Goal: Task Accomplishment & Management: Complete application form

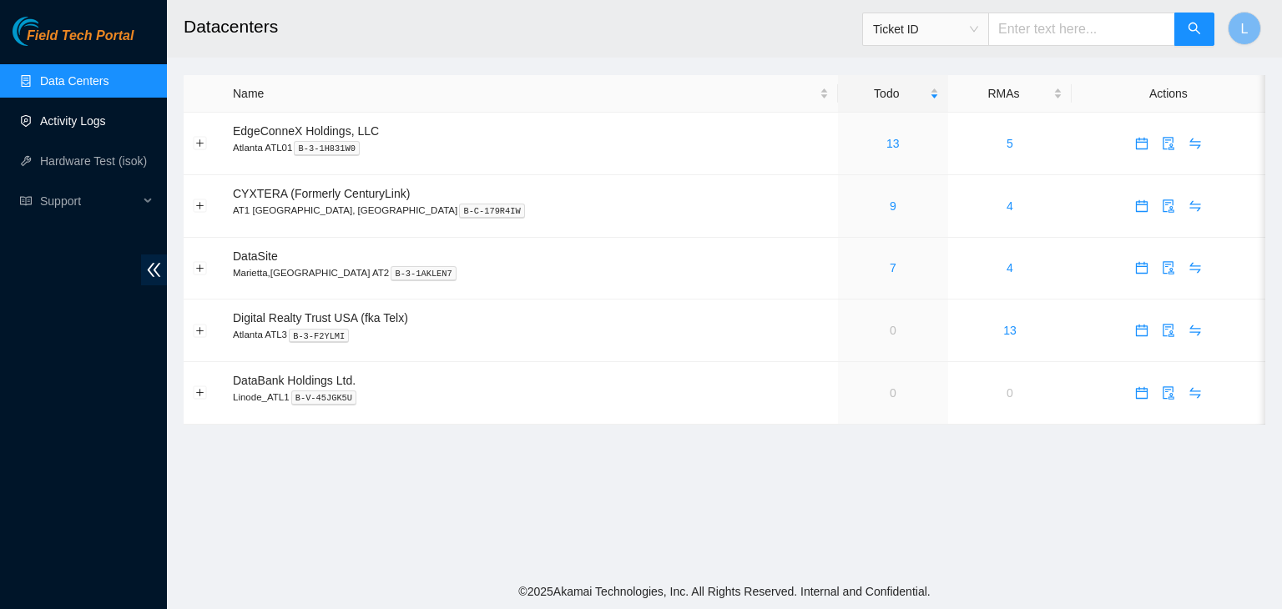
click at [61, 123] on link "Activity Logs" at bounding box center [73, 120] width 66 height 13
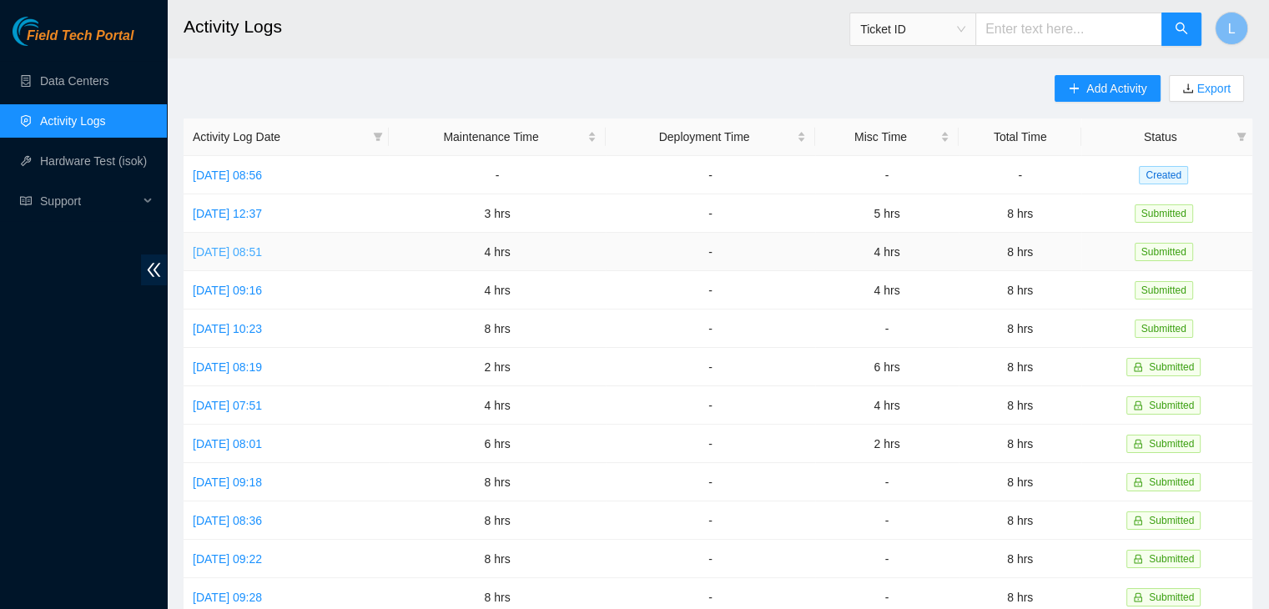
click at [262, 254] on link "Thu, 18 Sep 2025 08:51" at bounding box center [227, 251] width 69 height 13
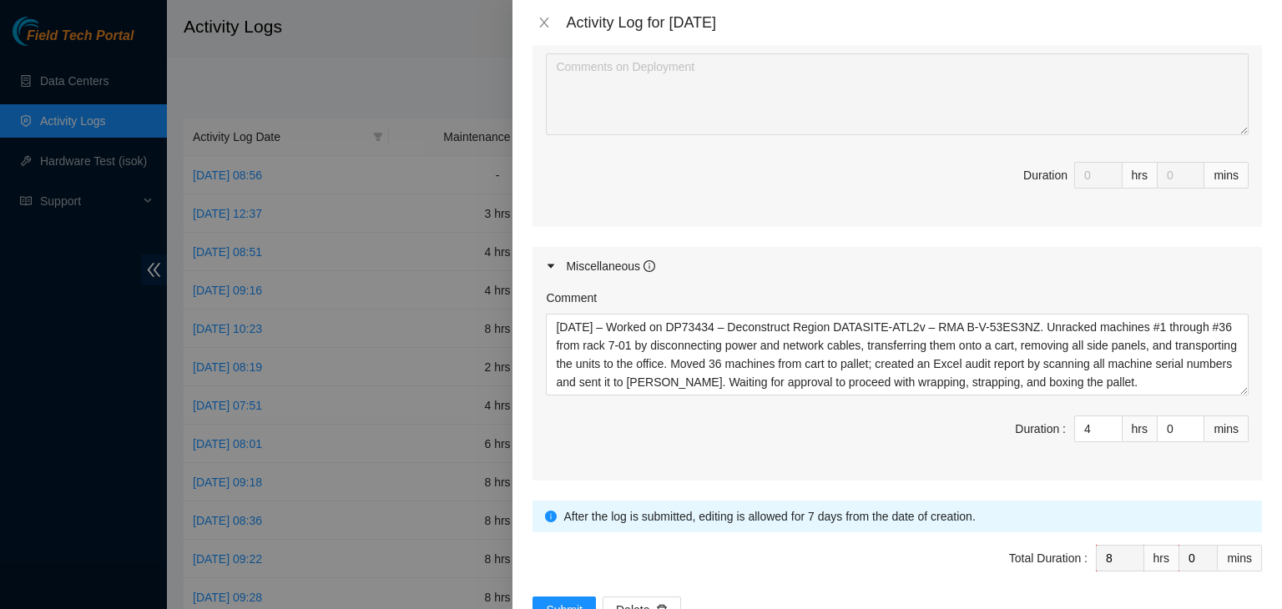
scroll to position [1168, 0]
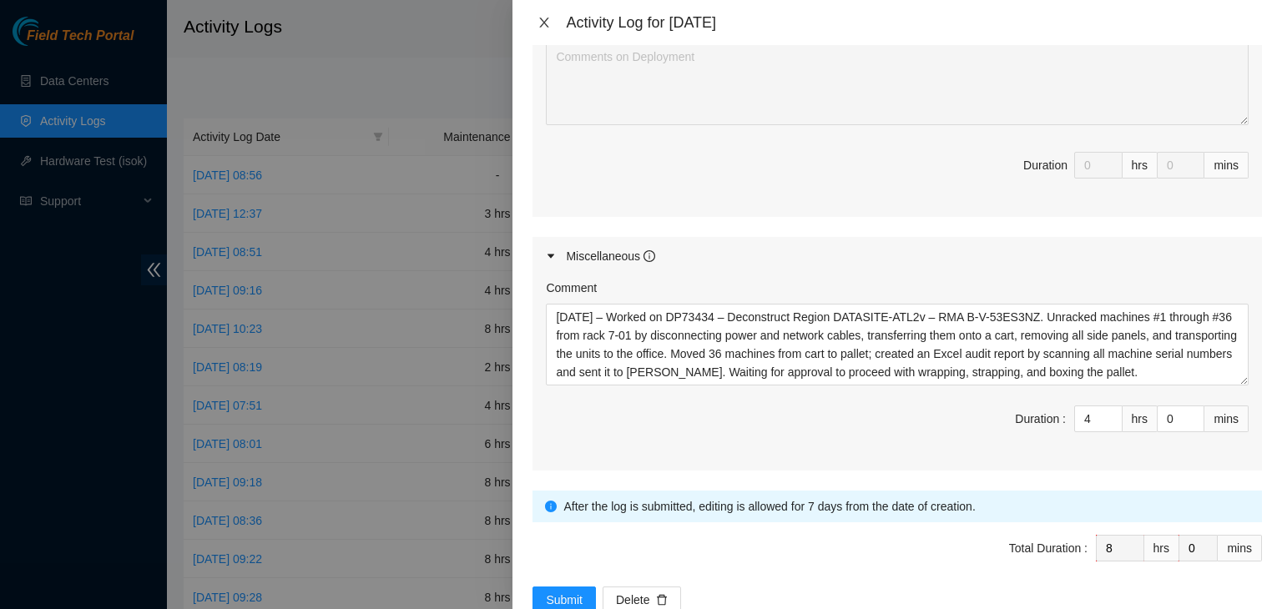
click at [541, 24] on icon "close" at bounding box center [543, 22] width 13 height 13
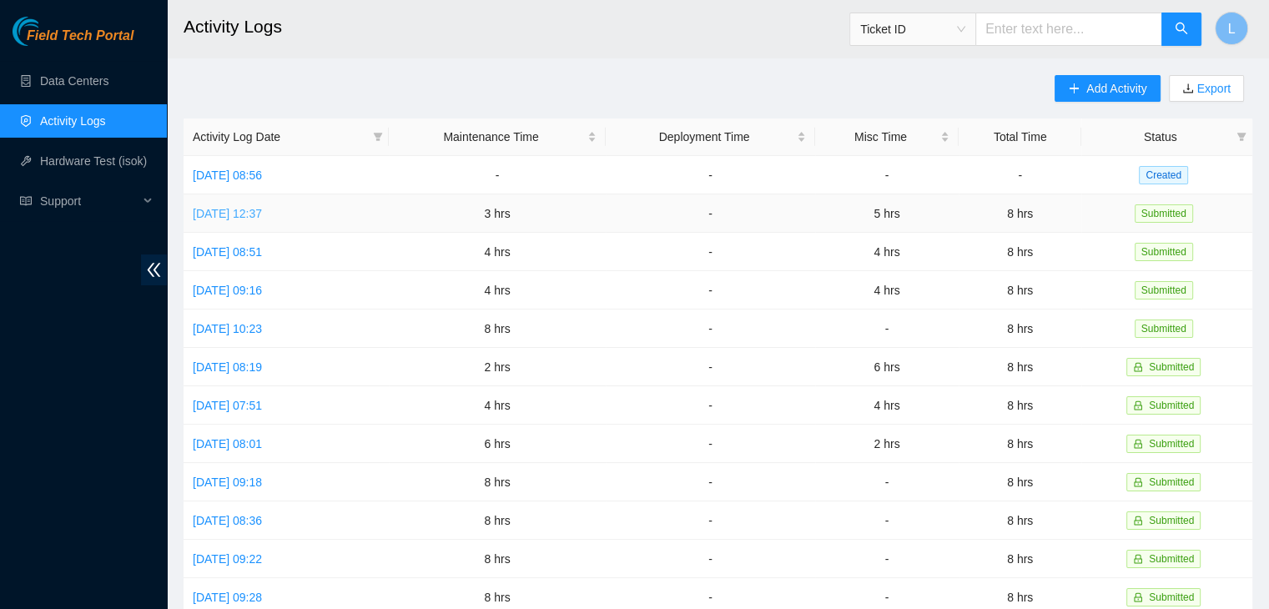
click at [262, 211] on link "Fri, 19 Sep 2025 12:37" at bounding box center [227, 213] width 69 height 13
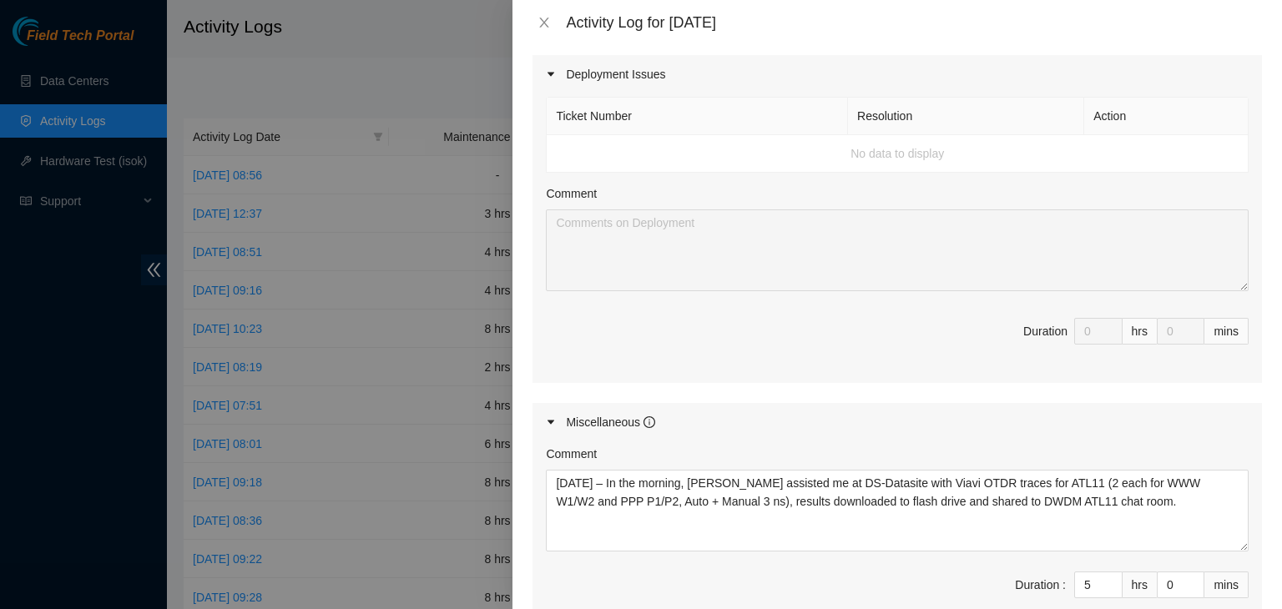
scroll to position [918, 0]
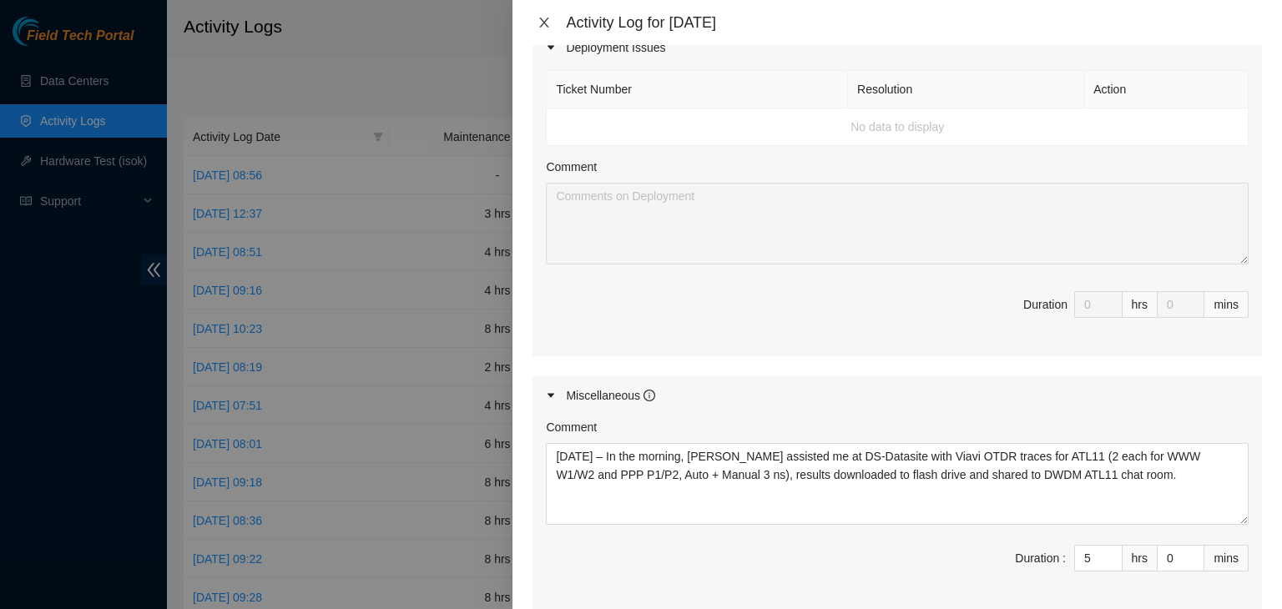
click at [553, 28] on button "Close" at bounding box center [543, 23] width 23 height 16
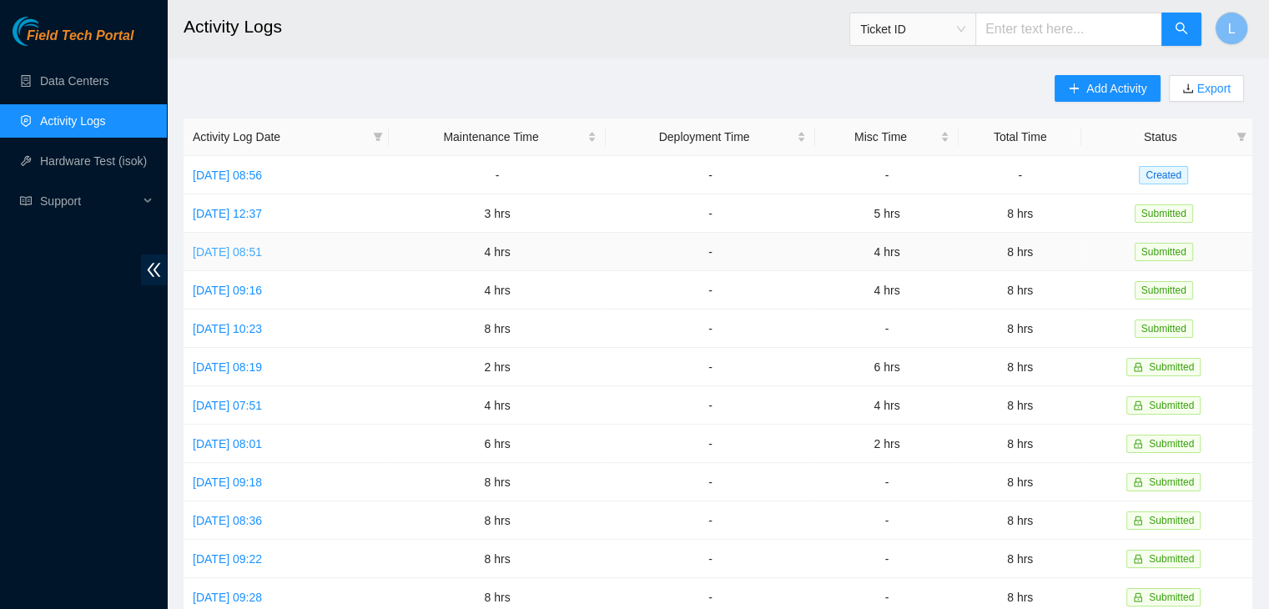
click at [241, 255] on link "Thu, 18 Sep 2025 08:51" at bounding box center [227, 251] width 69 height 13
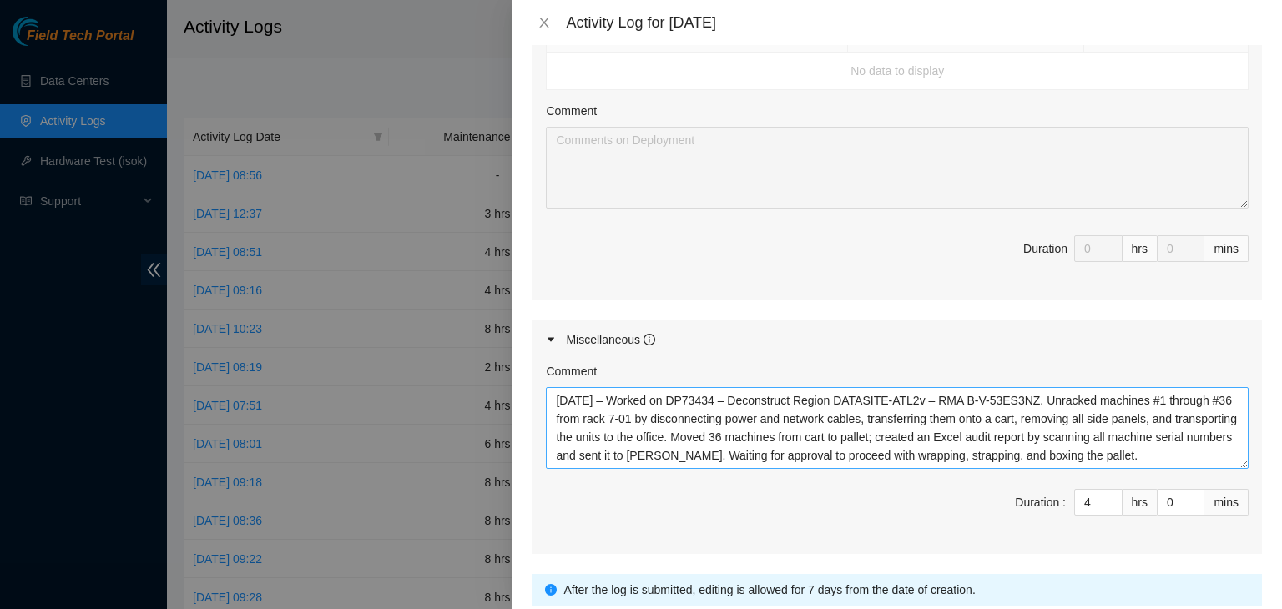
scroll to position [18, 0]
click at [553, 26] on button "Close" at bounding box center [543, 23] width 23 height 16
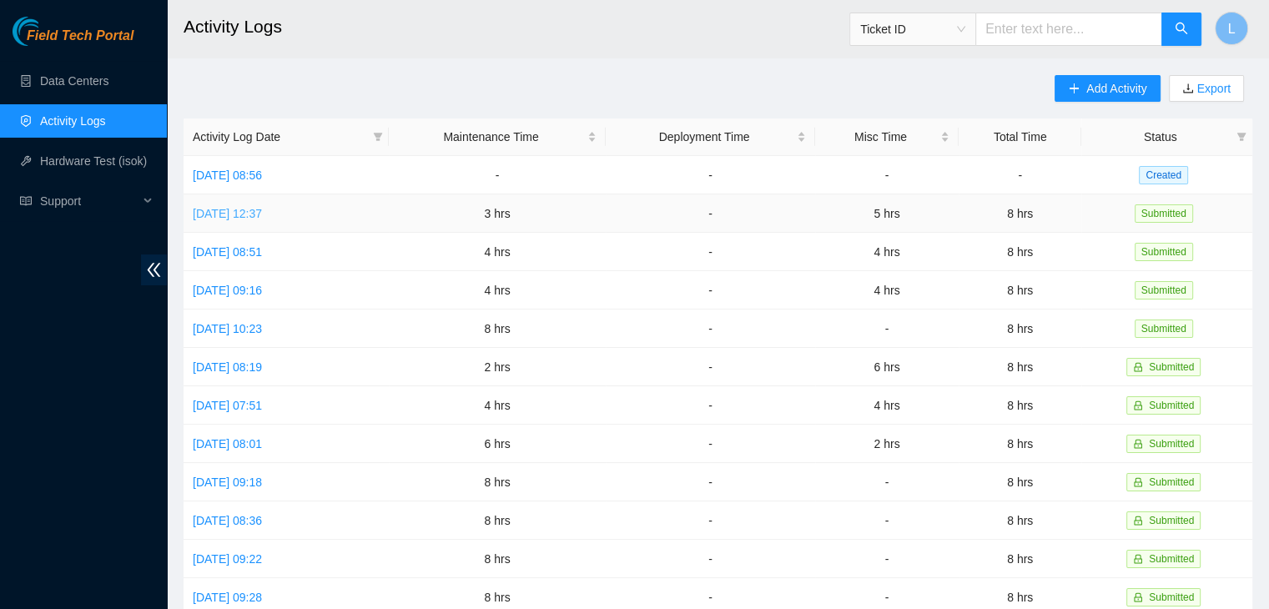
click at [257, 215] on link "Fri, 19 Sep 2025 12:37" at bounding box center [227, 213] width 69 height 13
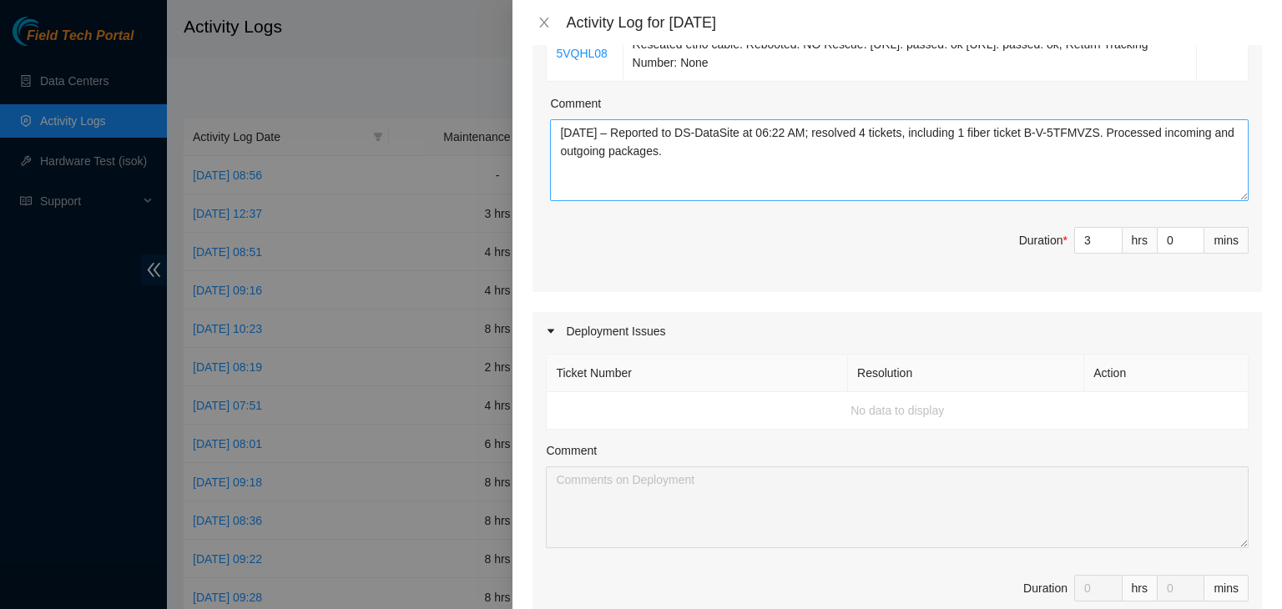
scroll to position [918, 0]
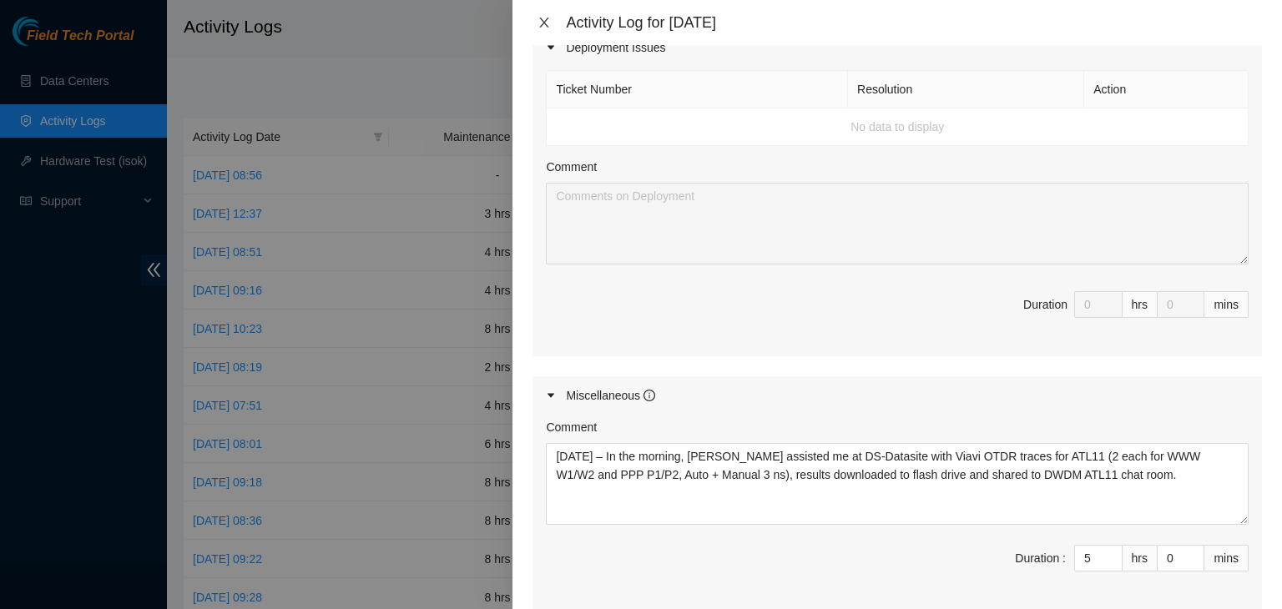
click at [548, 24] on icon "close" at bounding box center [543, 22] width 13 height 13
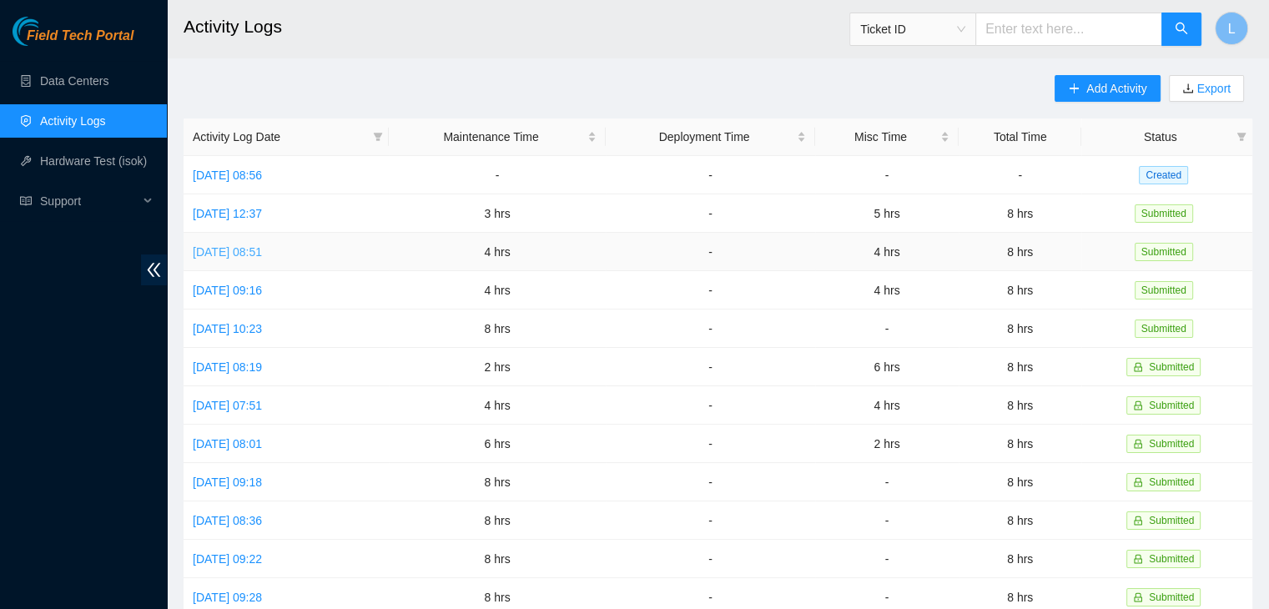
click at [262, 251] on link "Thu, 18 Sep 2025 08:51" at bounding box center [227, 251] width 69 height 13
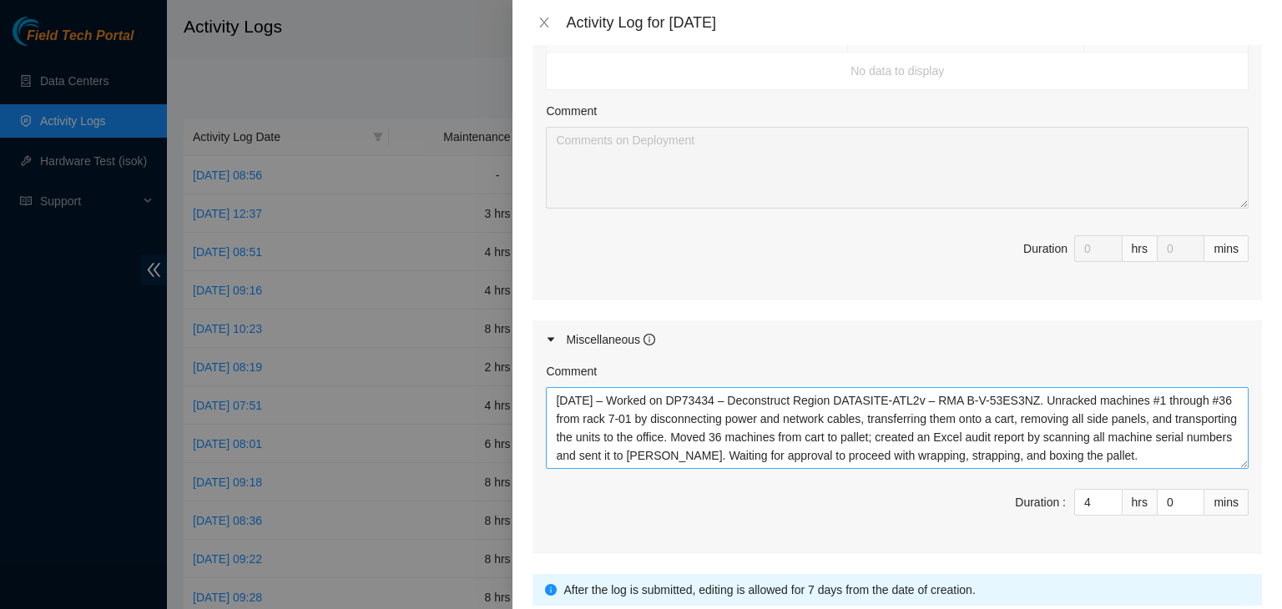
scroll to position [0, 0]
click at [550, 24] on icon "close" at bounding box center [543, 22] width 13 height 13
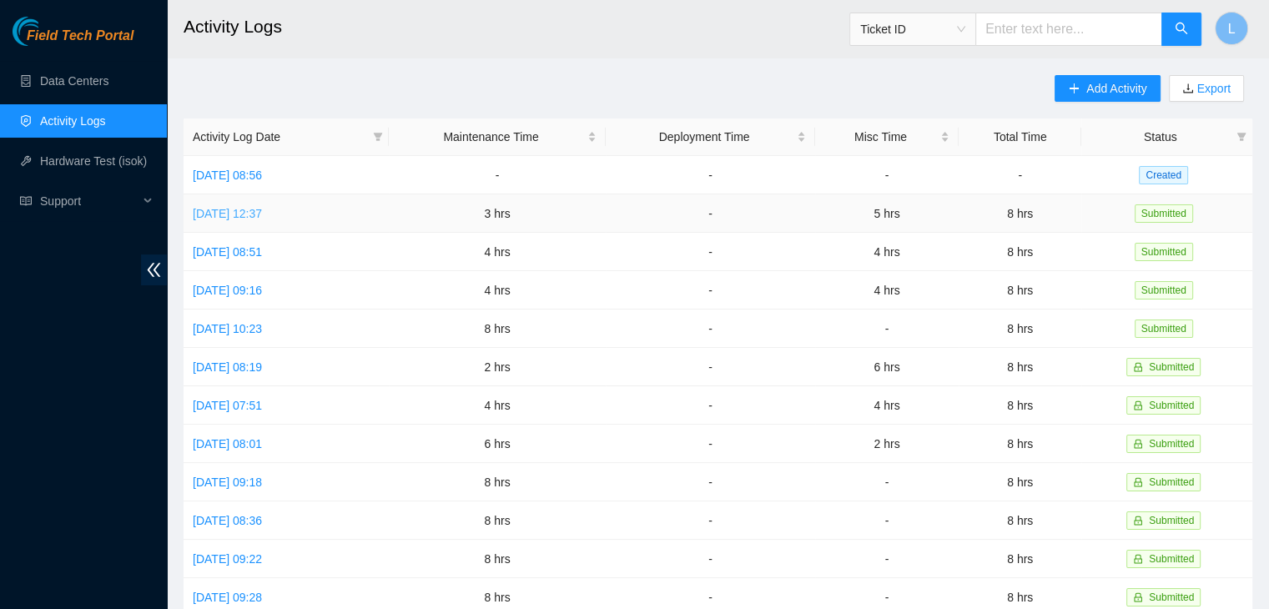
click at [262, 216] on link "Fri, 19 Sep 2025 12:37" at bounding box center [227, 213] width 69 height 13
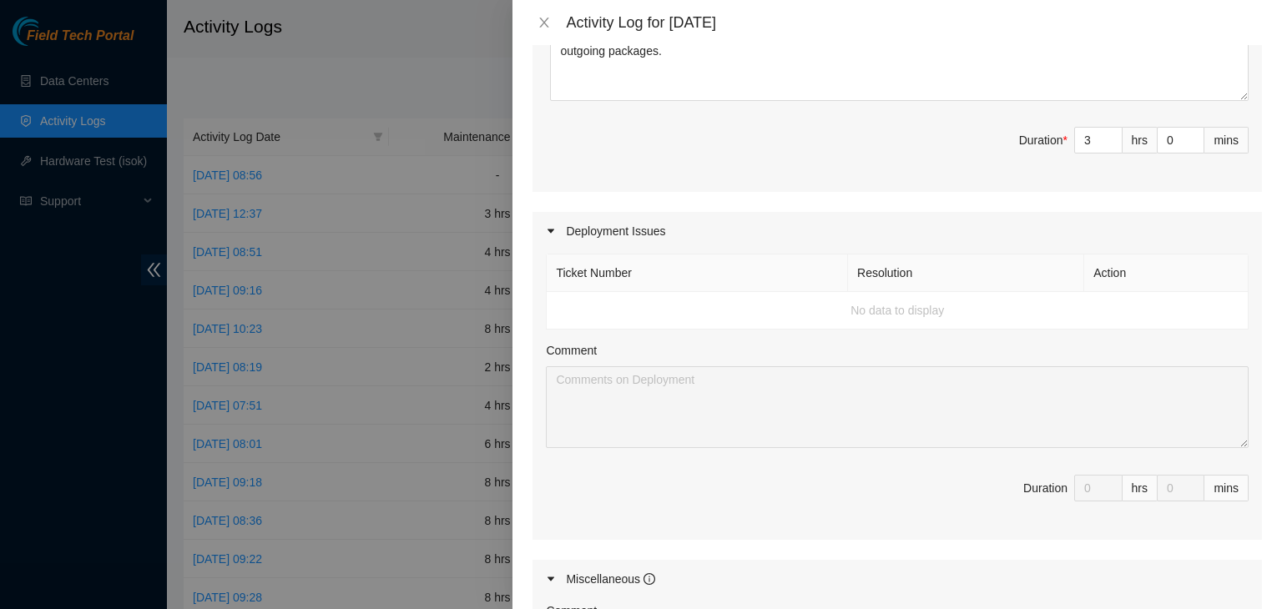
scroll to position [918, 0]
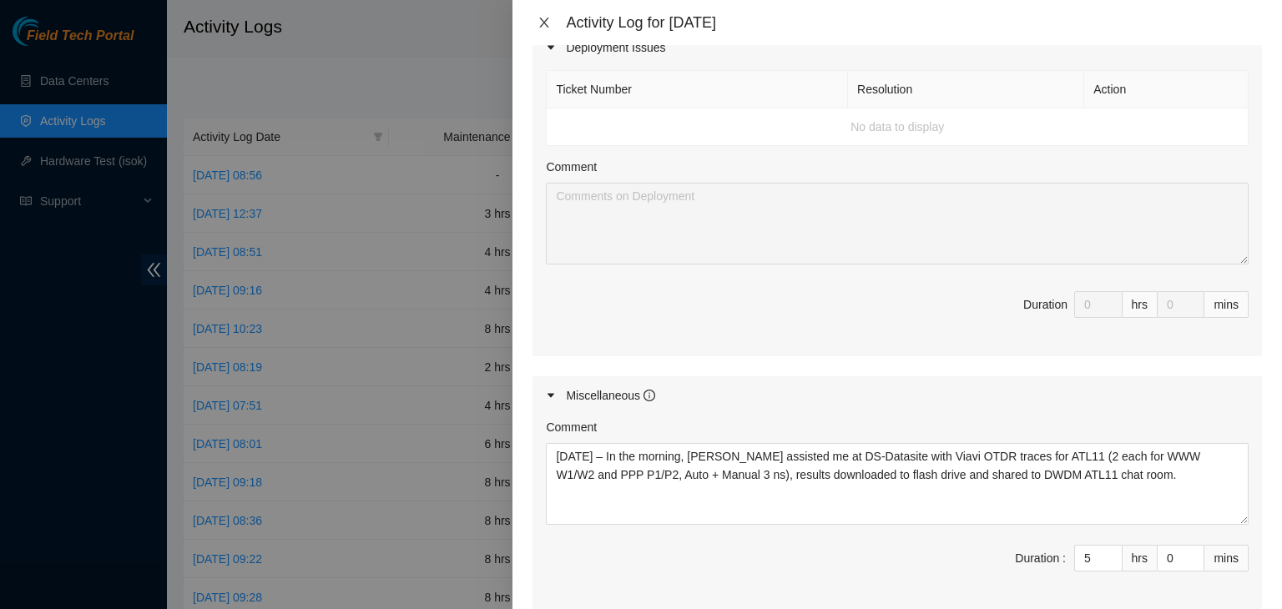
click at [547, 24] on icon "close" at bounding box center [543, 22] width 13 height 13
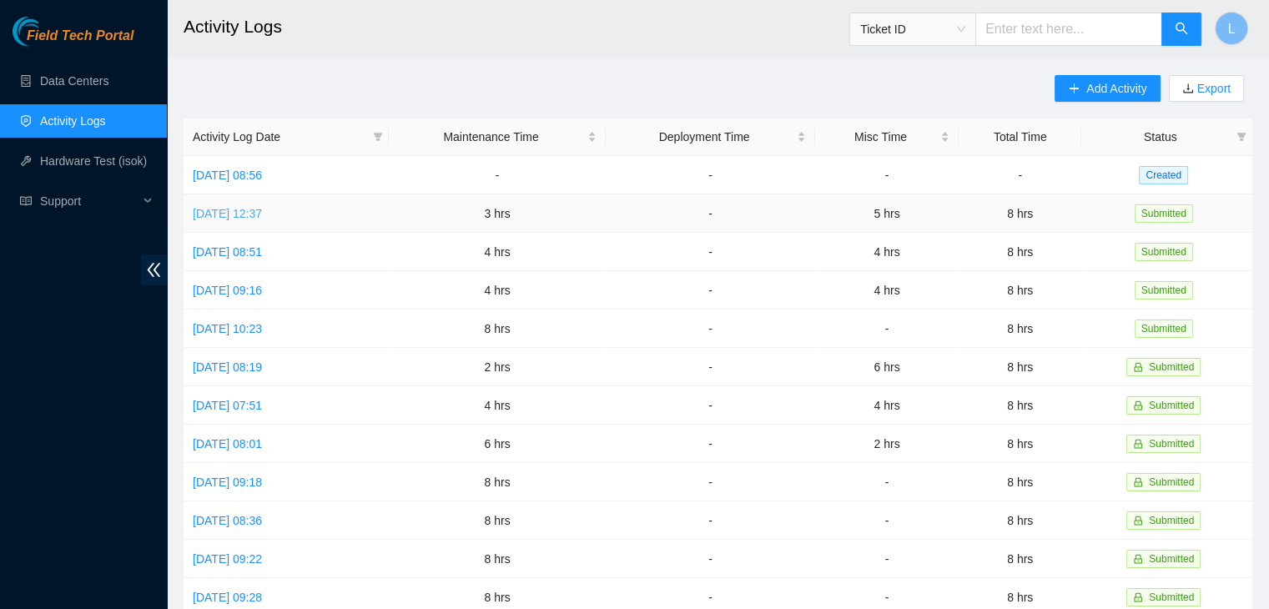
click at [262, 213] on link "Fri, 19 Sep 2025 12:37" at bounding box center [227, 213] width 69 height 13
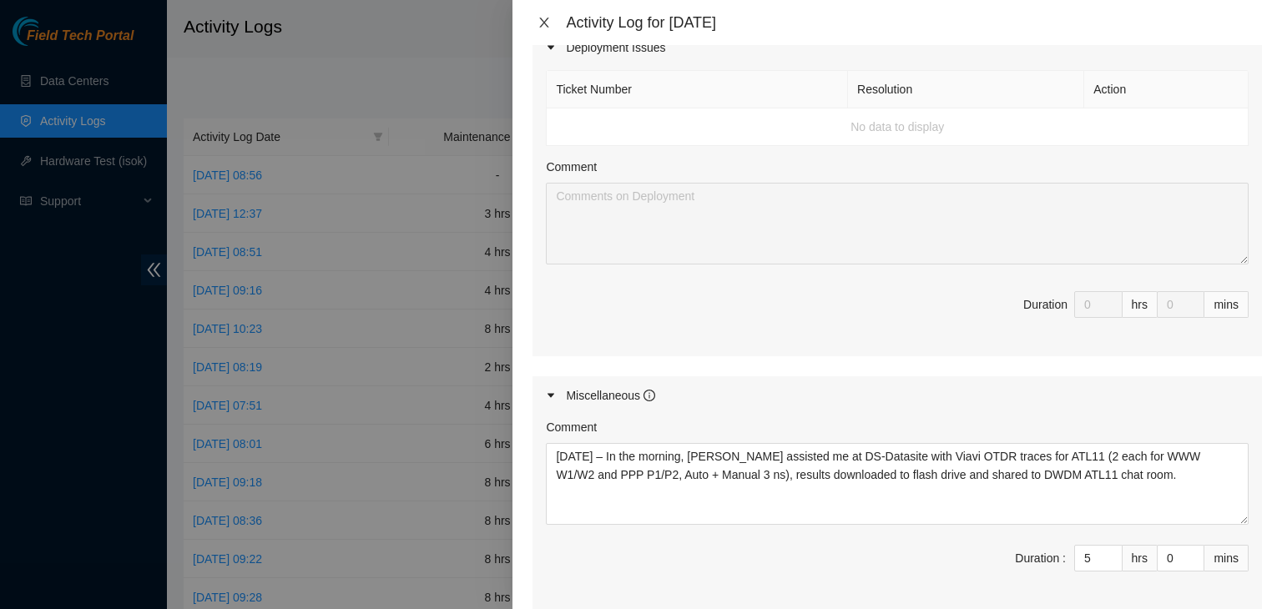
click at [548, 28] on icon "close" at bounding box center [544, 23] width 9 height 10
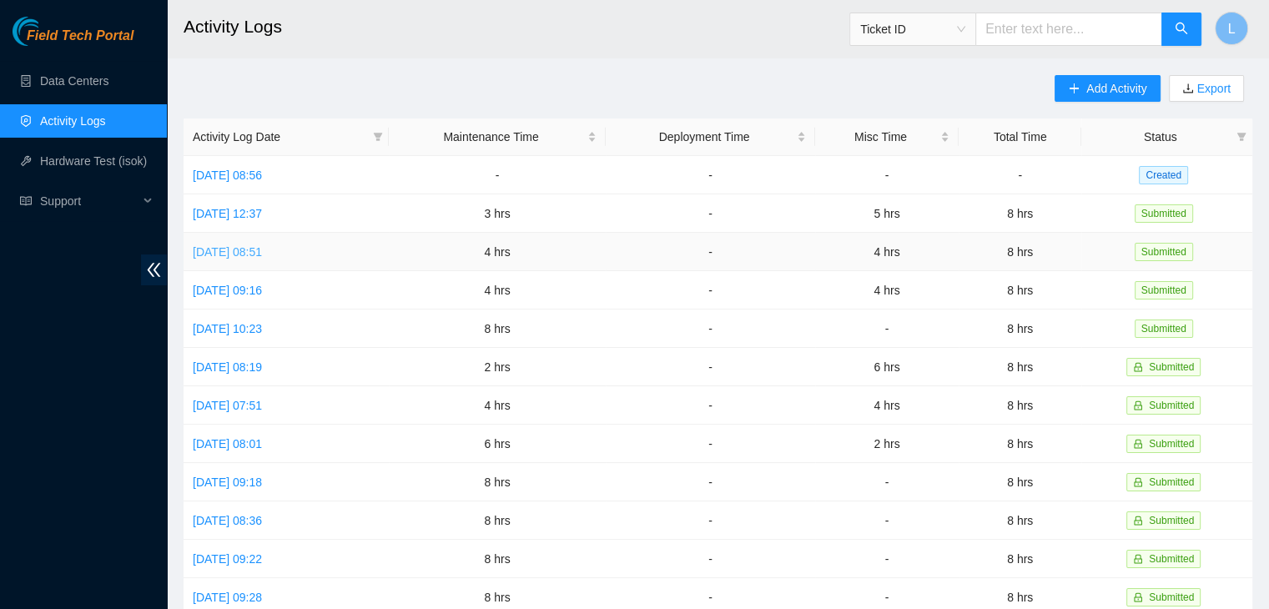
click at [232, 252] on link "Thu, 18 Sep 2025 08:51" at bounding box center [227, 251] width 69 height 13
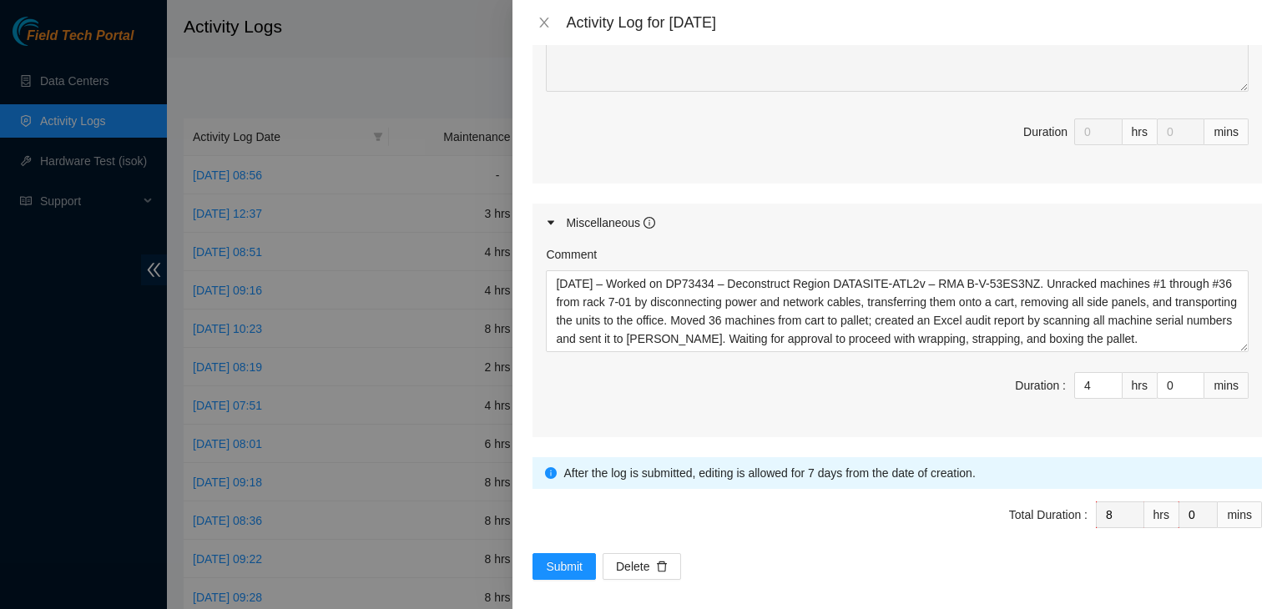
scroll to position [1207, 0]
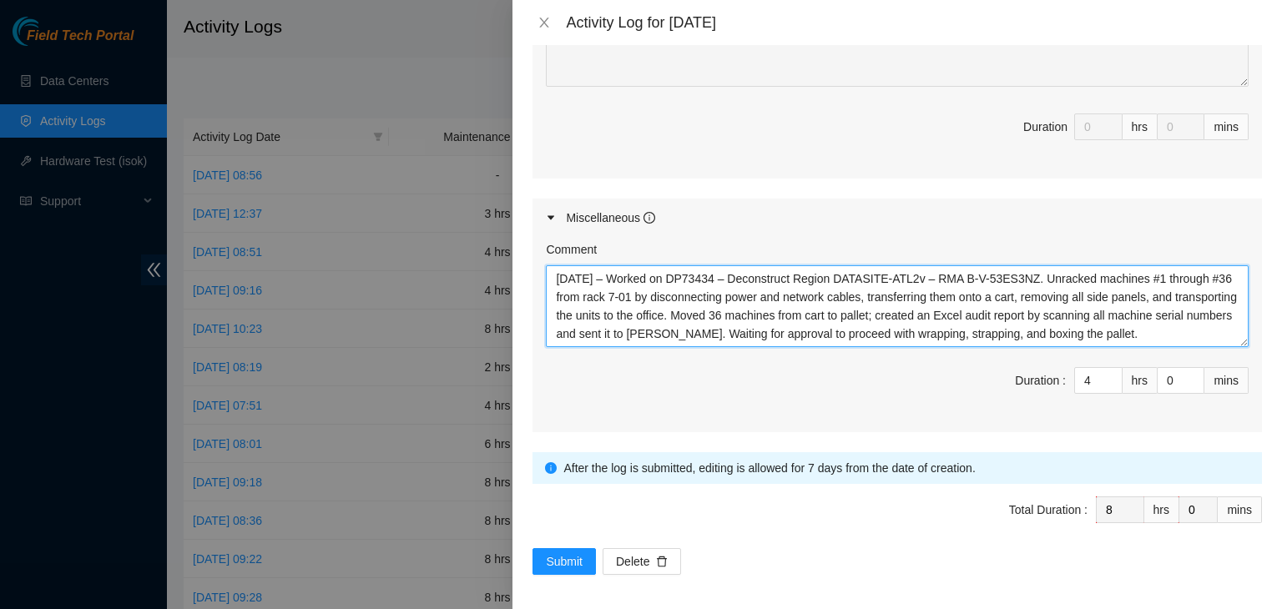
click at [631, 295] on textarea "09/18/2025 – Worked on DP73434 – Deconstruct Region DATASITE-ATL2v – RMA B-V-53…" at bounding box center [897, 306] width 703 height 82
click at [658, 321] on textarea "09/18/2025 – Worked on DP73434 – Deconstruct Region DATASITE-ATL2v – RMA B-V-53…" at bounding box center [897, 306] width 703 height 82
type textarea "09/18/2025 – Worked on DP73434 – Deconstruct Region DATASITE-ATL2v – RMA B-V-53…"
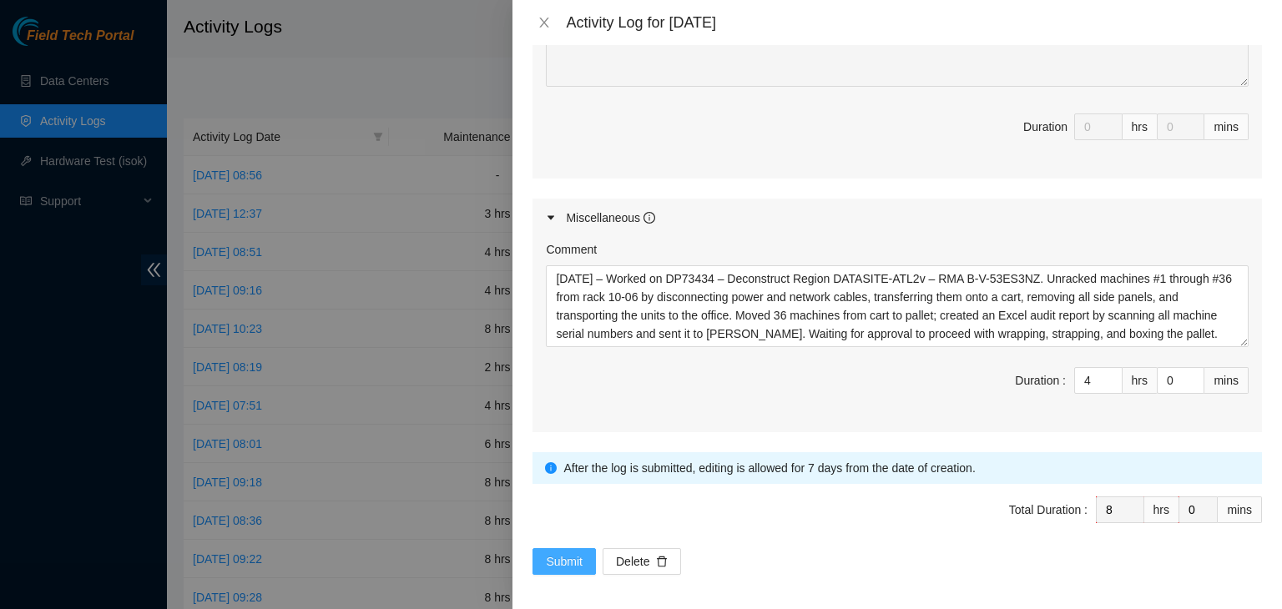
click at [552, 553] on span "Submit" at bounding box center [564, 562] width 37 height 18
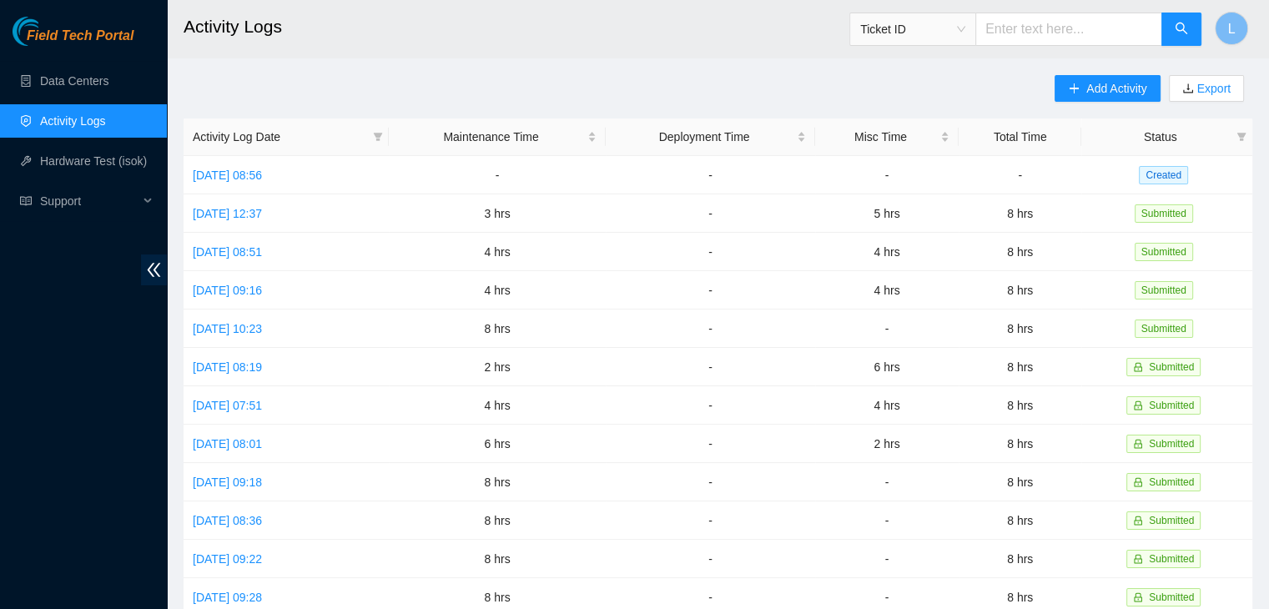
click at [807, 94] on div "Add Activity Export Activity Log Date Maintenance Time Deployment Time Misc Tim…" at bounding box center [718, 526] width 1069 height 902
click at [230, 287] on link "Wed, 17 Sep 2025 09:16" at bounding box center [227, 290] width 69 height 13
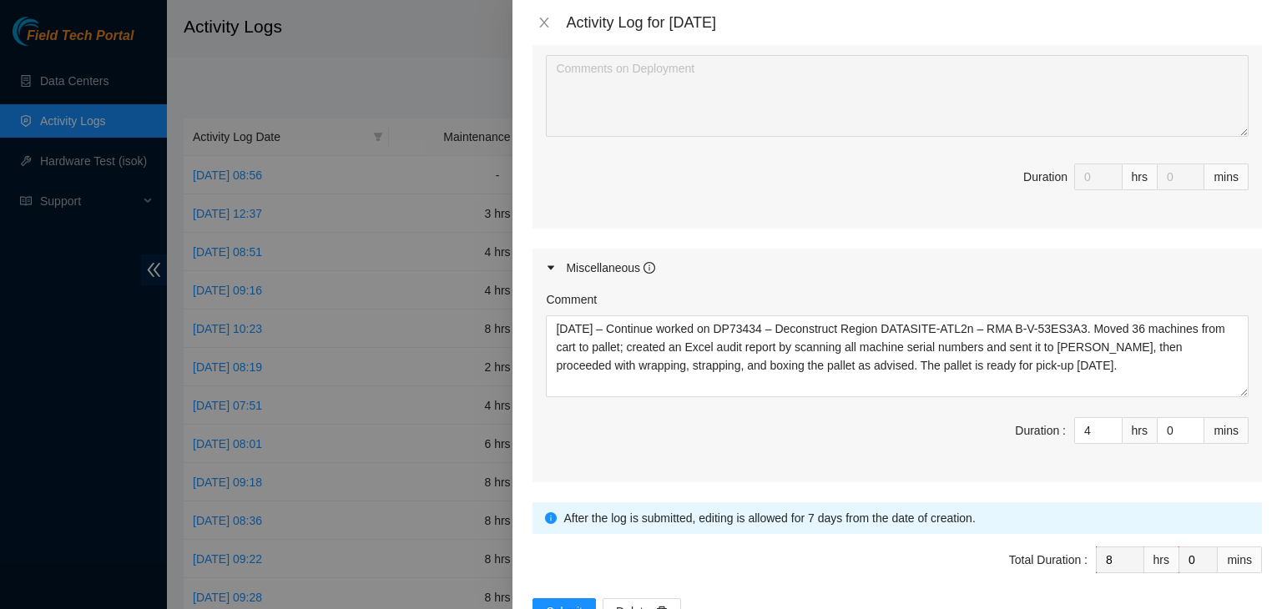
scroll to position [1085, 0]
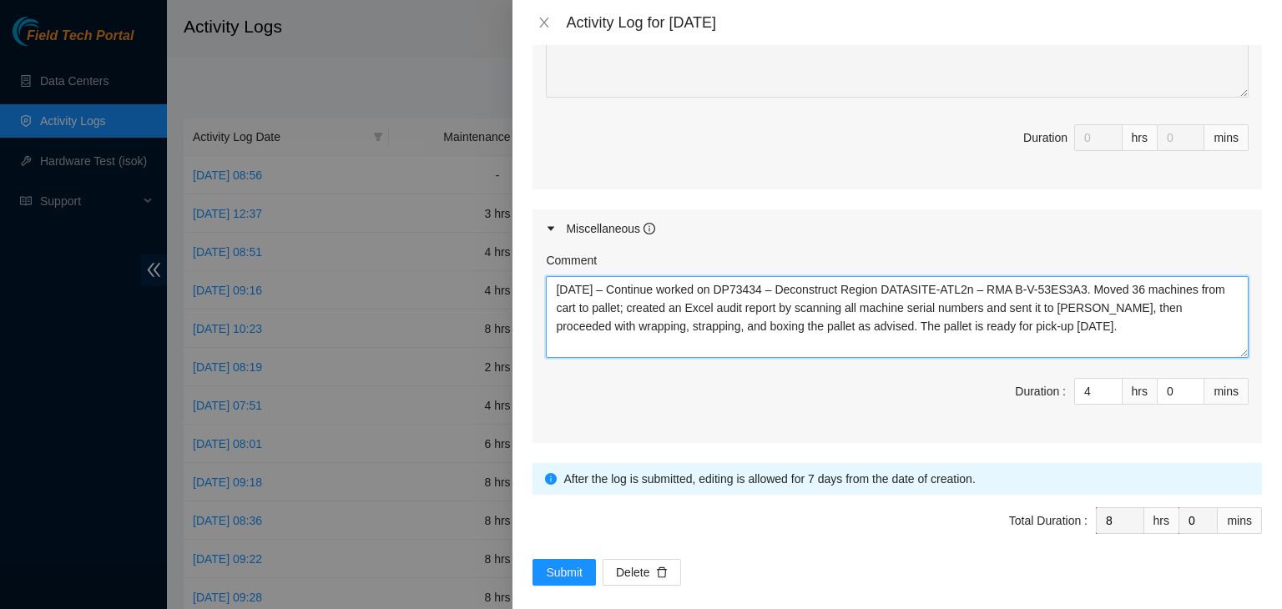
drag, startPoint x: 1137, startPoint y: 341, endPoint x: 629, endPoint y: 308, distance: 508.5
click at [629, 308] on textarea "09/17/2025 – Continue worked on DP73434 – Deconstruct Region DATASITE-ATL2n – R…" at bounding box center [897, 317] width 703 height 82
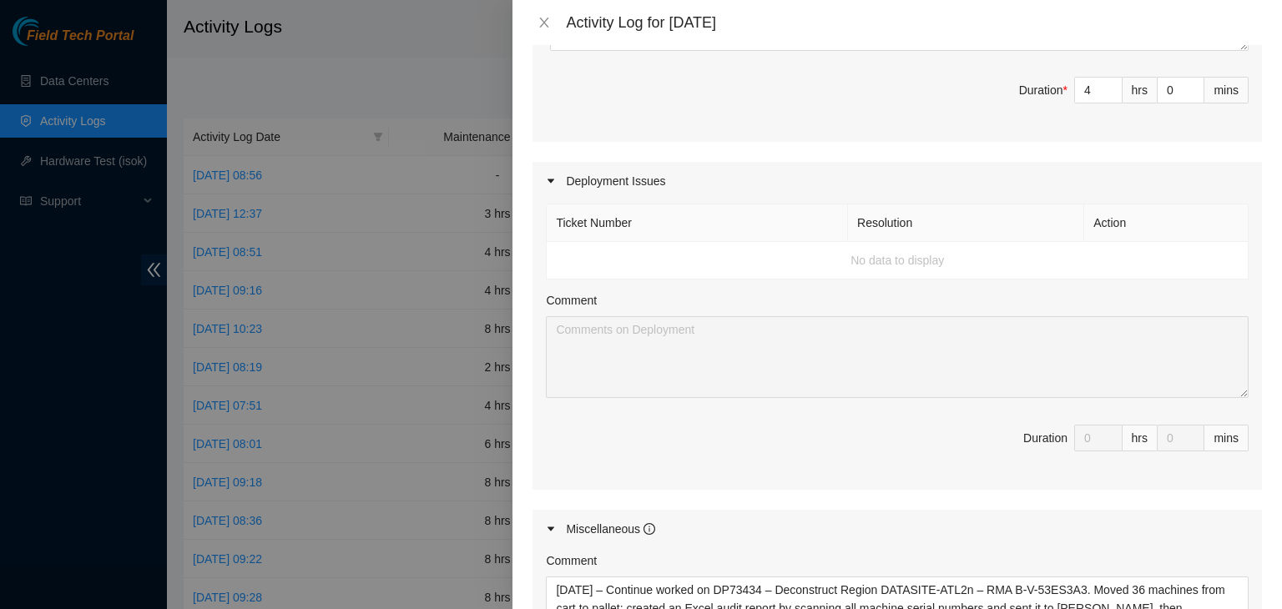
scroll to position [781, 0]
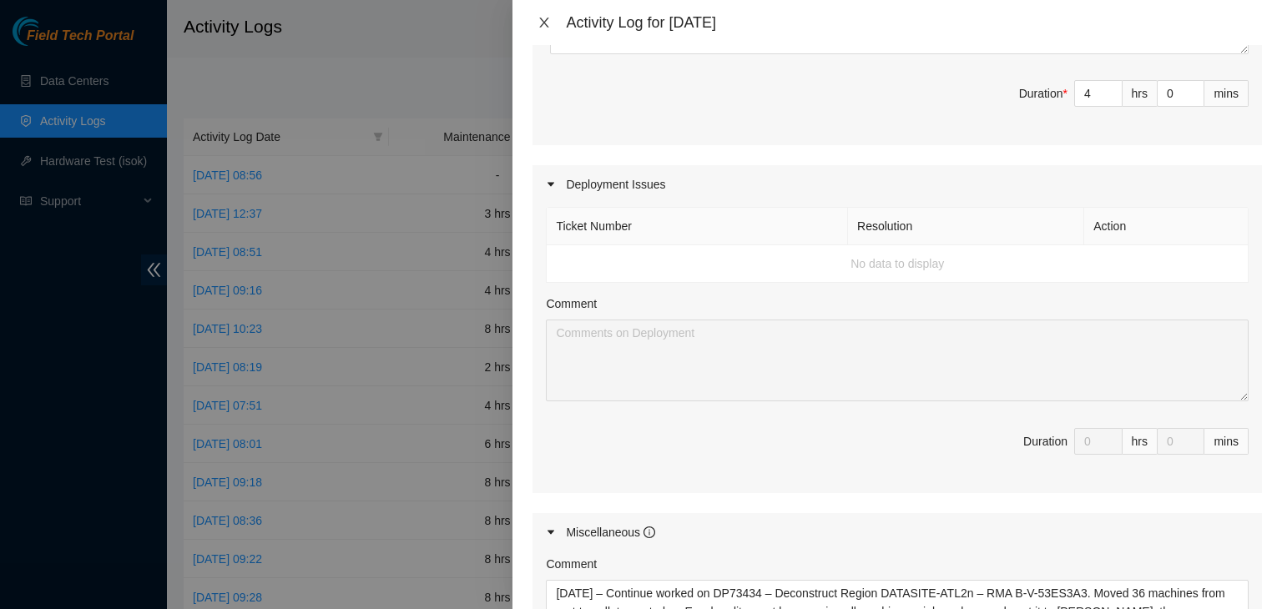
click at [550, 27] on icon "close" at bounding box center [543, 22] width 13 height 13
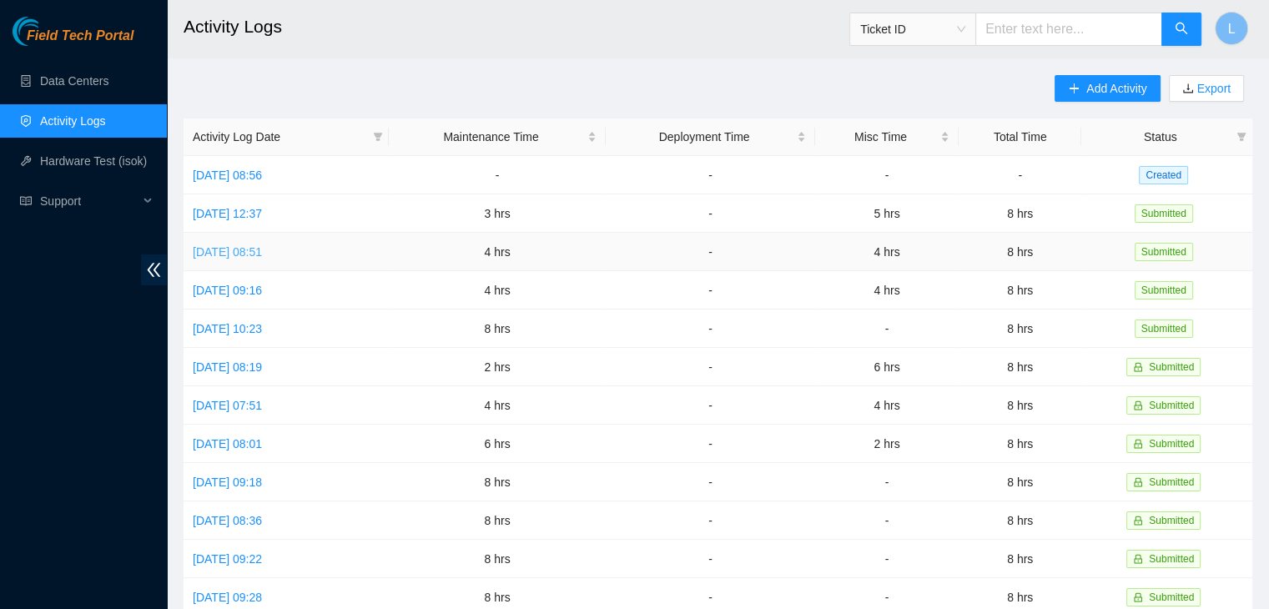
click at [261, 251] on link "Thu, 18 Sep 2025 08:51" at bounding box center [227, 251] width 69 height 13
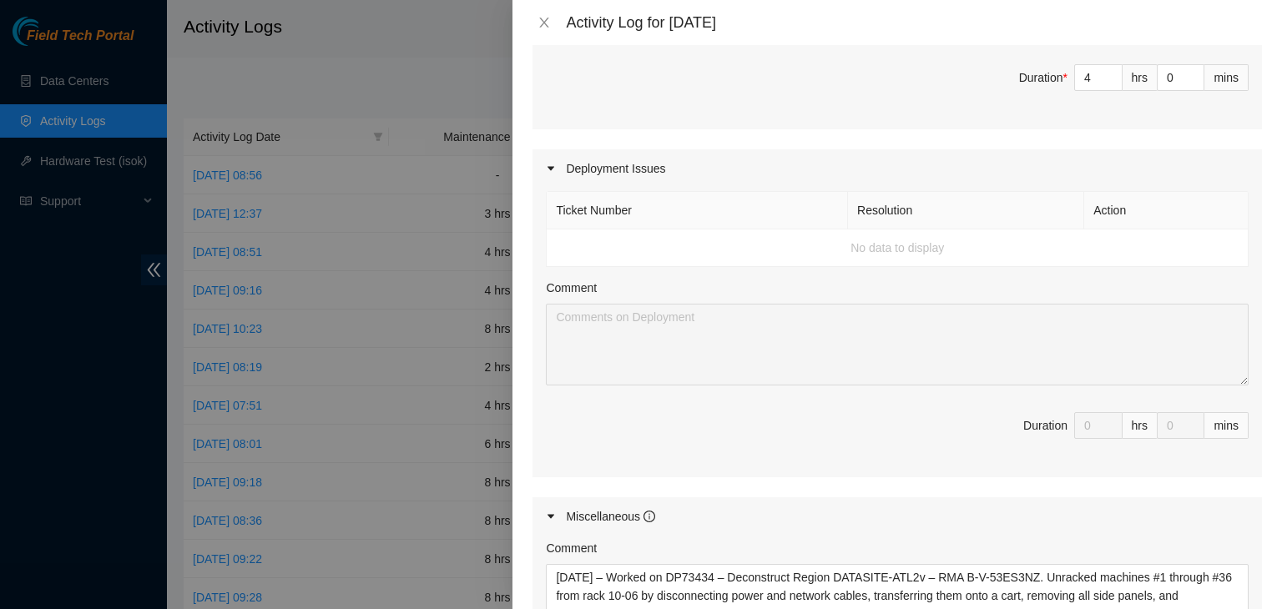
scroll to position [1002, 0]
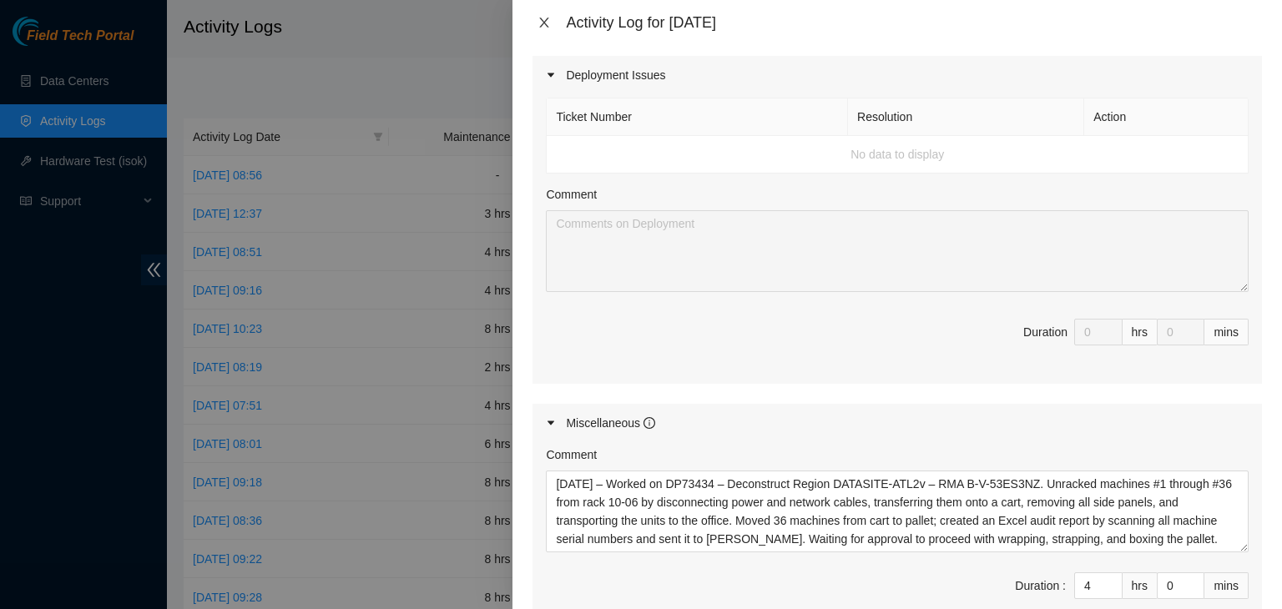
click at [537, 23] on button "Close" at bounding box center [543, 23] width 23 height 16
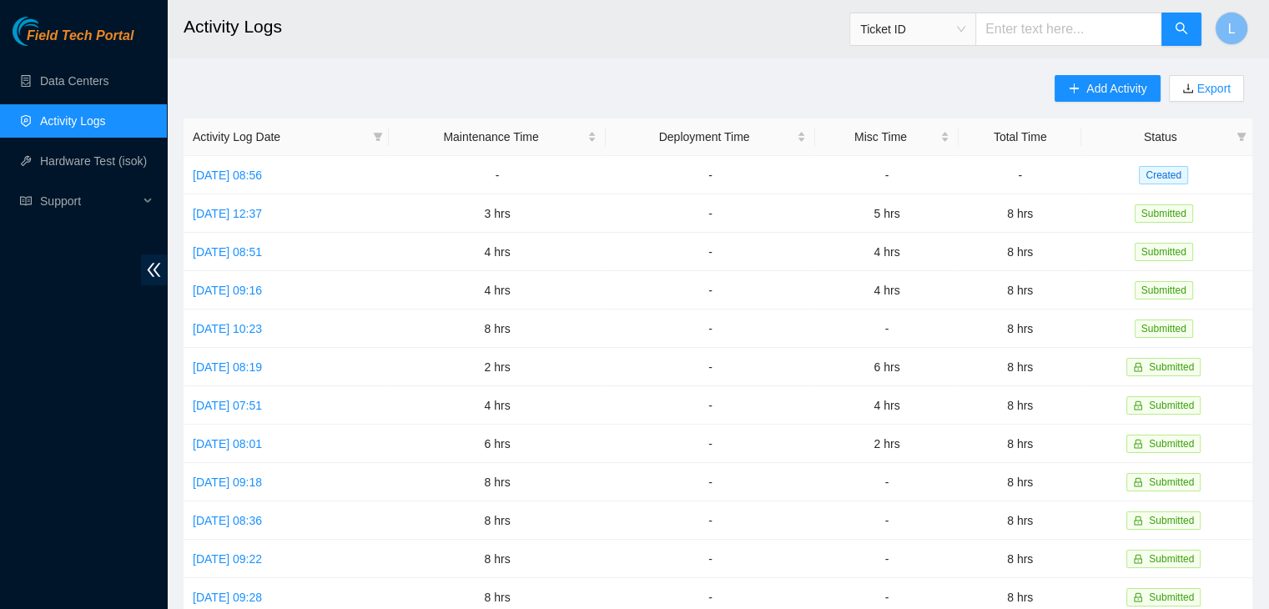
click at [1260, 189] on main "Activity Logs Ticket ID L Add Activity Export Activity Log Date Maintenance Tim…" at bounding box center [718, 497] width 1103 height 994
click at [262, 180] on link "Mon, 22 Sep 2025 08:56" at bounding box center [227, 175] width 69 height 13
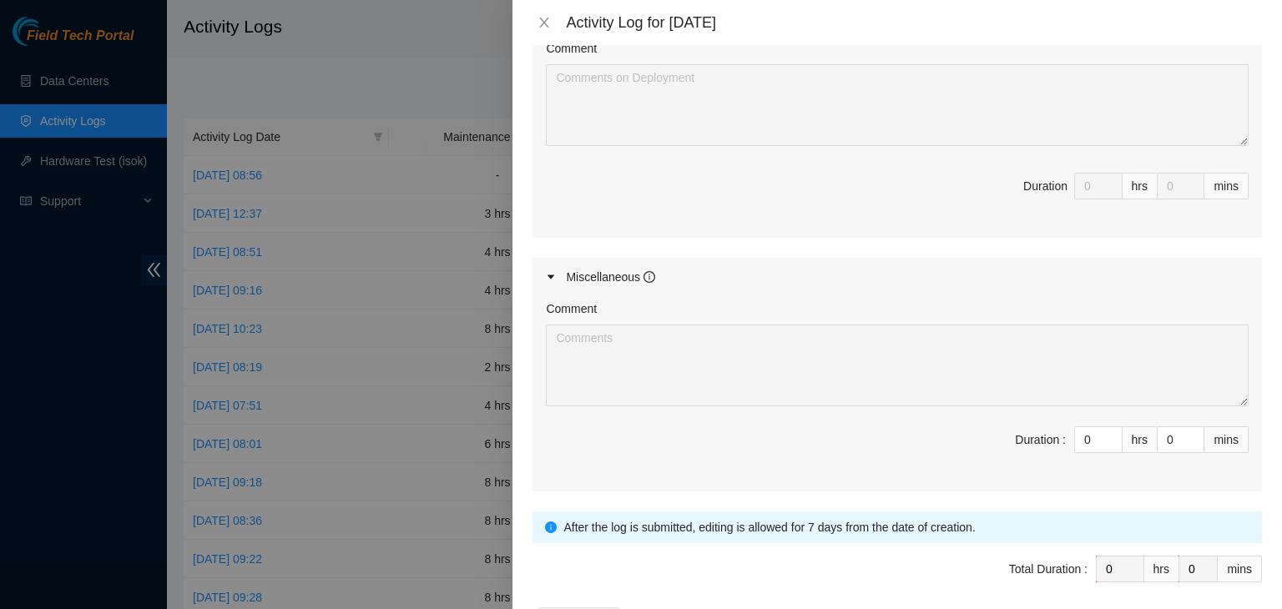
scroll to position [1168, 0]
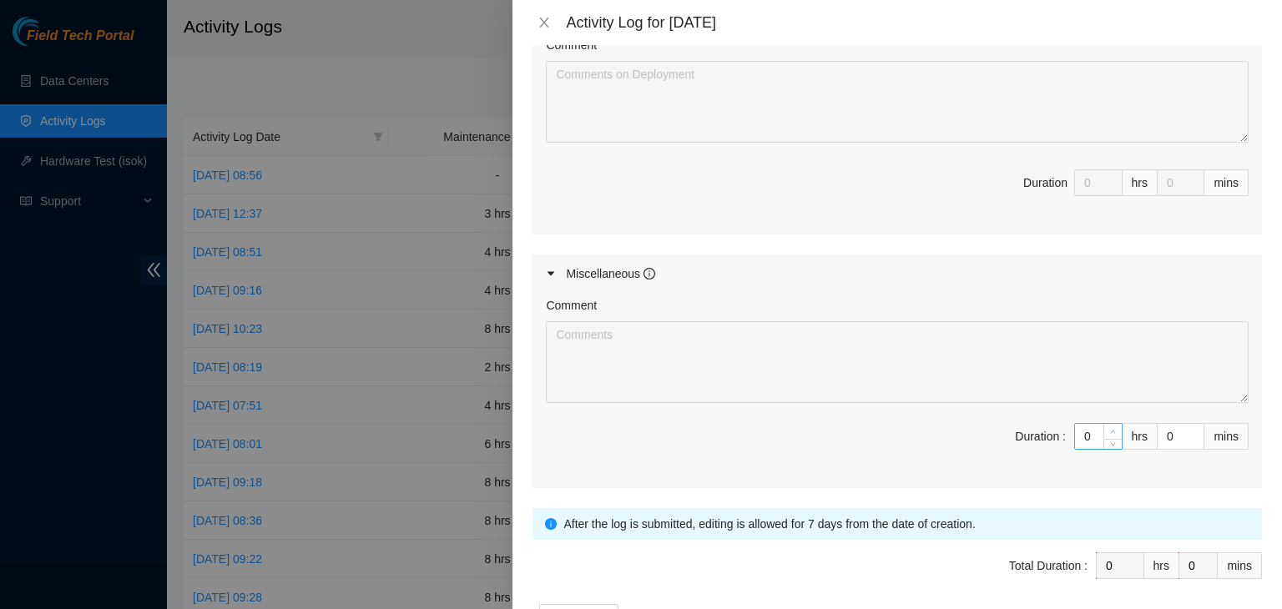
type input "1"
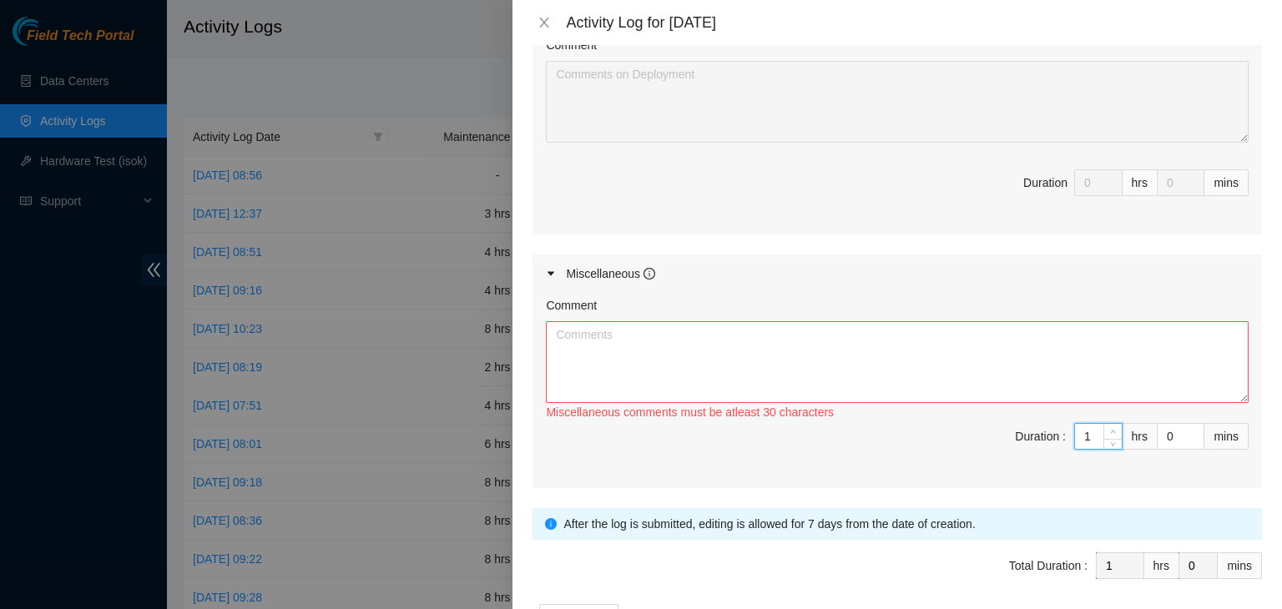
click at [1110, 429] on icon "up" at bounding box center [1113, 432] width 6 height 6
type input "2"
click at [1110, 429] on icon "up" at bounding box center [1113, 432] width 6 height 6
type input "3"
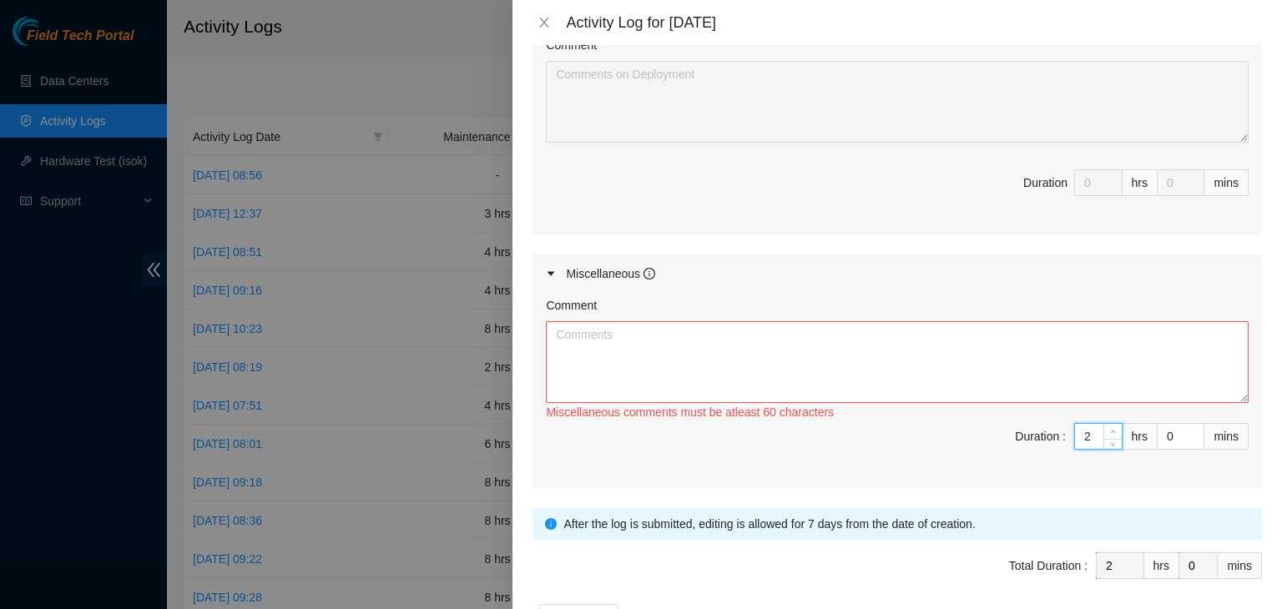
type input "3"
click at [1110, 429] on icon "up" at bounding box center [1113, 432] width 6 height 6
type input "4"
click at [1110, 429] on icon "up" at bounding box center [1113, 432] width 6 height 6
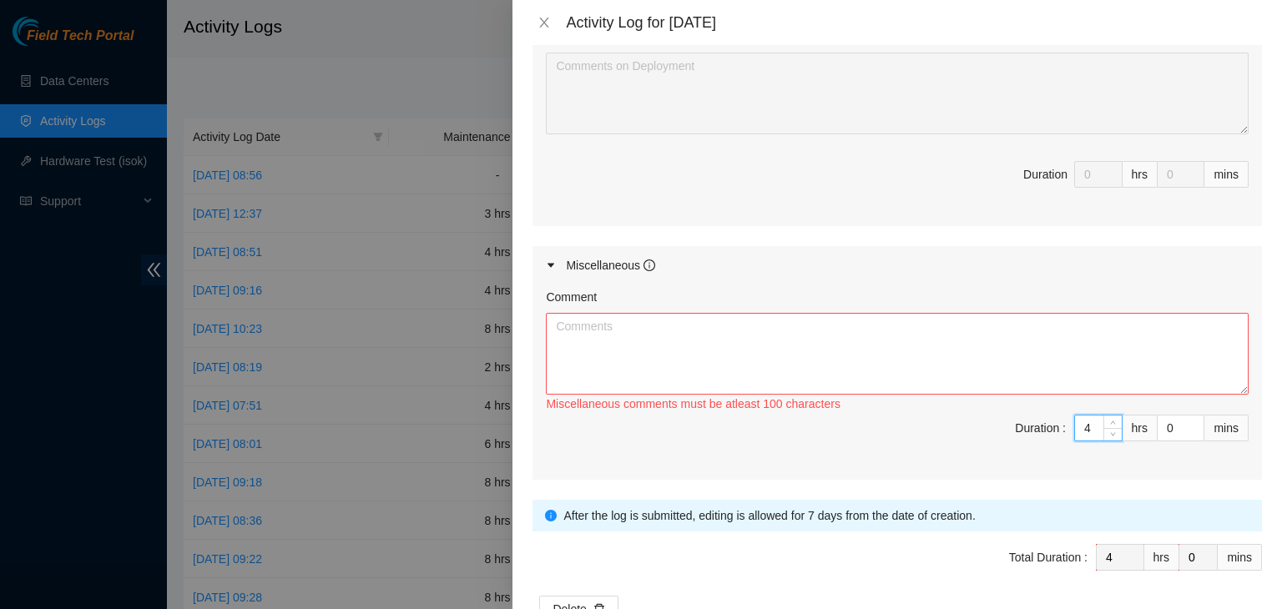
scroll to position [1224, 0]
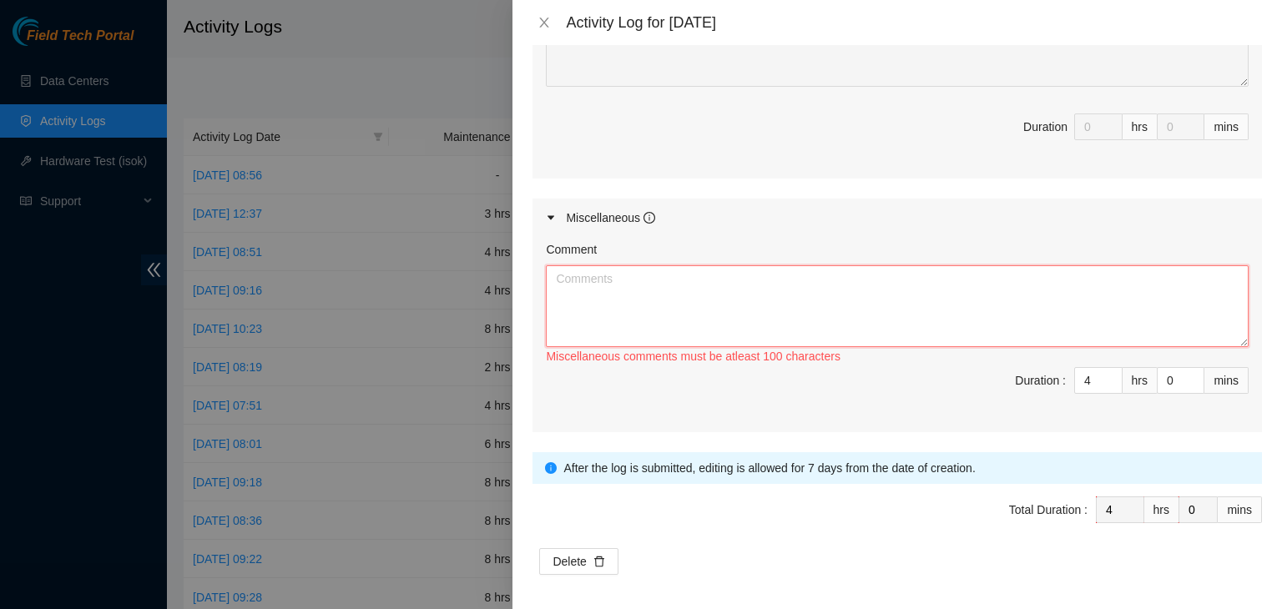
click at [789, 310] on textarea "Comment" at bounding box center [897, 306] width 703 height 82
paste textarea "09/22/2025 – Continued work on DP73434 – Deconstruct Region DATASITE-ATL2v – RM…"
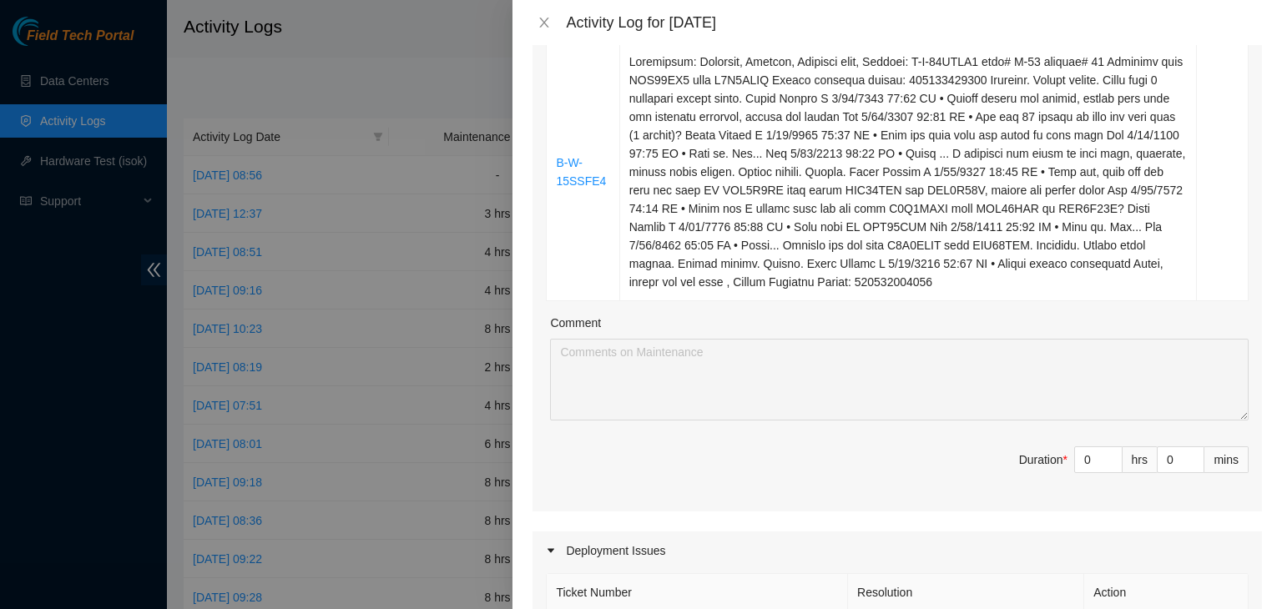
scroll to position [473, 0]
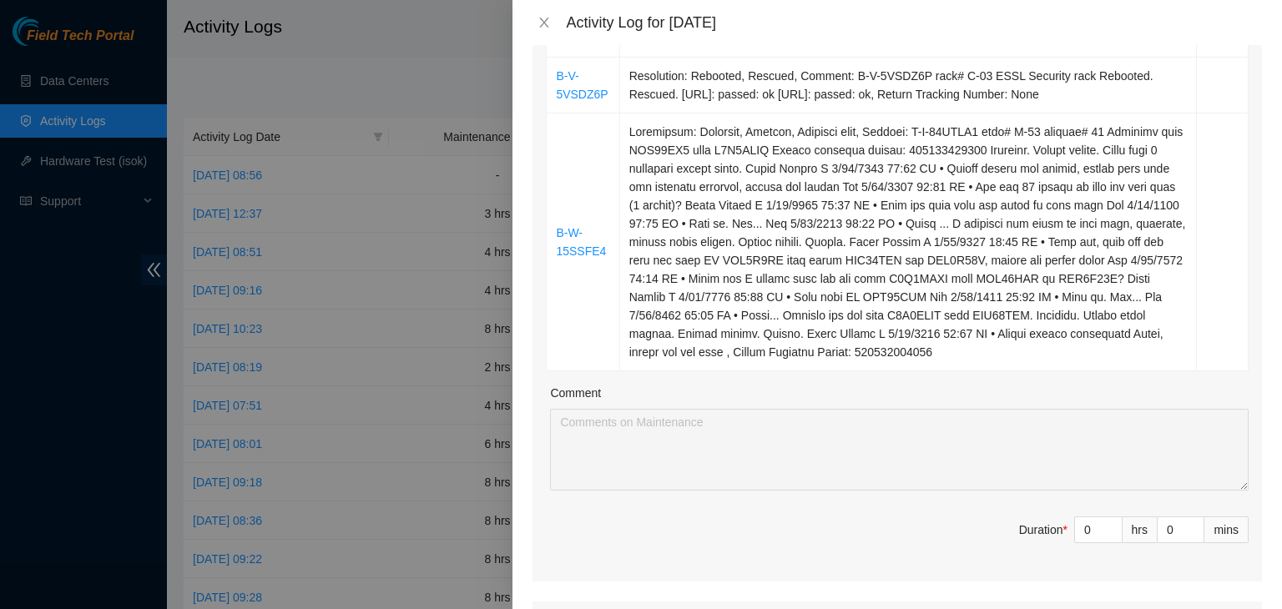
type textarea "09/22/2025 – Continued work on DP73434 – Deconstruct Region DATASITE-ATL2v – RM…"
type input "1"
type input "5"
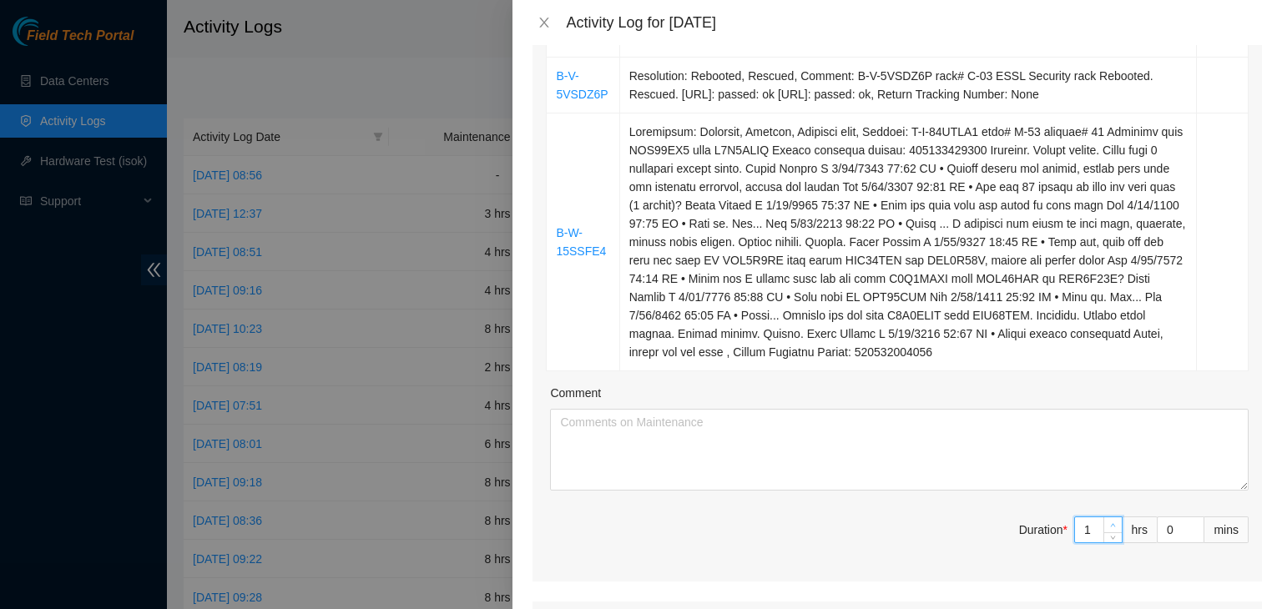
click at [1110, 525] on icon "up" at bounding box center [1113, 525] width 6 height 6
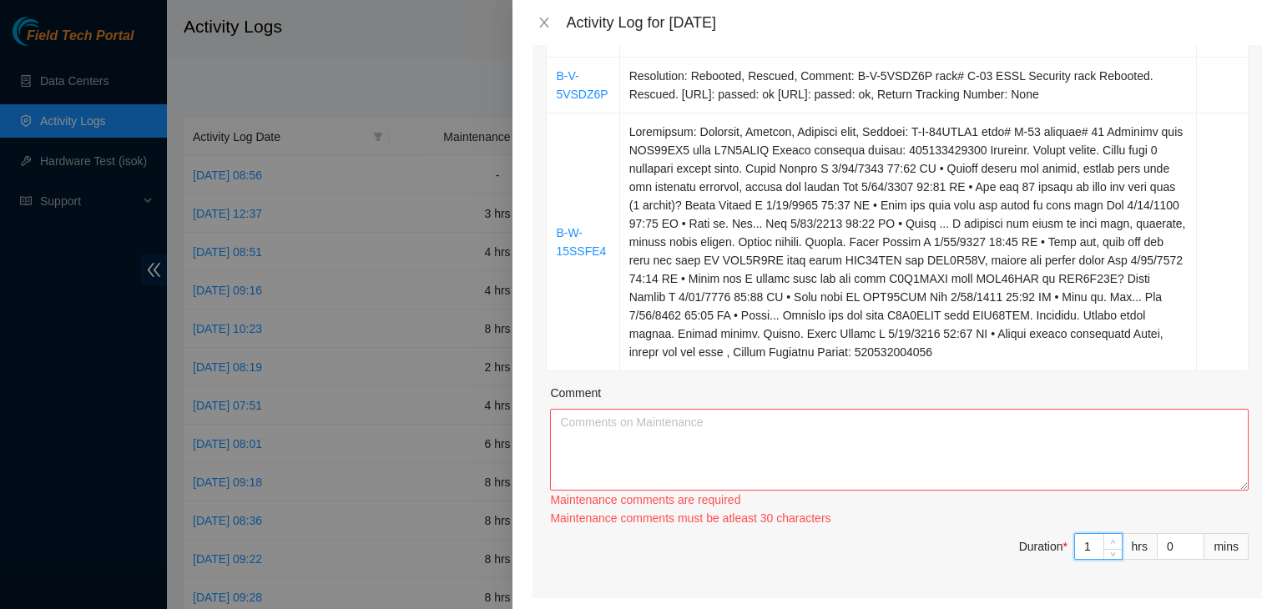
type input "2"
type input "6"
click at [1110, 539] on icon "up" at bounding box center [1113, 542] width 6 height 6
type input "3"
type input "7"
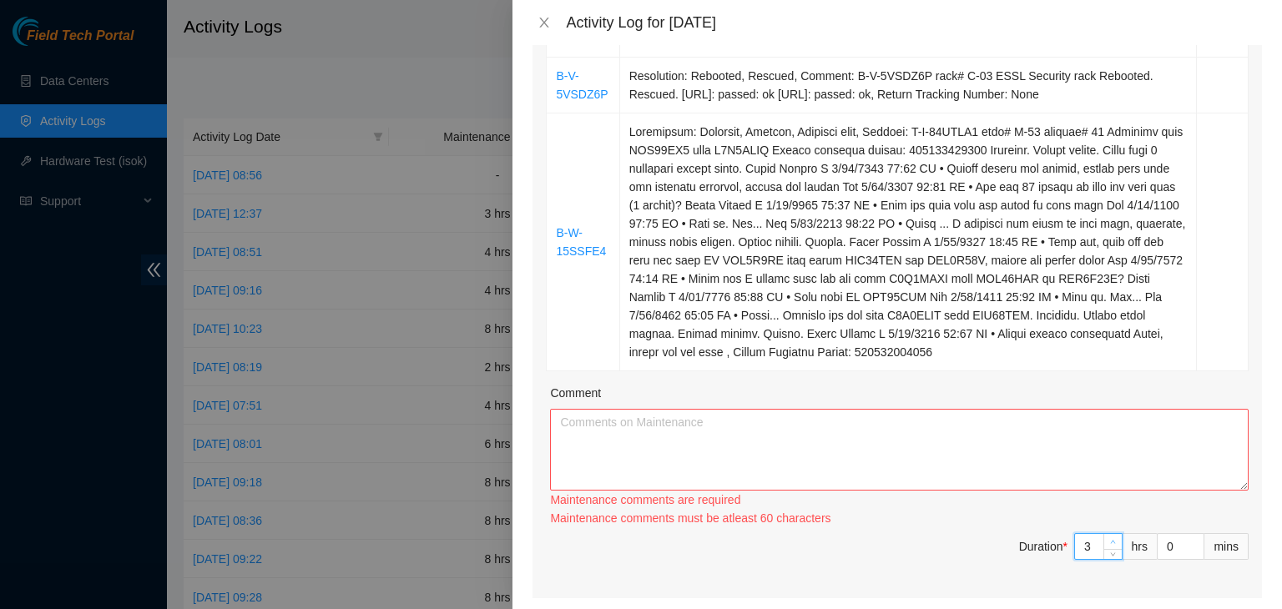
click at [1110, 539] on icon "up" at bounding box center [1113, 542] width 6 height 6
type input "4"
type input "8"
click at [1110, 539] on icon "up" at bounding box center [1113, 542] width 6 height 6
click at [815, 429] on textarea "Comment" at bounding box center [899, 450] width 699 height 82
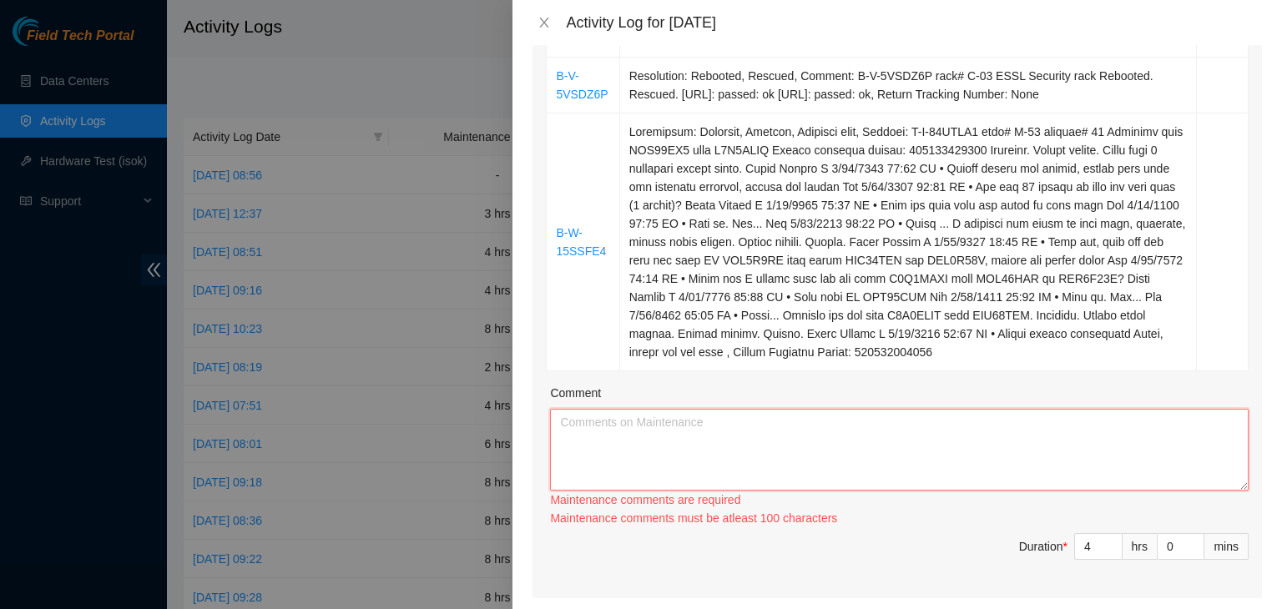
paste textarea "09/19/2025 – Reported to DS-DataSite at 06:22 AM; resolved 4 tickets, including…"
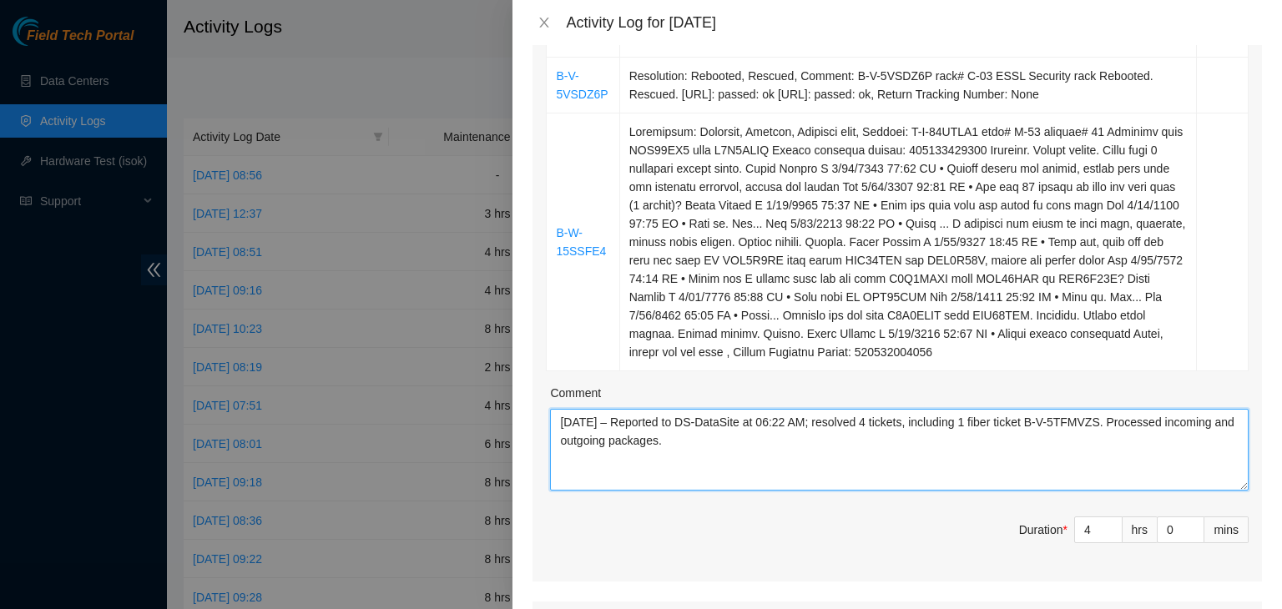
drag, startPoint x: 588, startPoint y: 421, endPoint x: 708, endPoint y: 421, distance: 120.2
click at [594, 421] on textarea "09/19/2025 – Reported to DS-DataSite at 06:22 AM; resolved 4 tickets, including…" at bounding box center [899, 450] width 699 height 82
drag, startPoint x: 799, startPoint y: 426, endPoint x: 872, endPoint y: 436, distance: 74.1
click at [798, 425] on textarea "09/22/2025 – Reported to DS-DataSite at 06:22 AM; resolved 4 tickets, including…" at bounding box center [899, 450] width 699 height 82
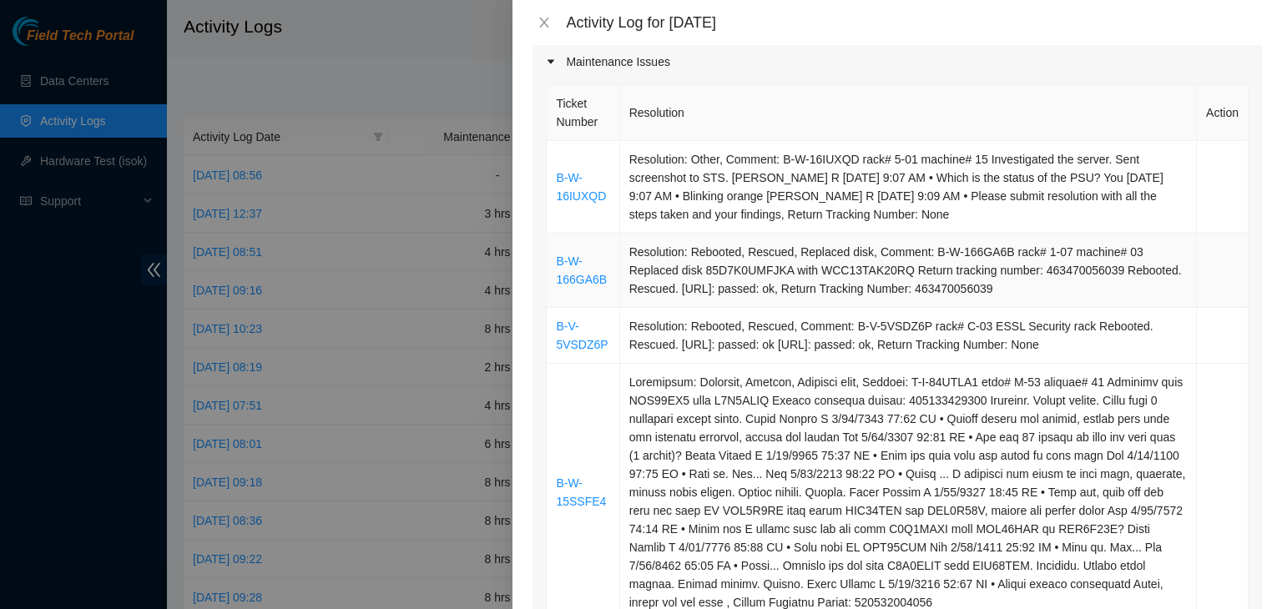
scroll to position [306, 0]
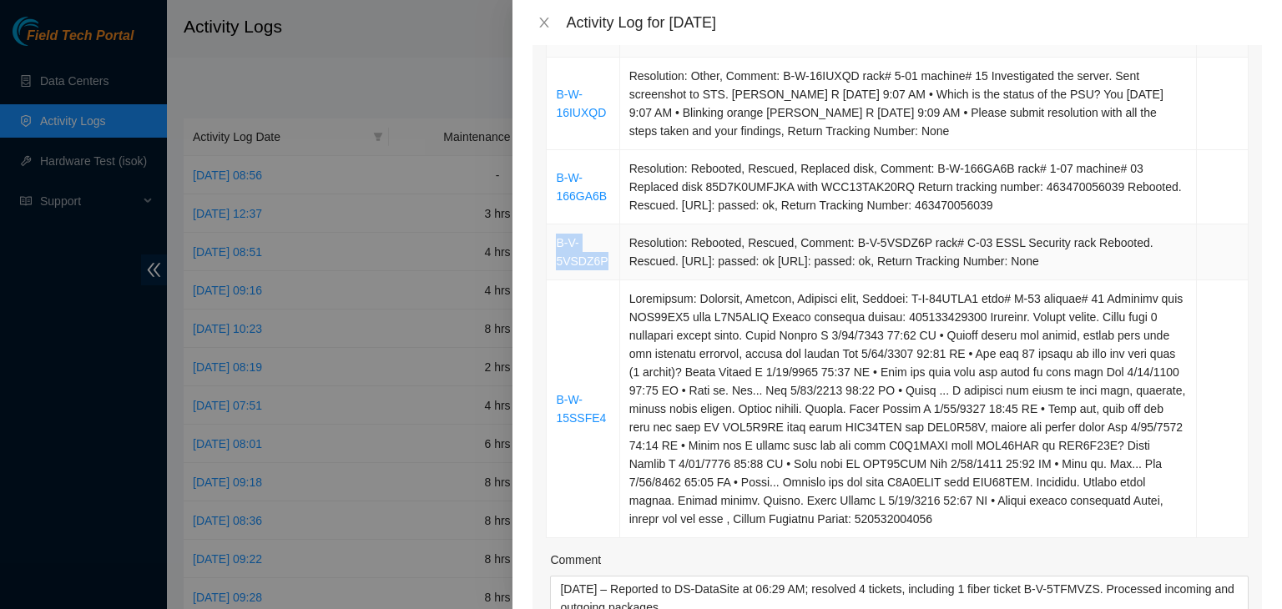
drag, startPoint x: 606, startPoint y: 264, endPoint x: 558, endPoint y: 246, distance: 51.5
click at [558, 246] on td "B-V-5VSDZ6P" at bounding box center [583, 253] width 73 height 56
copy link "B-V-5VSDZ6P"
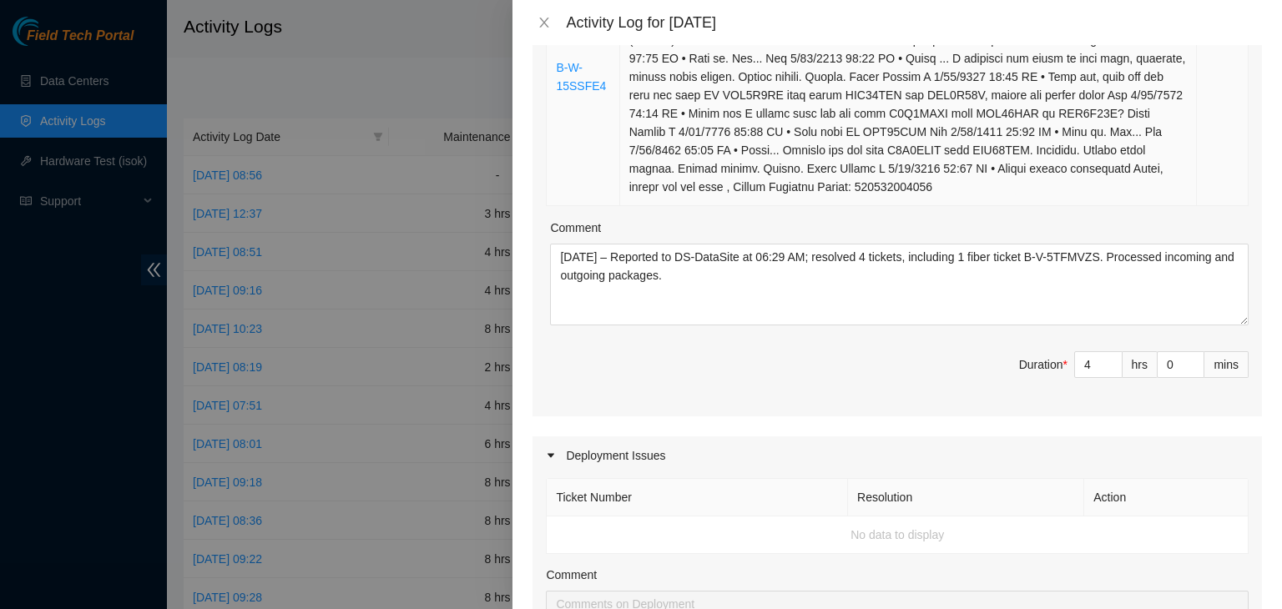
scroll to position [640, 0]
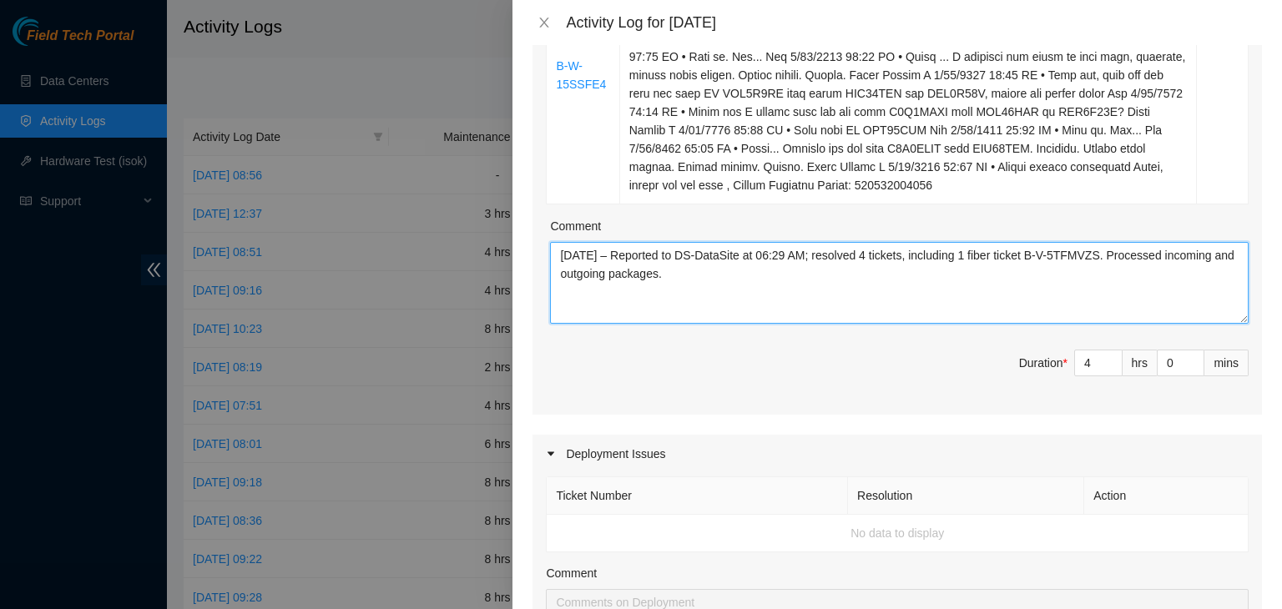
drag, startPoint x: 975, startPoint y: 255, endPoint x: 1002, endPoint y: 259, distance: 27.9
click at [1002, 259] on textarea "09/22/2025 – Reported to DS-DataSite at 06:29 AM; resolved 4 tickets, including…" at bounding box center [899, 283] width 699 height 82
click at [992, 257] on textarea "09/22/2025 – Reported to DS-DataSite at 06:29 AM; resolved 4 tickets, including…" at bounding box center [899, 283] width 699 height 82
click at [985, 258] on textarea "09/22/2025 – Reported to DS-DataSite at 06:29 AM; resolved 4 tickets, including…" at bounding box center [899, 283] width 699 height 82
paste textarea "VSDZ6P"
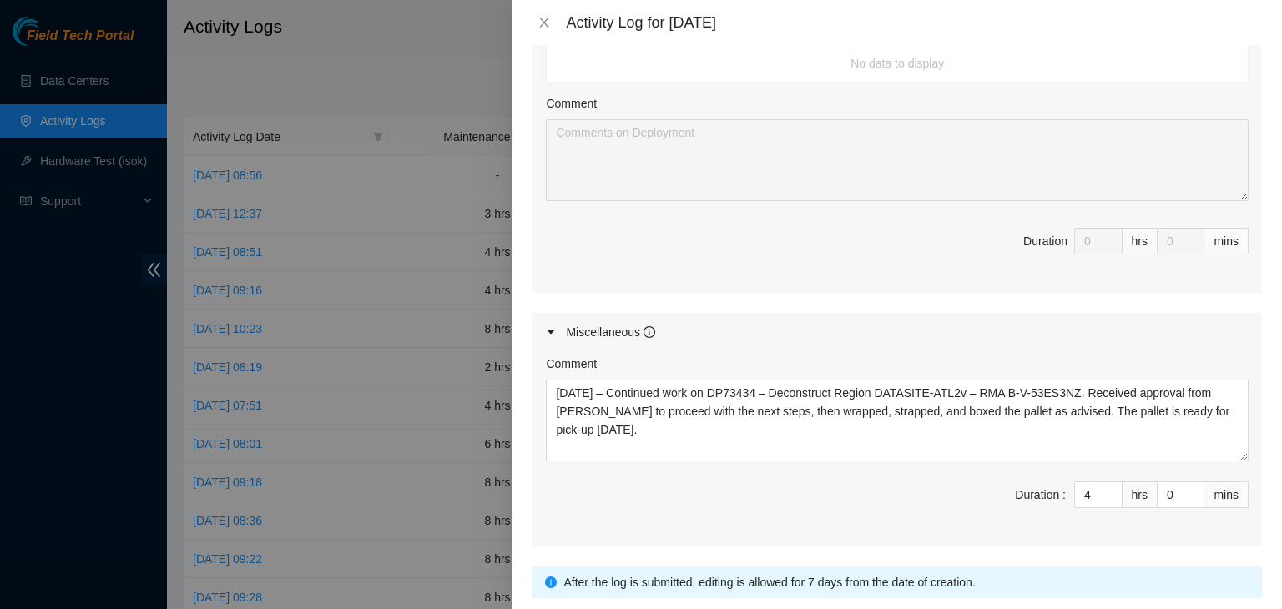
scroll to position [1141, 0]
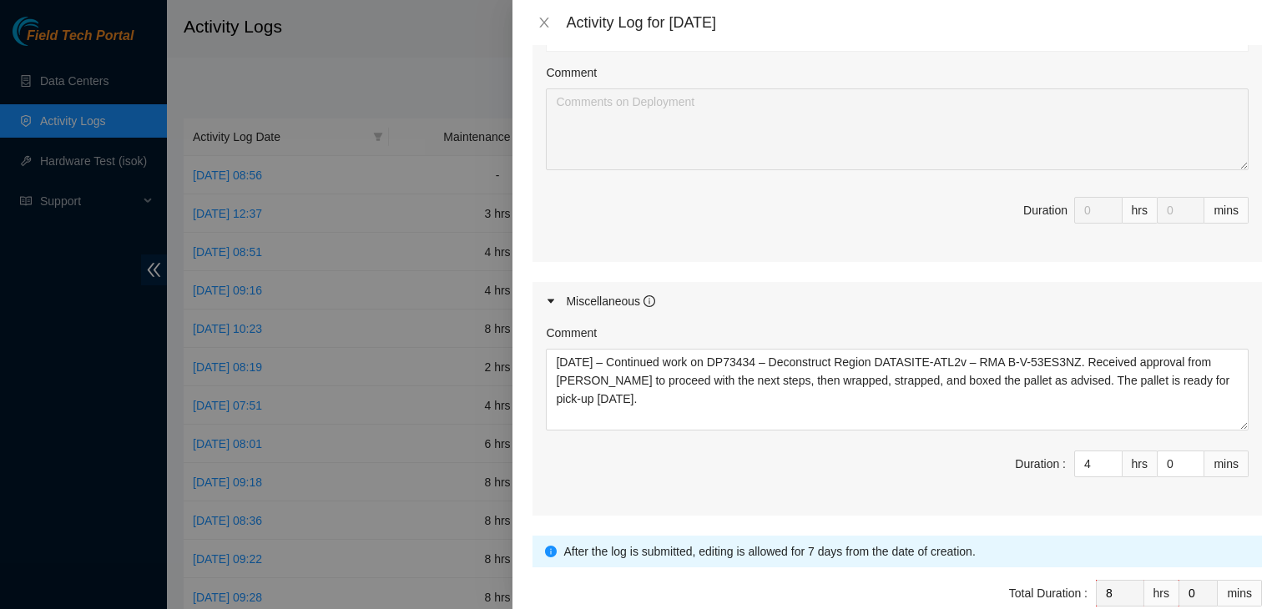
type textarea "09/22/2025 – Reported to DS-DataSite at 06:29 AM; resolved 4 tickets, including…"
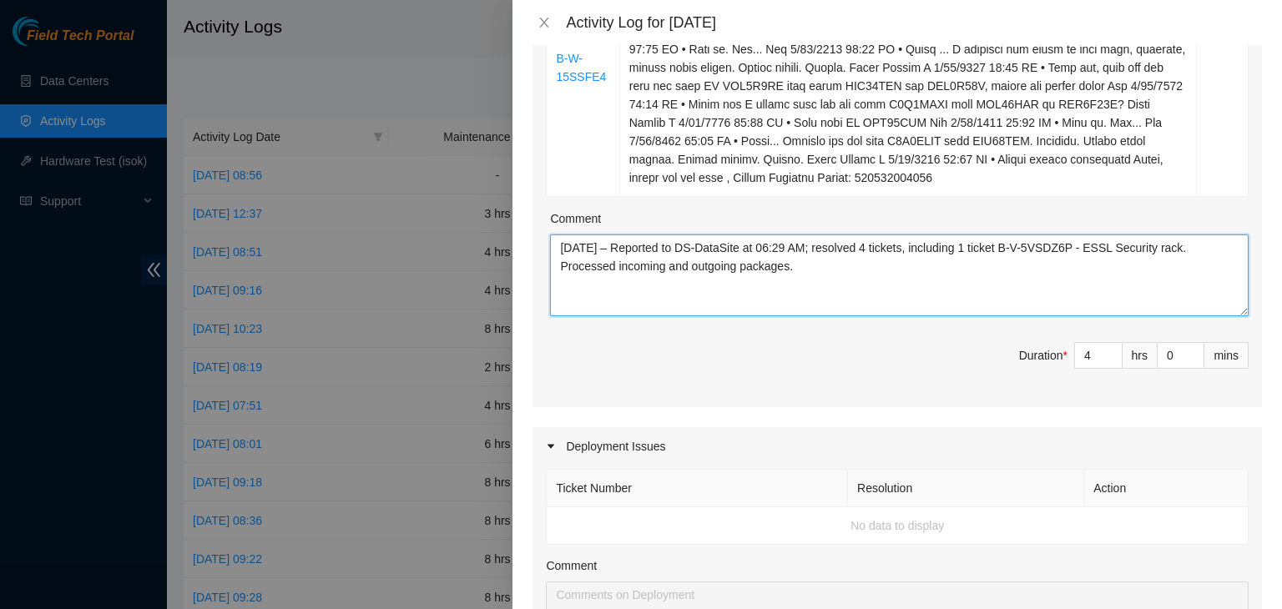
scroll to position [640, 0]
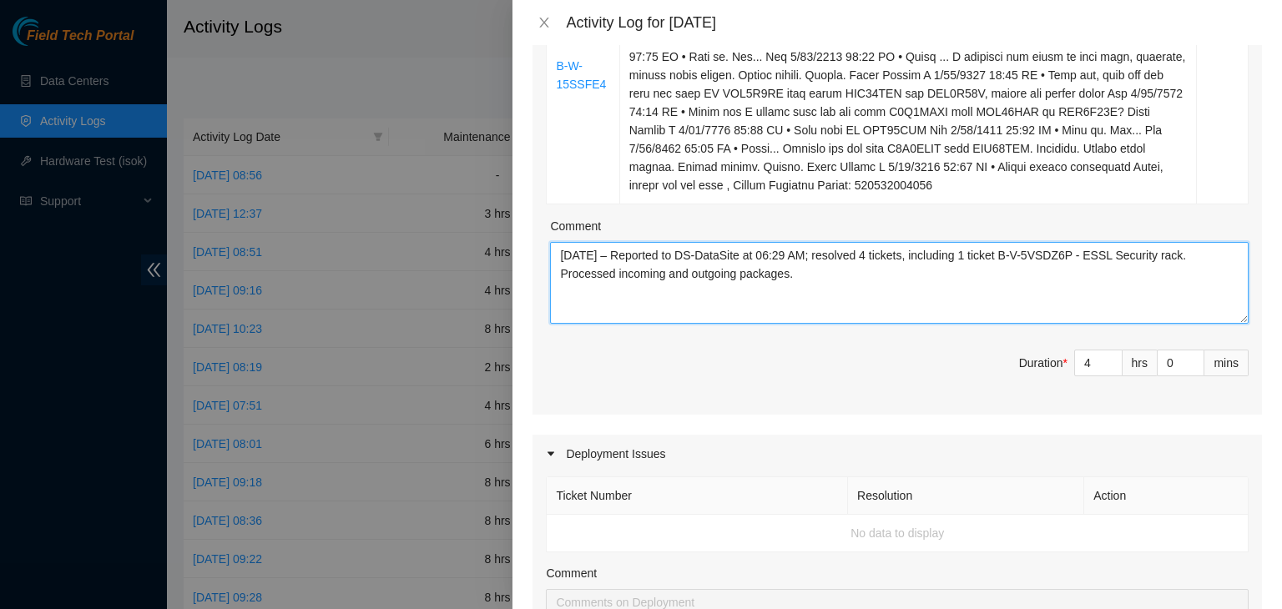
click at [825, 281] on textarea "09/22/2025 – Reported to DS-DataSite at 06:29 AM; resolved 4 tickets, including…" at bounding box center [899, 283] width 699 height 82
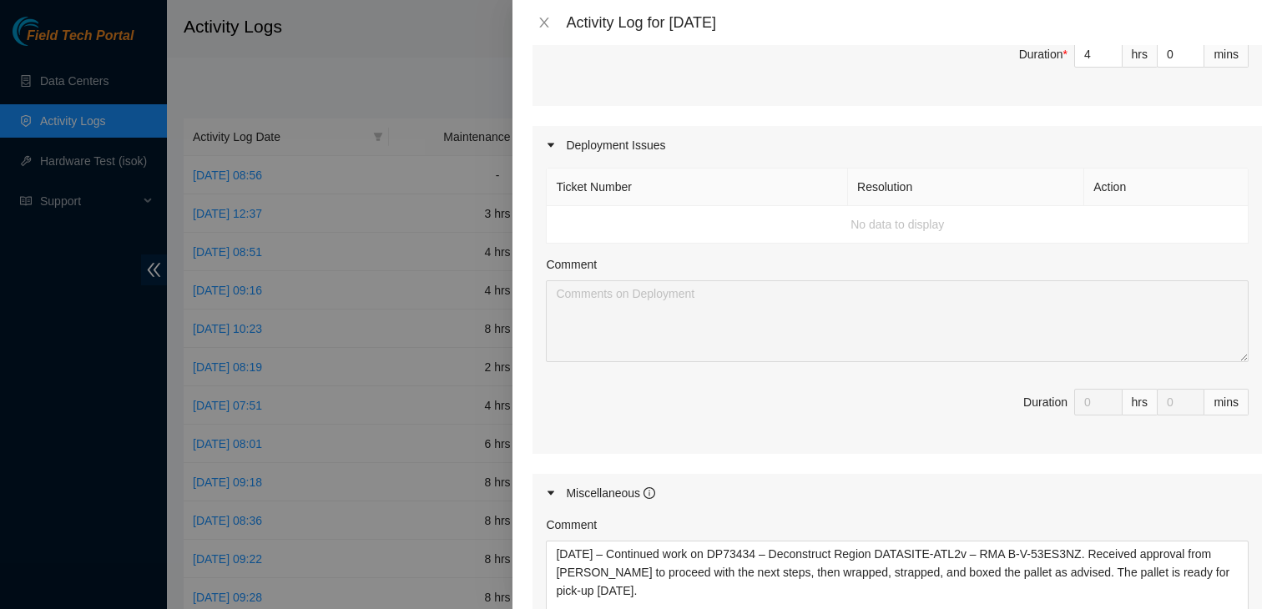
scroll to position [1057, 0]
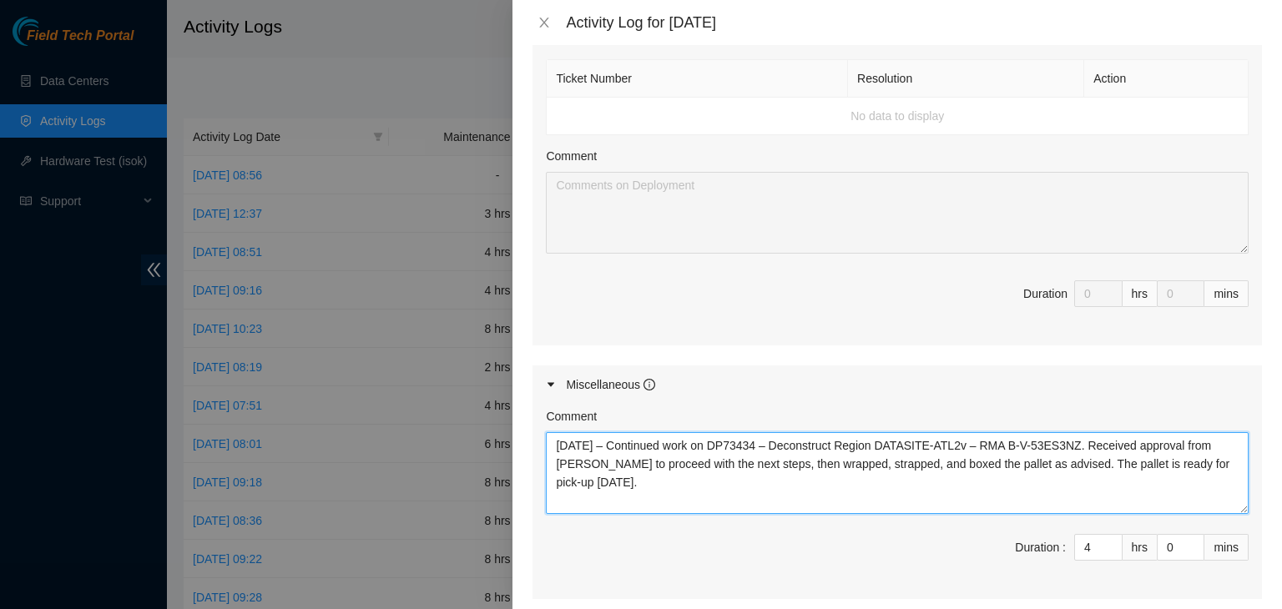
click at [697, 484] on textarea "09/22/2025 – Continued work on DP73434 – Deconstruct Region DATASITE-ATL2v – RM…" at bounding box center [897, 473] width 703 height 82
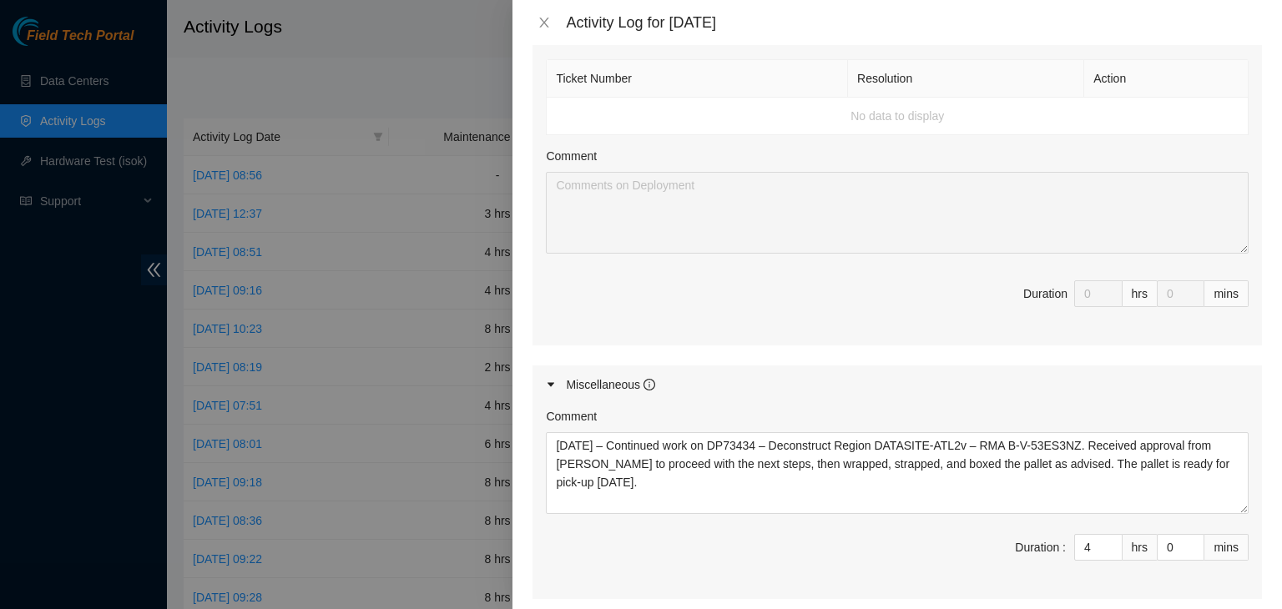
click at [744, 254] on div "Ticket Number Resolution Action No data to display Comment Duration 0 hrs 0 mins" at bounding box center [896, 201] width 729 height 290
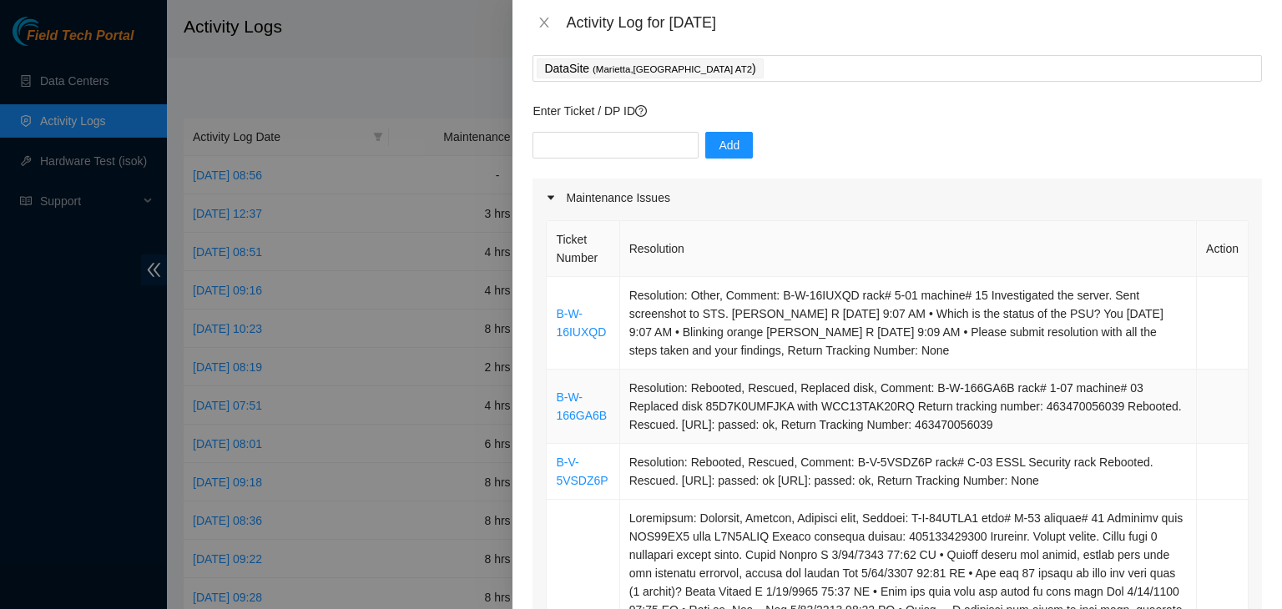
scroll to position [83, 0]
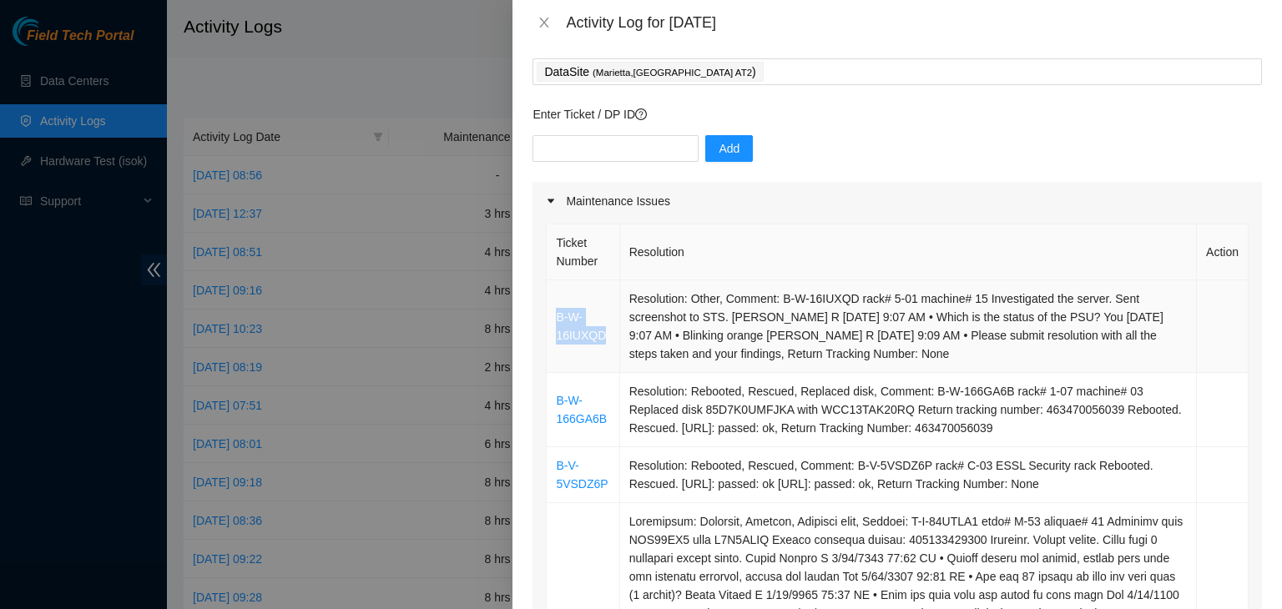
drag, startPoint x: 607, startPoint y: 339, endPoint x: 558, endPoint y: 306, distance: 59.0
click at [558, 306] on td "B-W-16IUXQD" at bounding box center [583, 326] width 73 height 93
copy link "B-W-16IUXQD"
click at [604, 147] on input "text" at bounding box center [615, 148] width 166 height 27
paste input "B-W-16IUXQD"
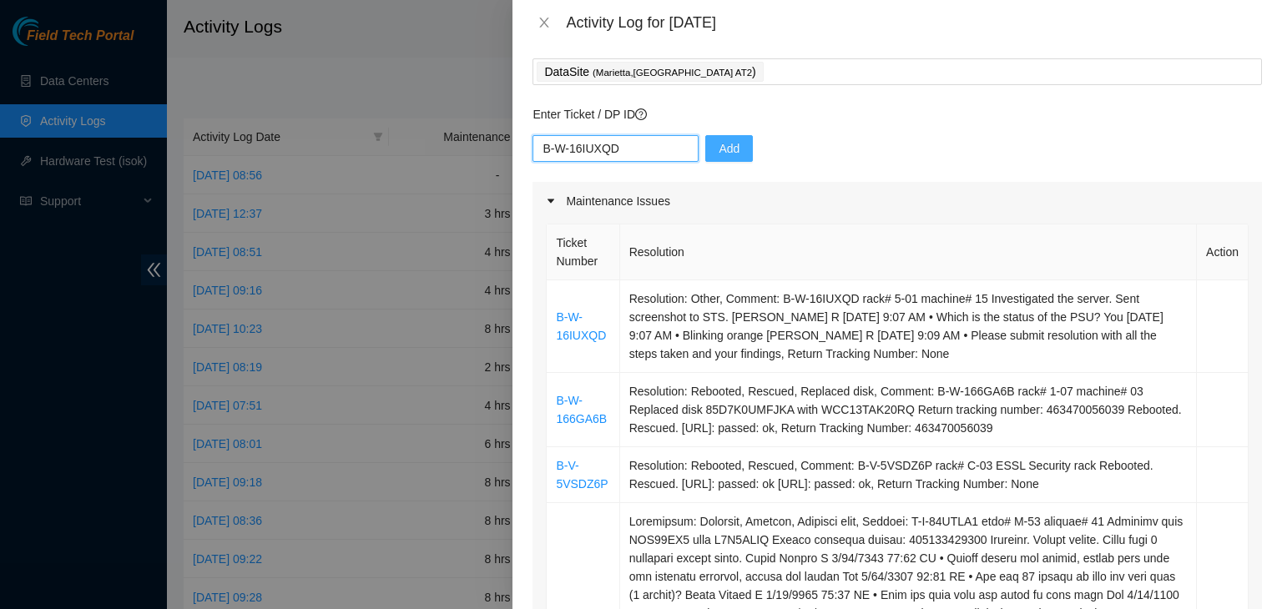
type input "B-W-16IUXQD"
click at [721, 151] on span "Add" at bounding box center [729, 148] width 21 height 18
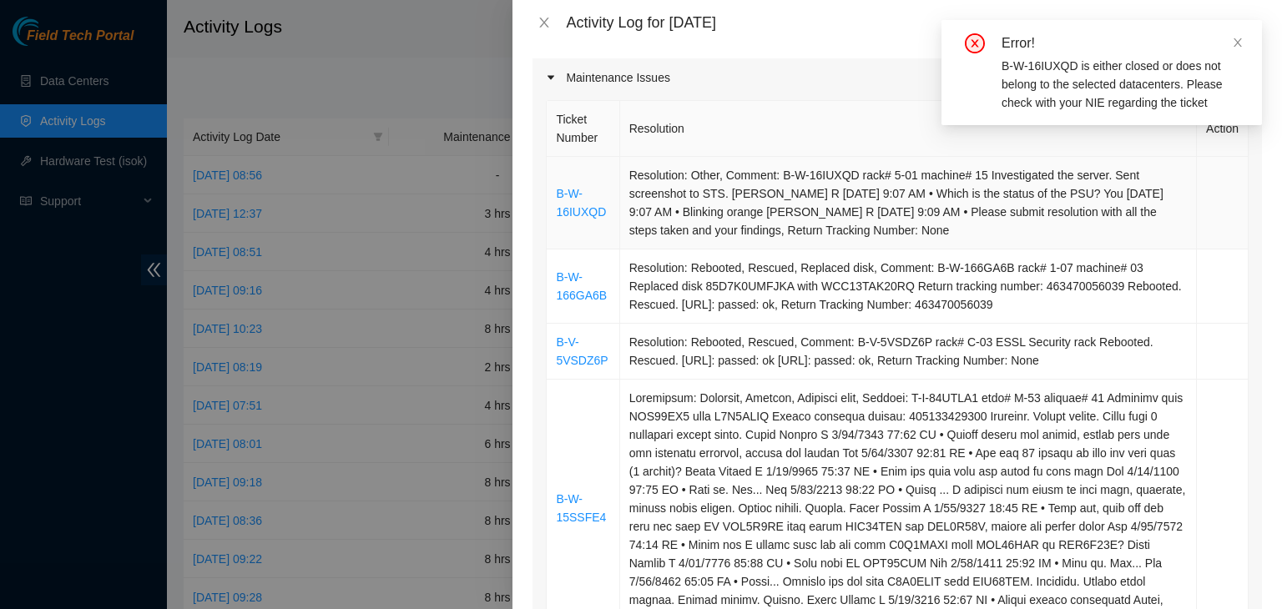
scroll to position [250, 0]
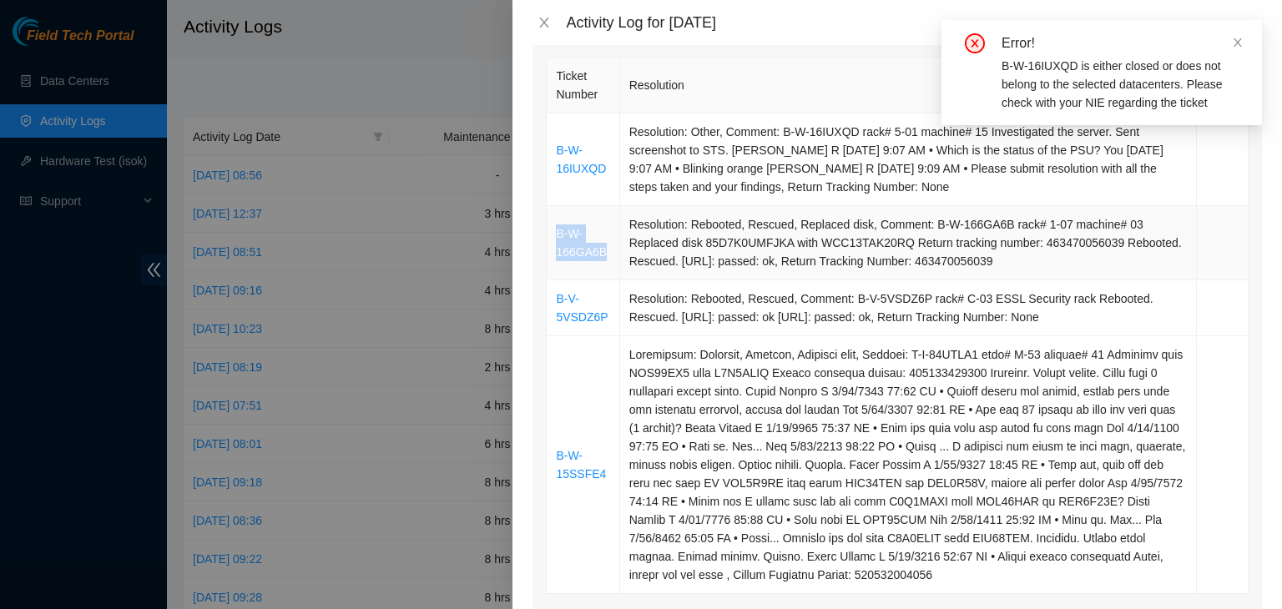
drag, startPoint x: 611, startPoint y: 255, endPoint x: 548, endPoint y: 235, distance: 66.0
click at [548, 235] on td "B-W-166GA6B" at bounding box center [583, 243] width 73 height 74
copy link "B-W-166GA6B"
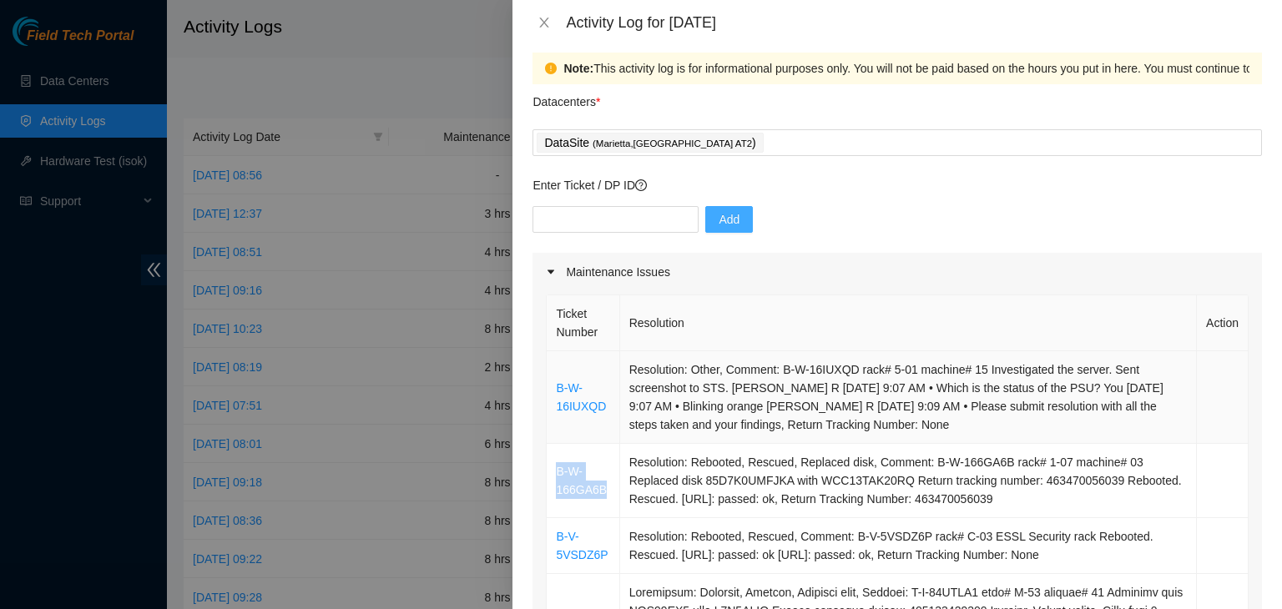
scroll to position [0, 0]
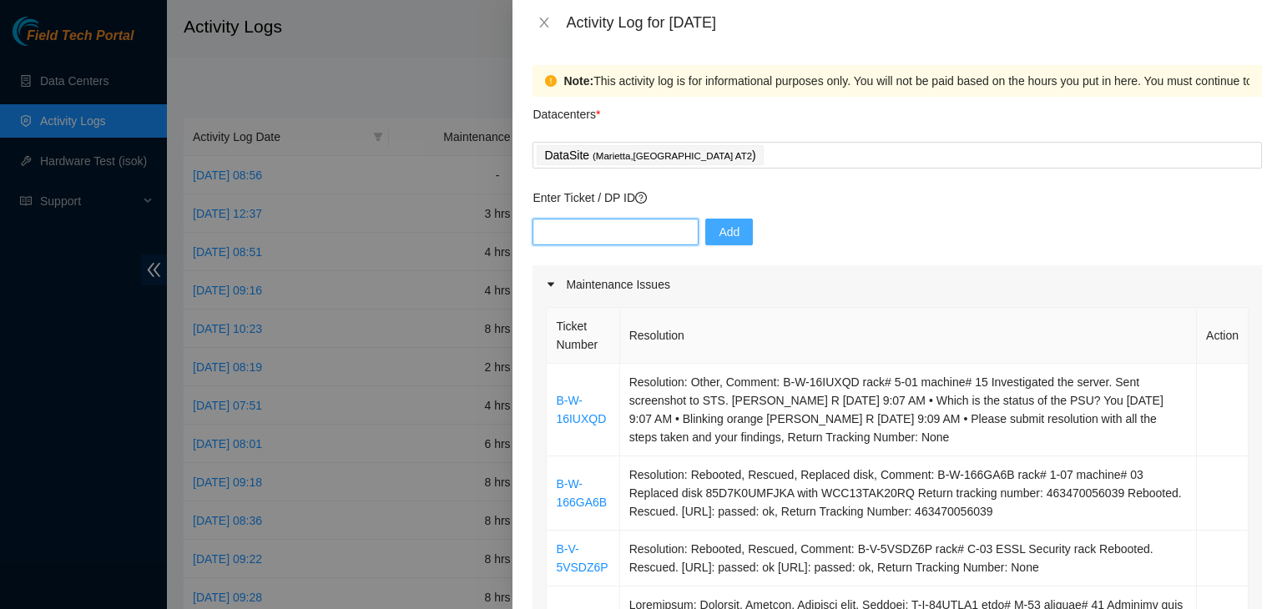
click at [598, 227] on input "text" at bounding box center [615, 232] width 166 height 27
paste input "B-W-166GA6B"
type input "B-W-166GA6B"
click at [705, 235] on button "Add" at bounding box center [729, 232] width 48 height 27
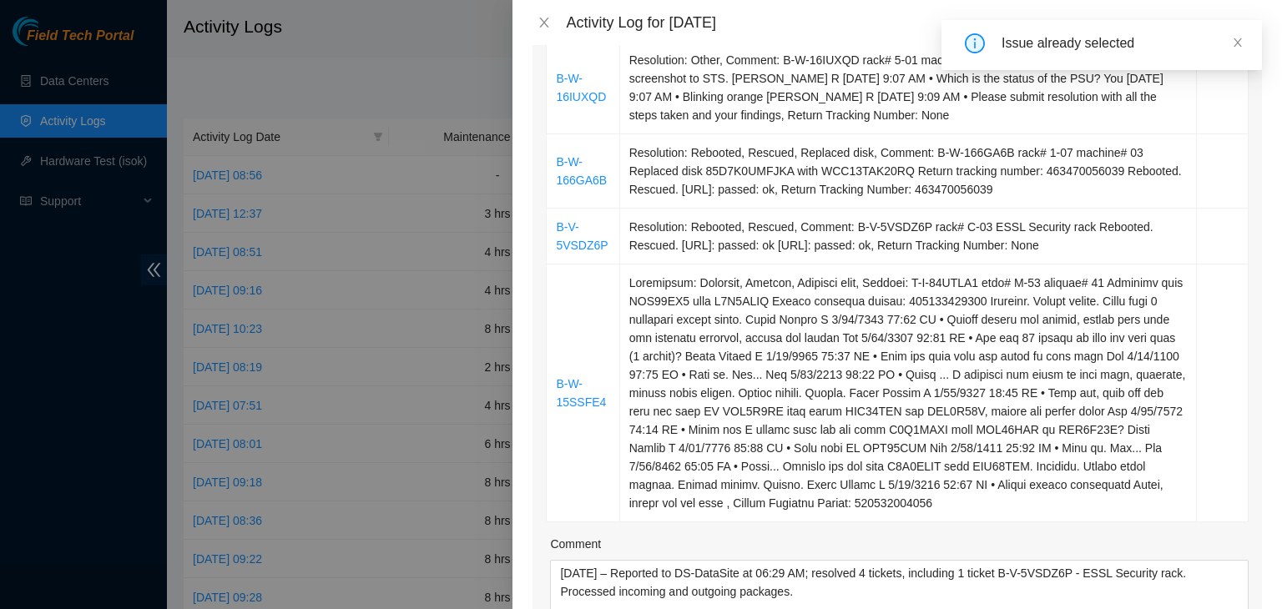
scroll to position [334, 0]
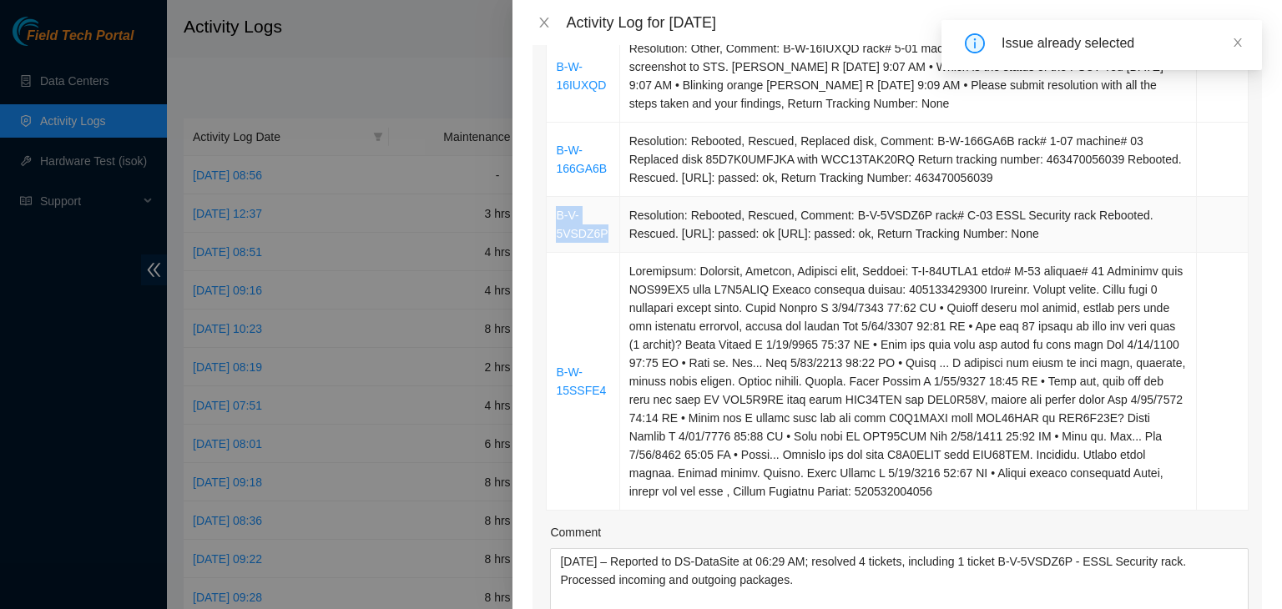
drag, startPoint x: 603, startPoint y: 234, endPoint x: 557, endPoint y: 223, distance: 48.0
click at [557, 223] on td "B-V-5VSDZ6P" at bounding box center [583, 225] width 73 height 56
copy link "B-V-5VSDZ6P"
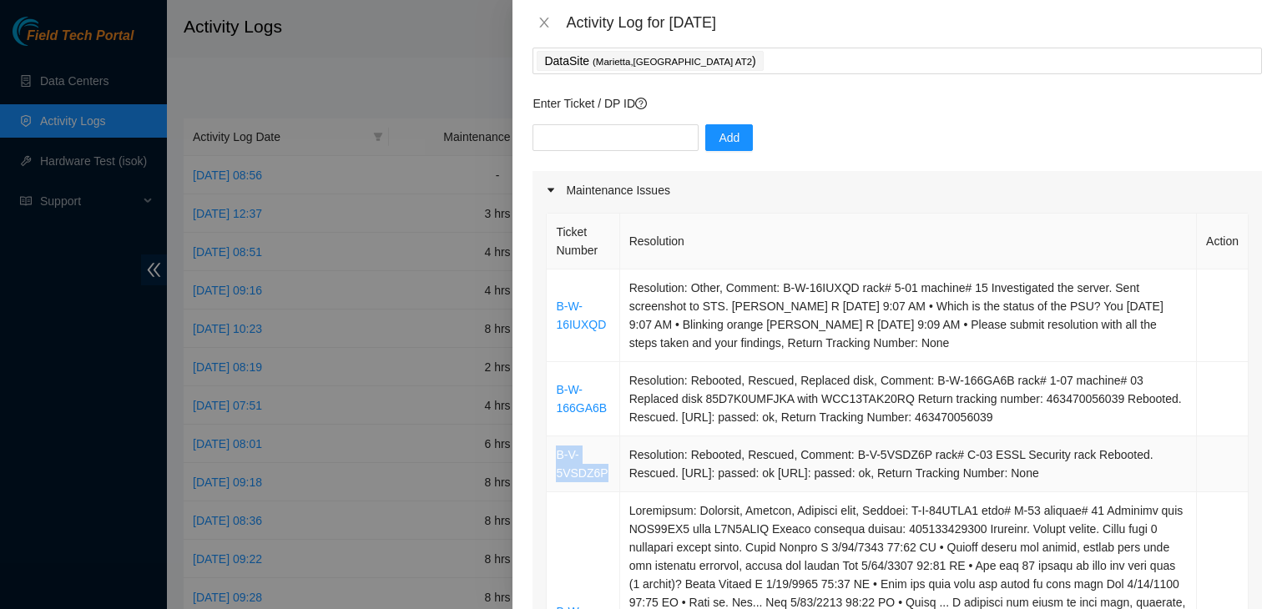
scroll to position [0, 0]
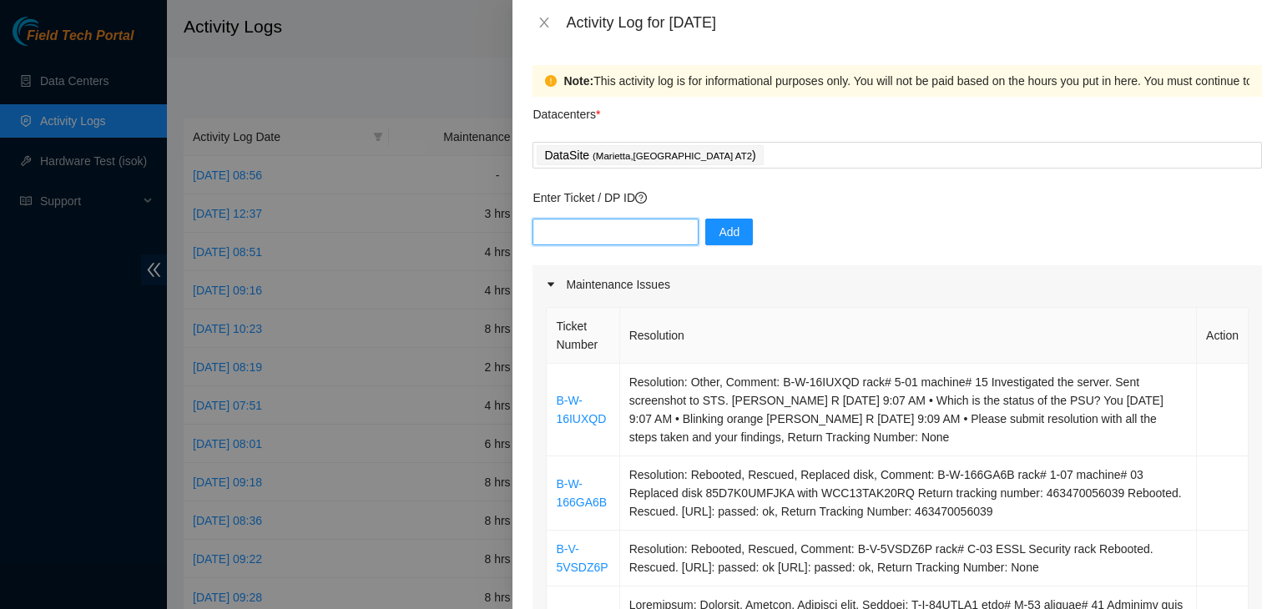
click at [601, 235] on input "text" at bounding box center [615, 232] width 166 height 27
paste input "B-V-5VSDZ6P"
type input "B-V-5VSDZ6P"
click at [719, 230] on span "Add" at bounding box center [729, 232] width 21 height 18
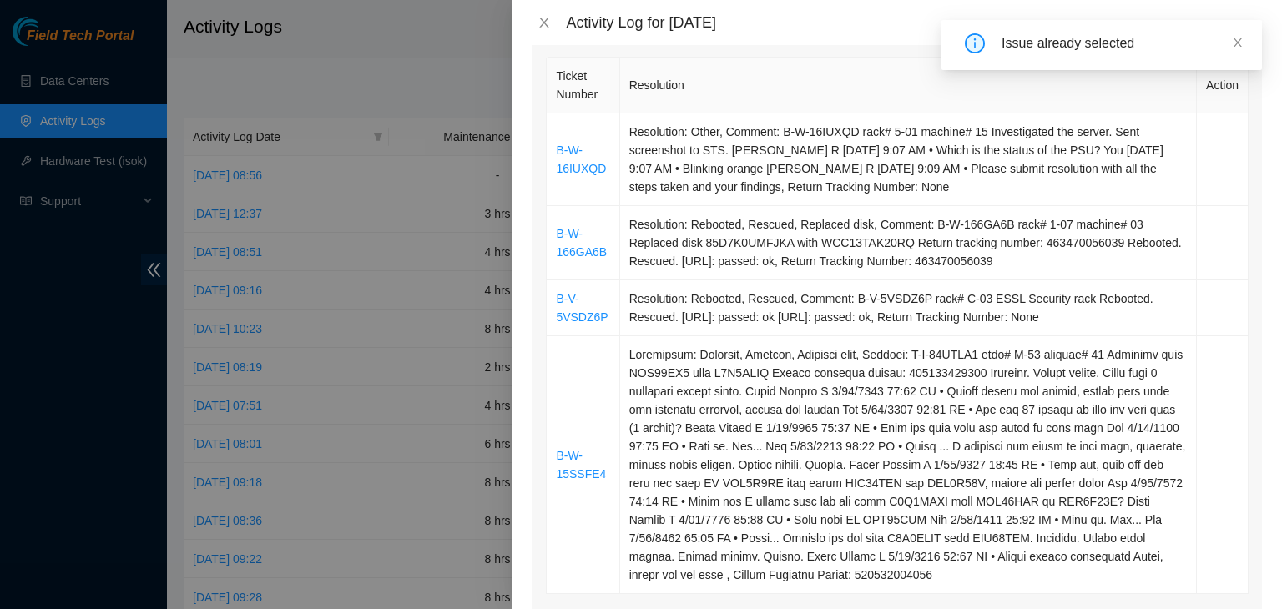
scroll to position [334, 0]
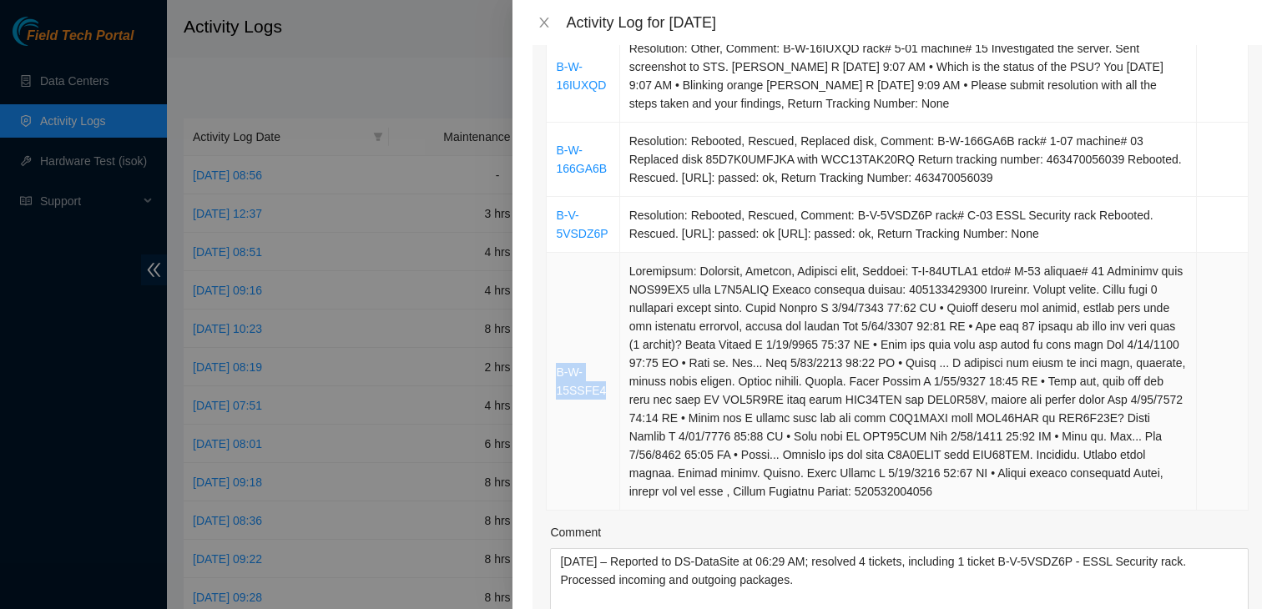
drag, startPoint x: 605, startPoint y: 388, endPoint x: 553, endPoint y: 377, distance: 52.9
click at [553, 377] on td "B-W-15SSFE4" at bounding box center [583, 382] width 73 height 258
copy link "B-W-15SSFE4"
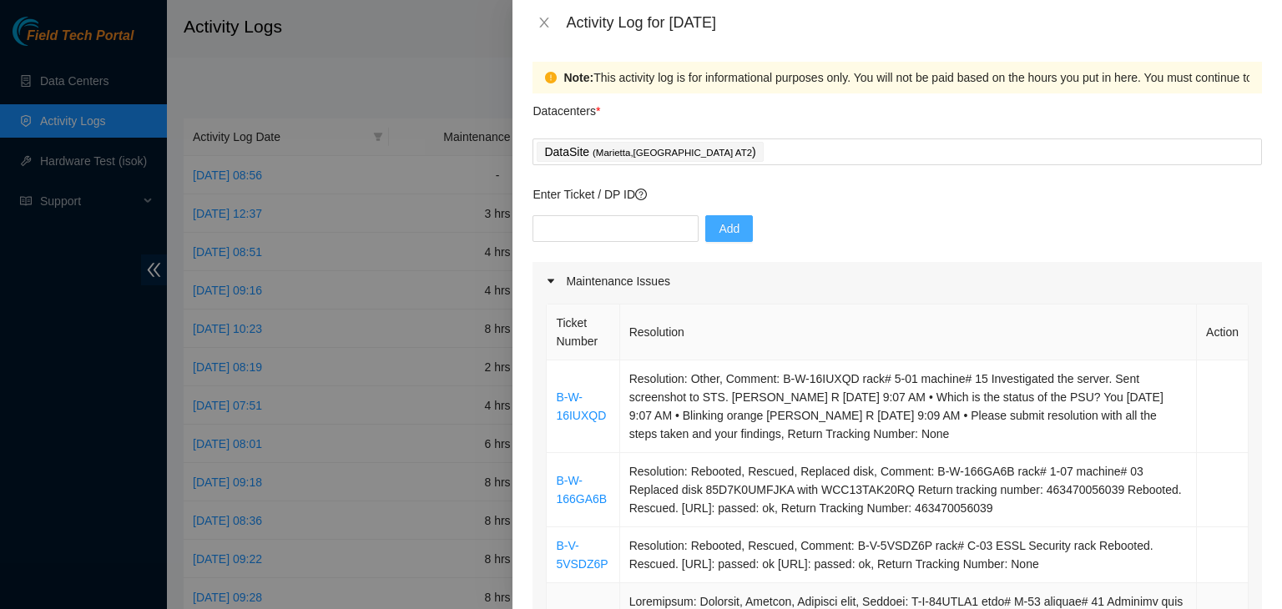
scroll to position [0, 0]
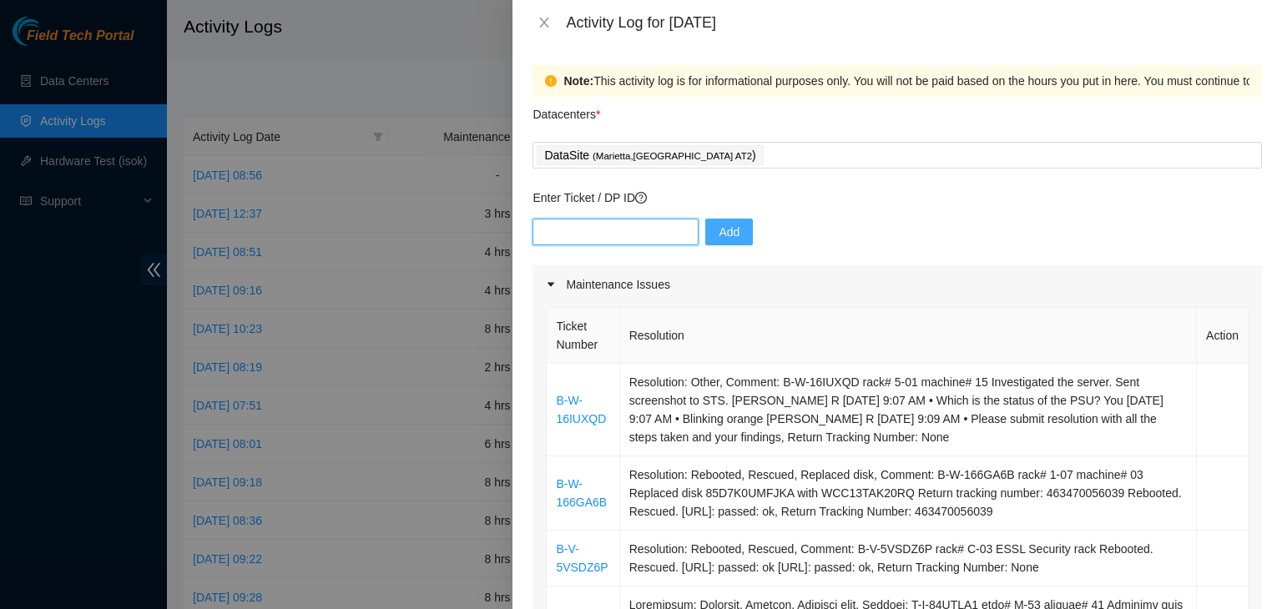
click at [612, 235] on input "text" at bounding box center [615, 232] width 166 height 27
paste input "B-W-15SSFE4"
type input "B-W-15SSFE4"
click at [719, 235] on span "Add" at bounding box center [729, 232] width 21 height 18
drag, startPoint x: 776, startPoint y: 381, endPoint x: 848, endPoint y: 385, distance: 71.9
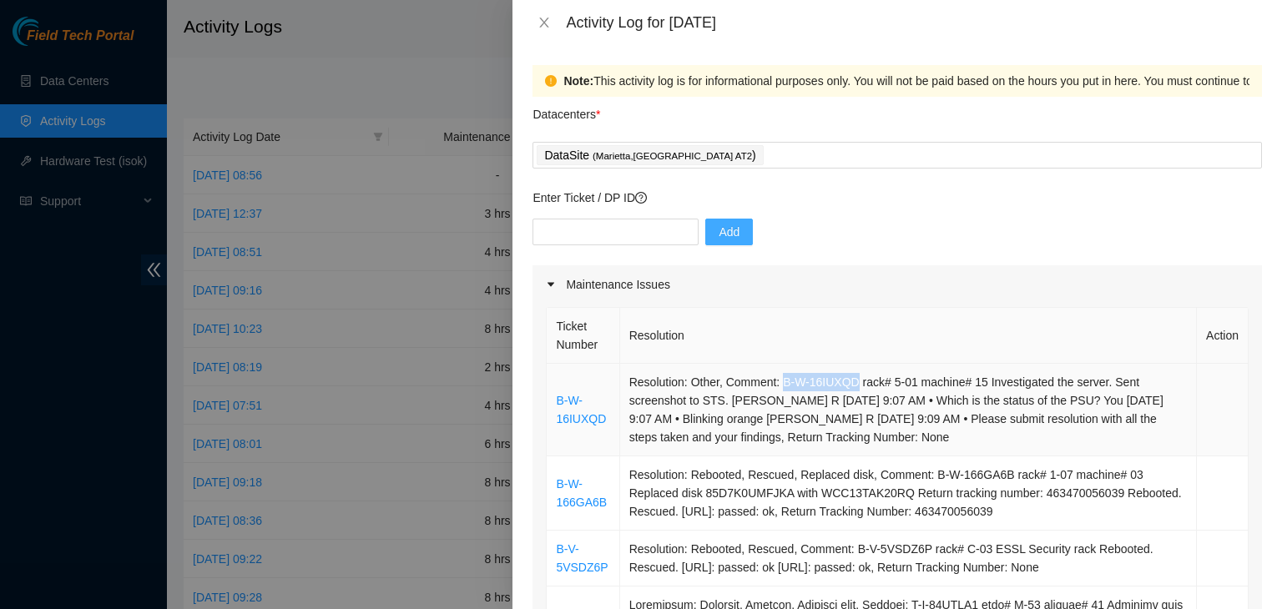
click at [848, 385] on td "Resolution: Other, Comment: B-W-16IUXQD rack# 5-01 machine# 15 Investigated the…" at bounding box center [908, 410] width 577 height 93
copy td "B-W-16IUXQD"
click at [601, 230] on input "text" at bounding box center [615, 232] width 166 height 27
paste input "B-W-16IUXQD"
type input "B-W-16IUXQD"
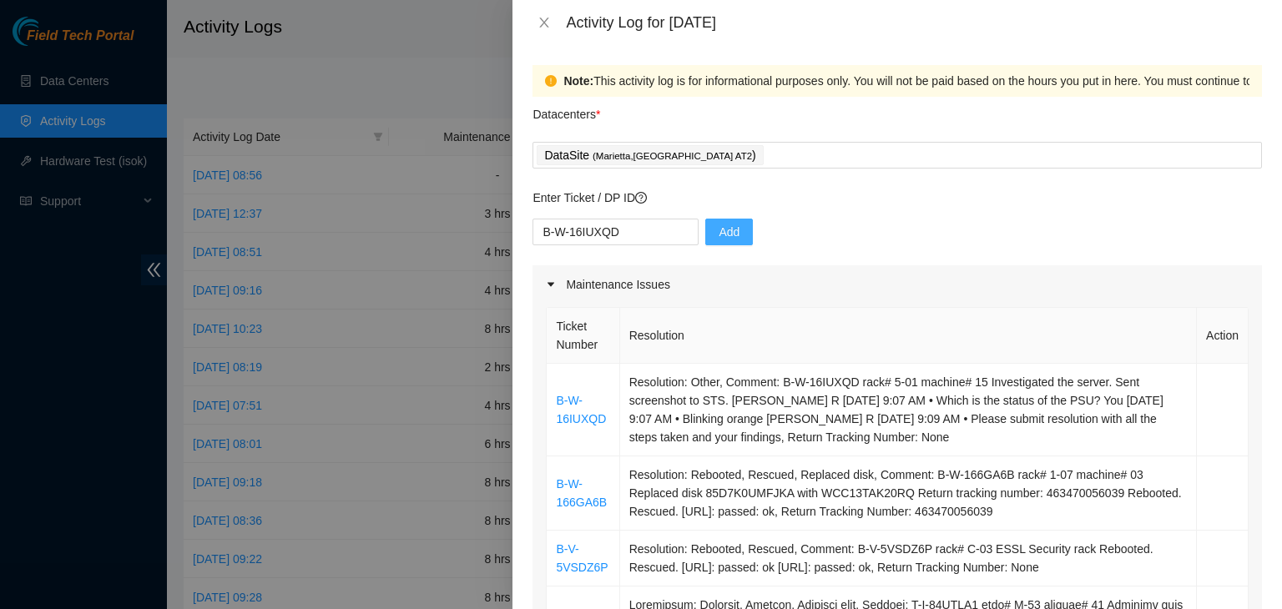
click at [722, 238] on span "Add" at bounding box center [729, 232] width 21 height 18
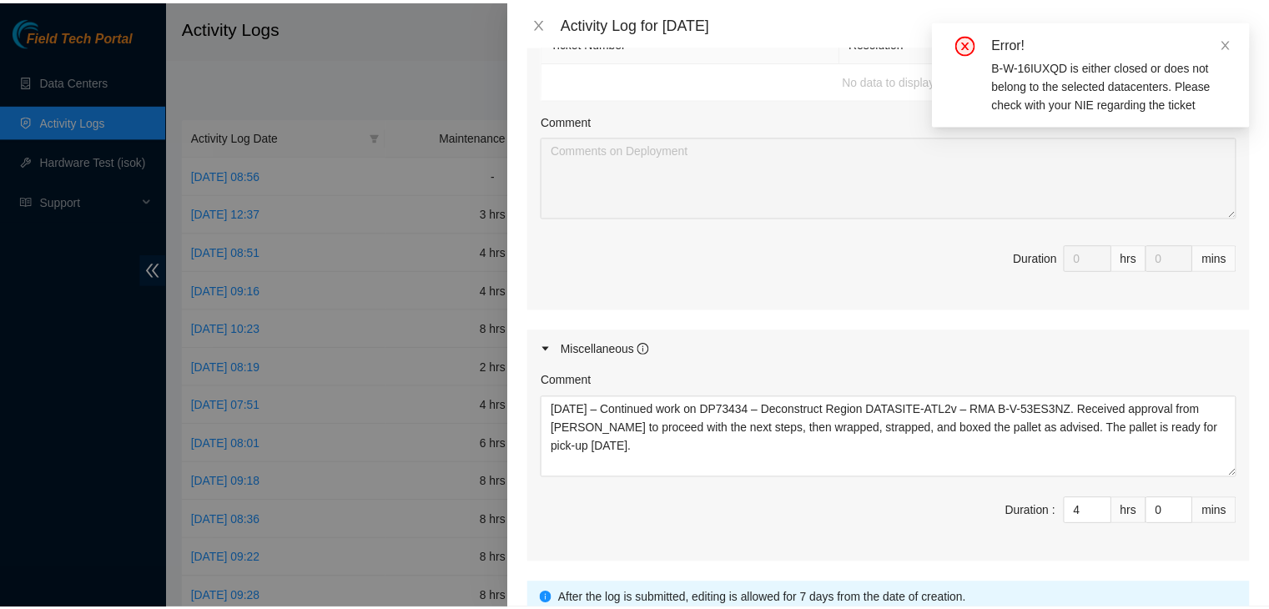
scroll to position [1224, 0]
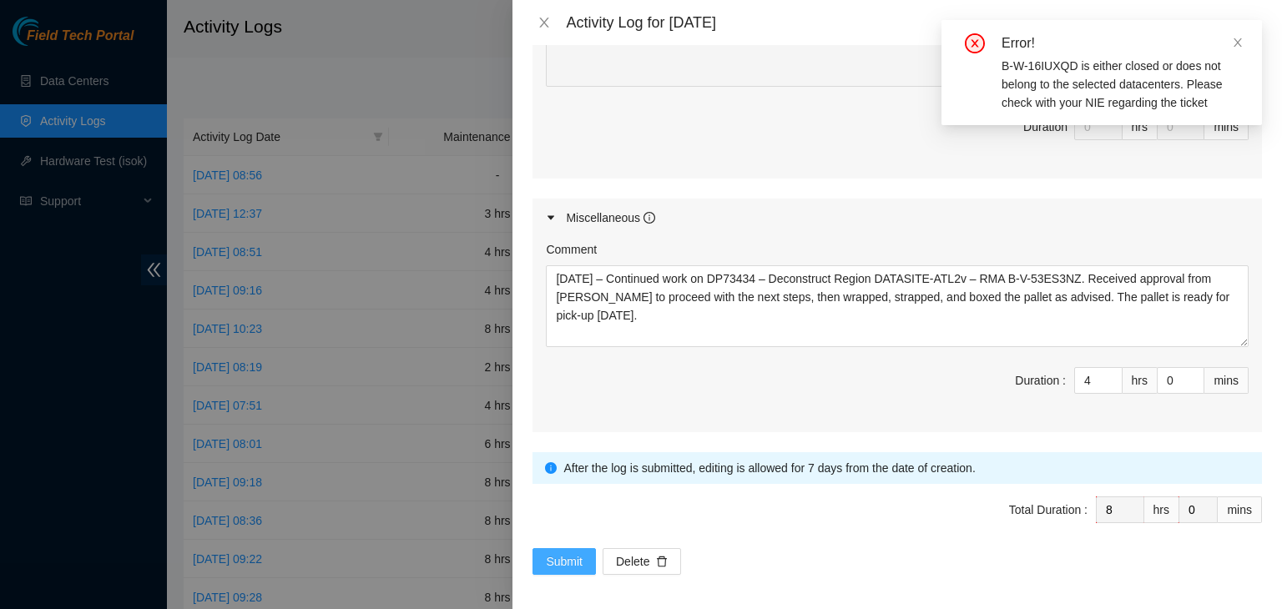
click at [555, 554] on span "Submit" at bounding box center [564, 562] width 37 height 18
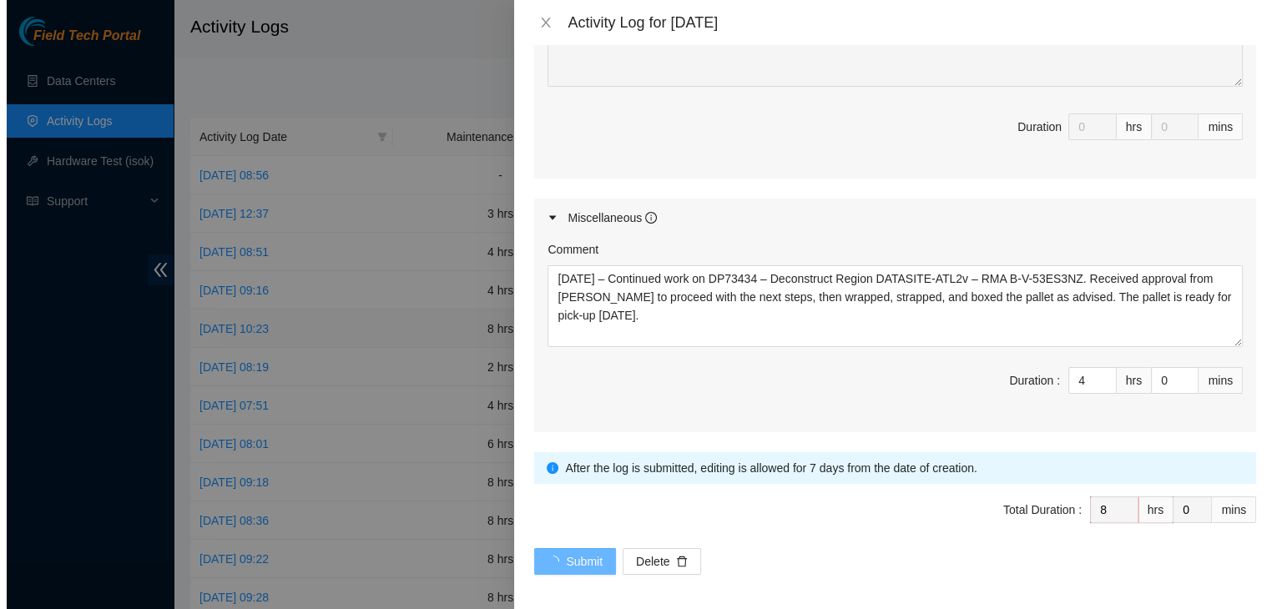
scroll to position [0, 0]
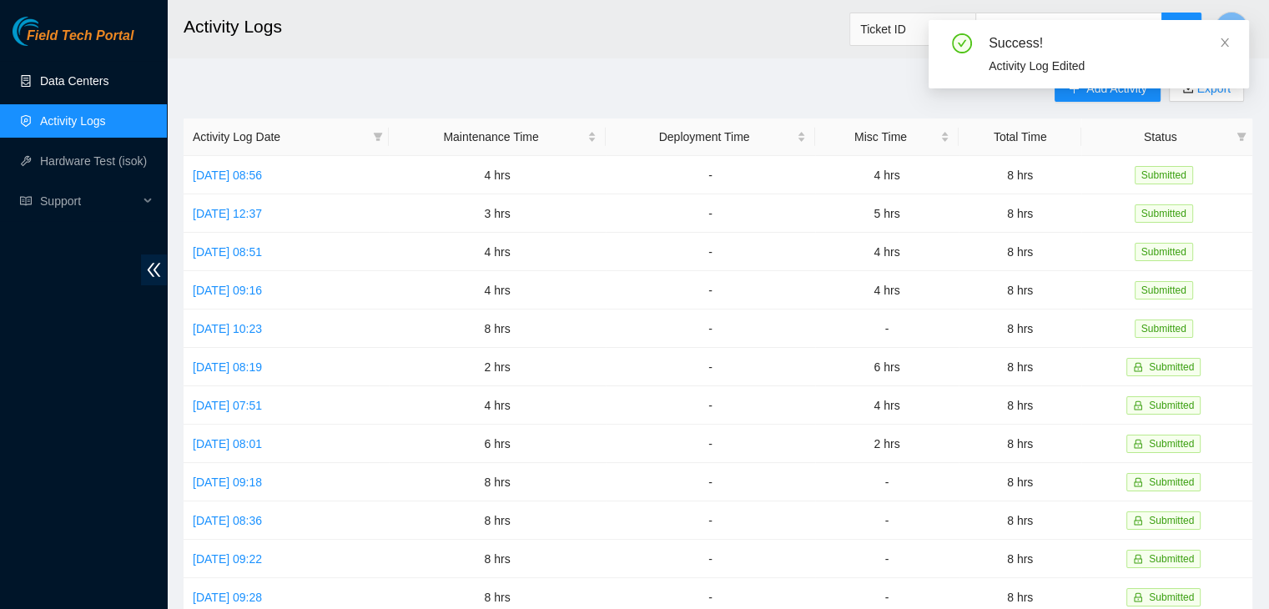
click at [68, 74] on link "Data Centers" at bounding box center [74, 80] width 68 height 13
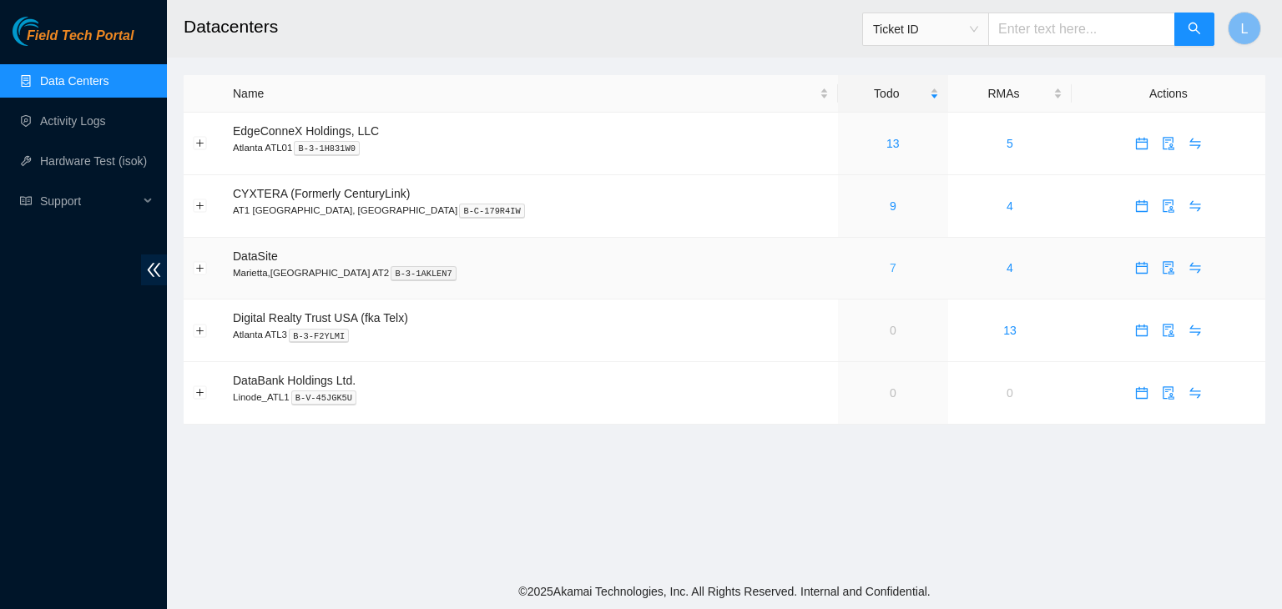
click at [890, 269] on link "7" at bounding box center [893, 267] width 7 height 13
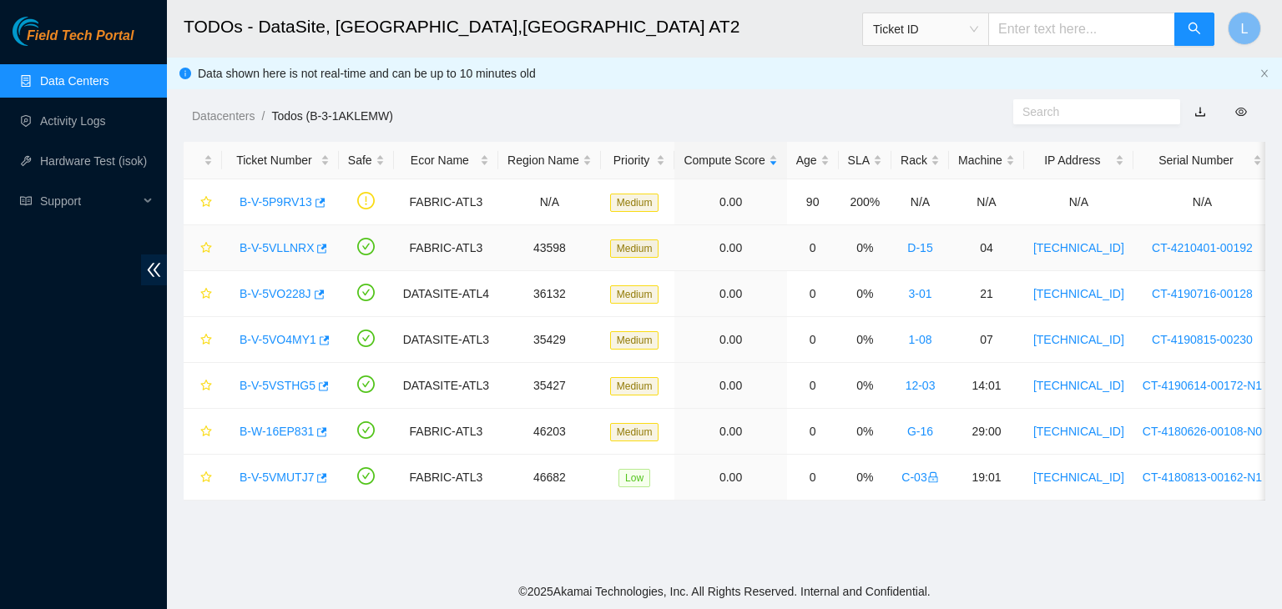
click at [276, 243] on link "B-V-5VLLNRX" at bounding box center [277, 247] width 74 height 13
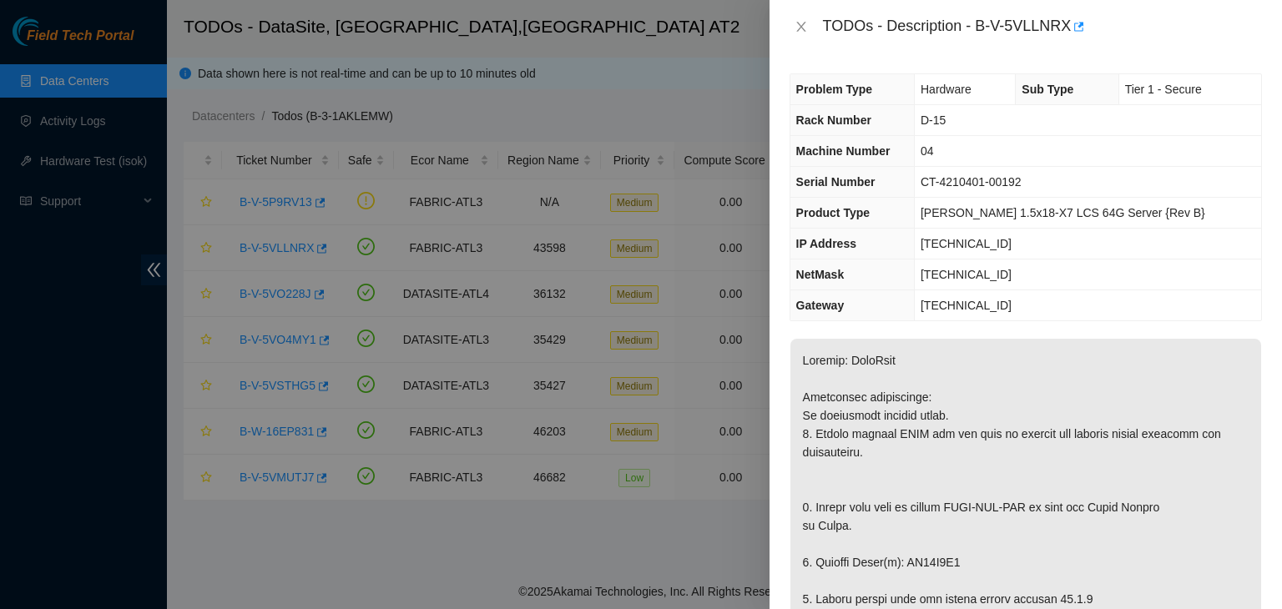
scroll to position [83, 0]
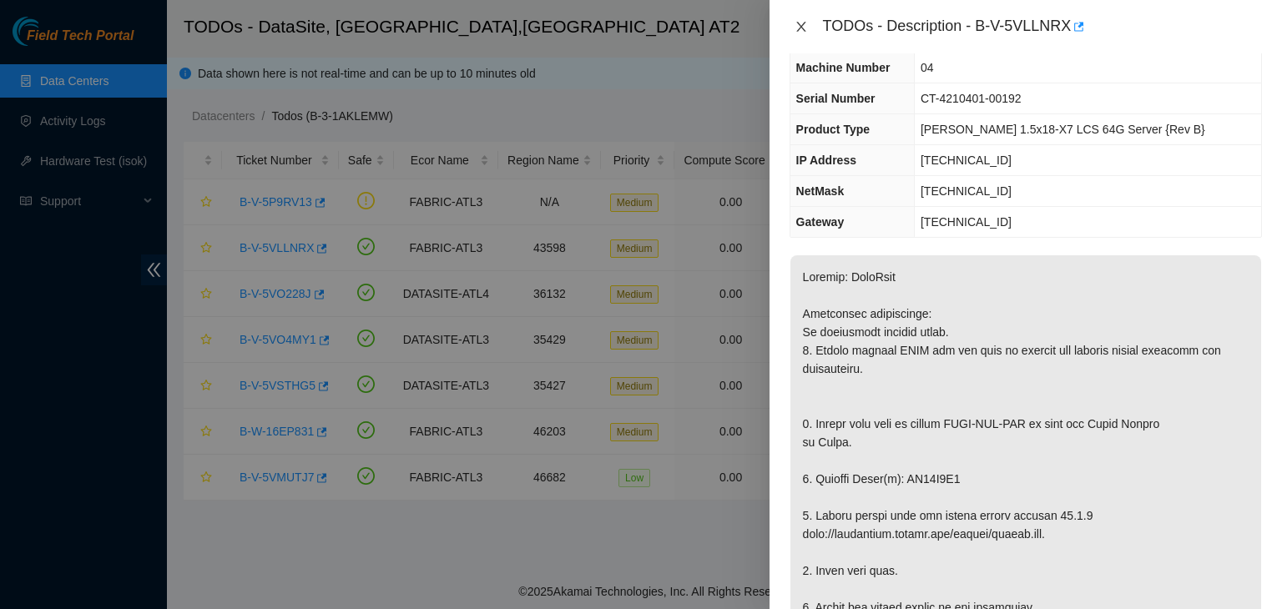
click at [800, 28] on icon "close" at bounding box center [800, 27] width 9 height 10
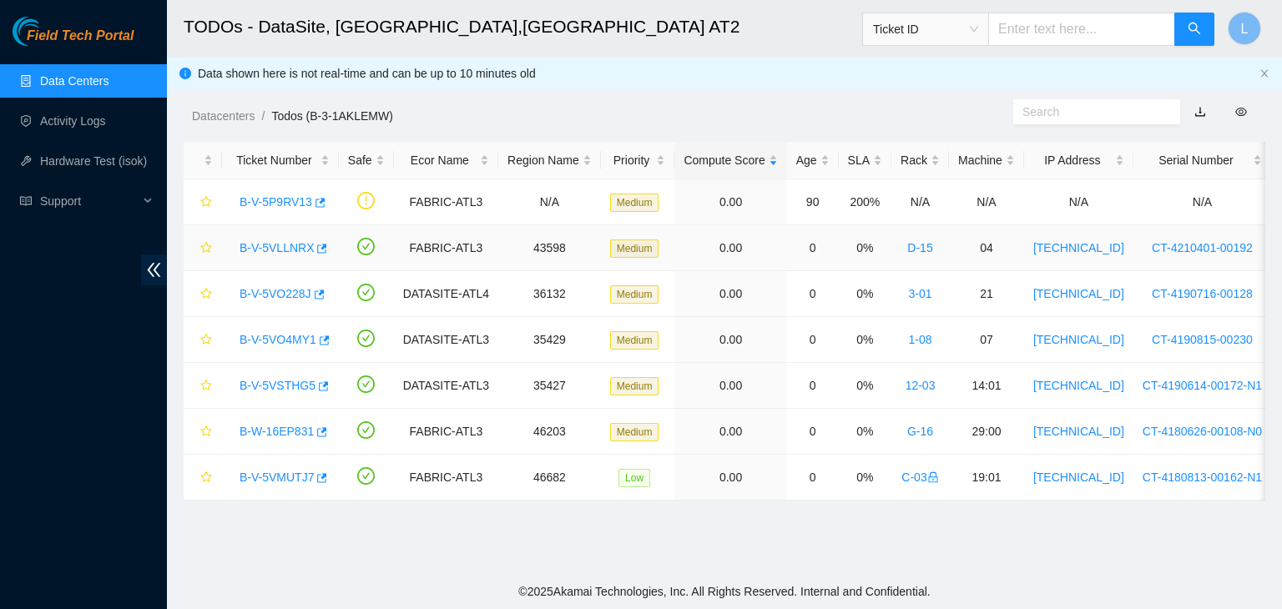
scroll to position [120, 0]
click at [281, 429] on link "B-W-16EP831" at bounding box center [277, 431] width 74 height 13
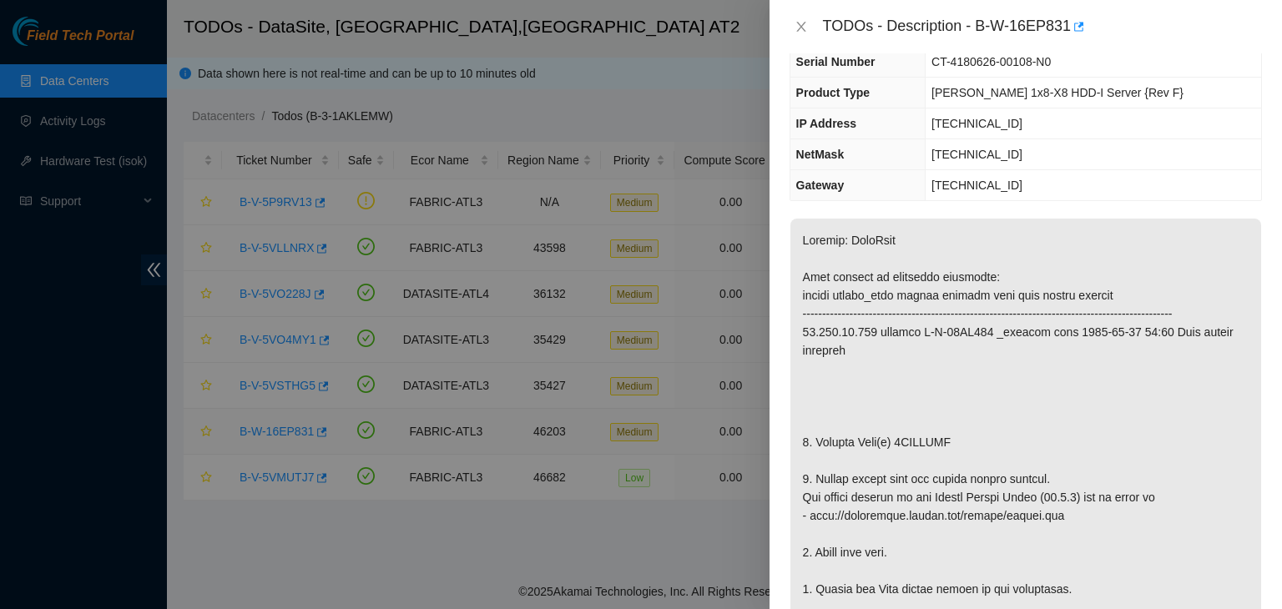
scroll to position [83, 0]
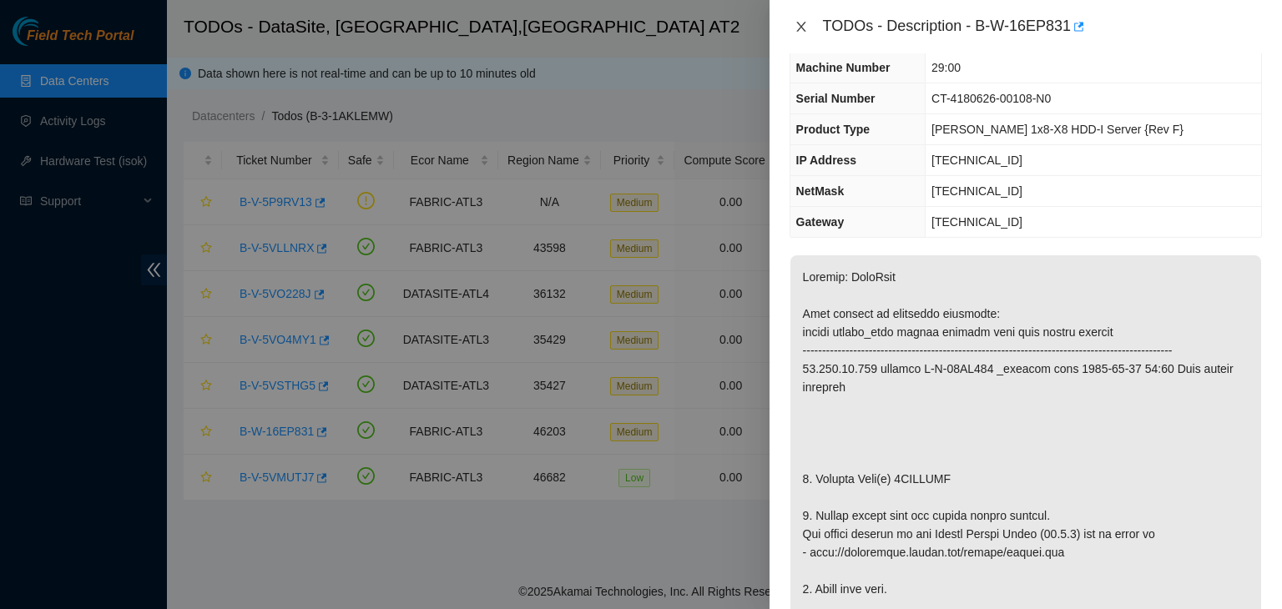
click at [808, 30] on button "Close" at bounding box center [801, 27] width 23 height 16
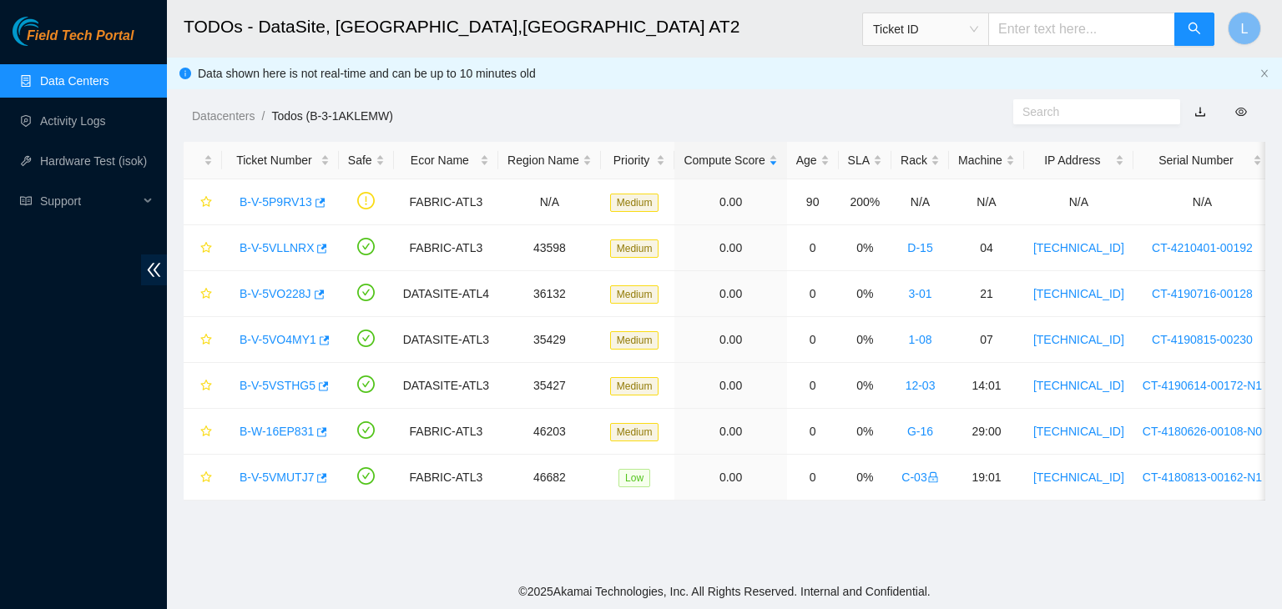
scroll to position [120, 0]
click at [284, 293] on link "B-V-5VO228J" at bounding box center [276, 293] width 72 height 13
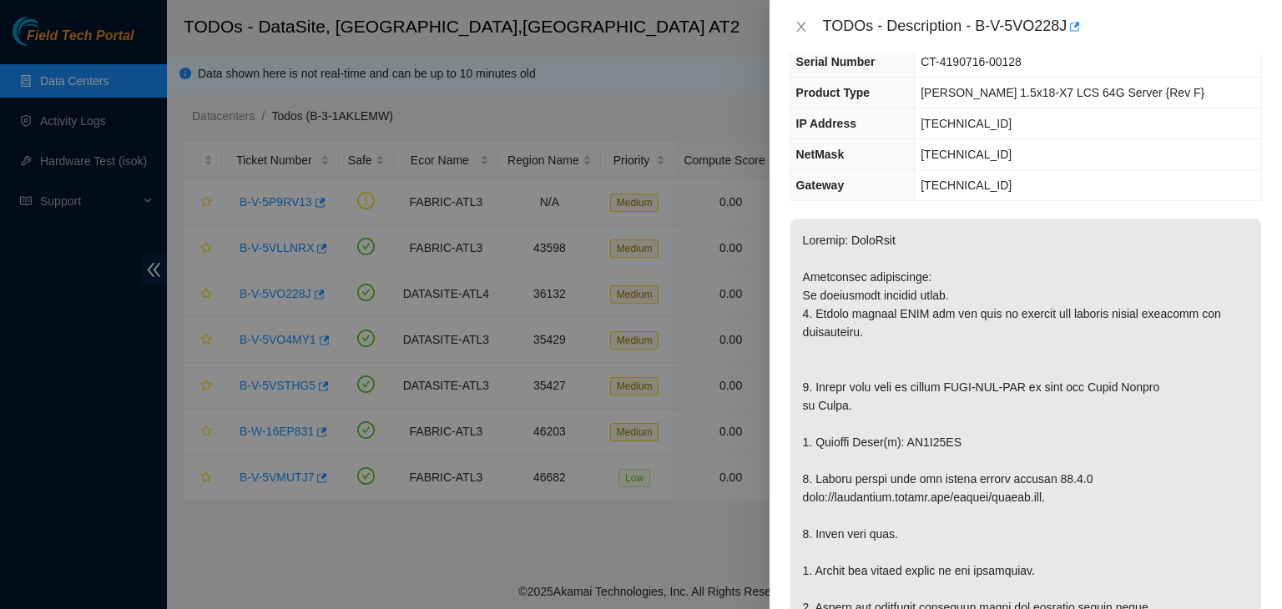
scroll to position [83, 0]
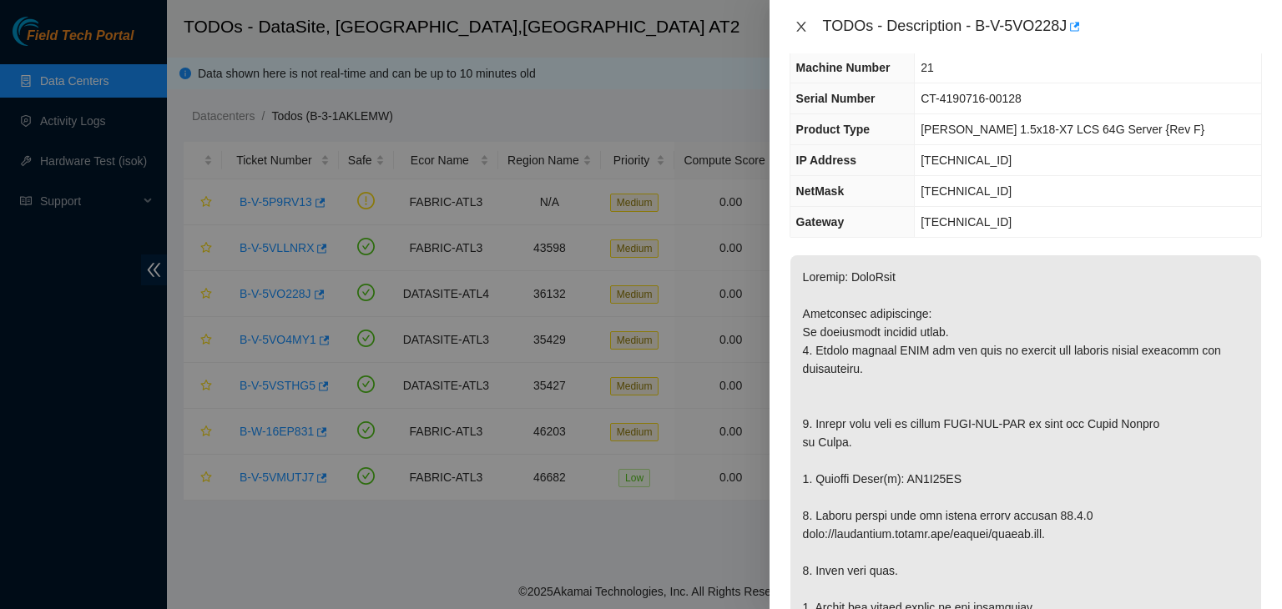
click at [800, 28] on icon "close" at bounding box center [800, 27] width 9 height 10
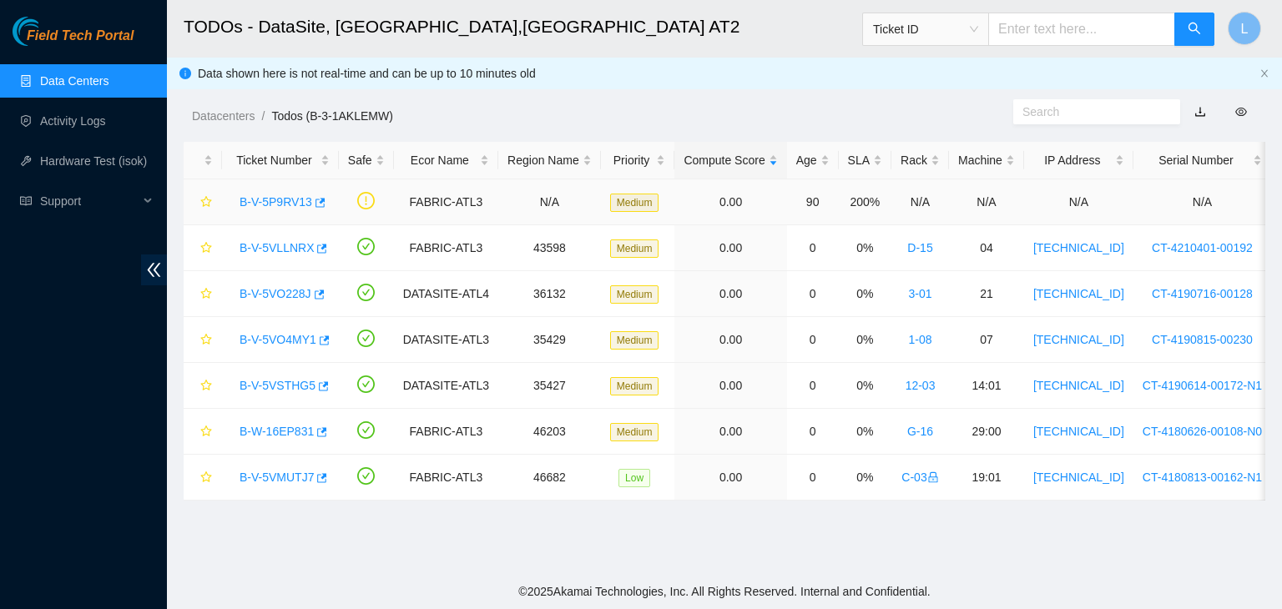
scroll to position [120, 0]
click at [263, 337] on link "B-V-5VO4MY1" at bounding box center [278, 339] width 77 height 13
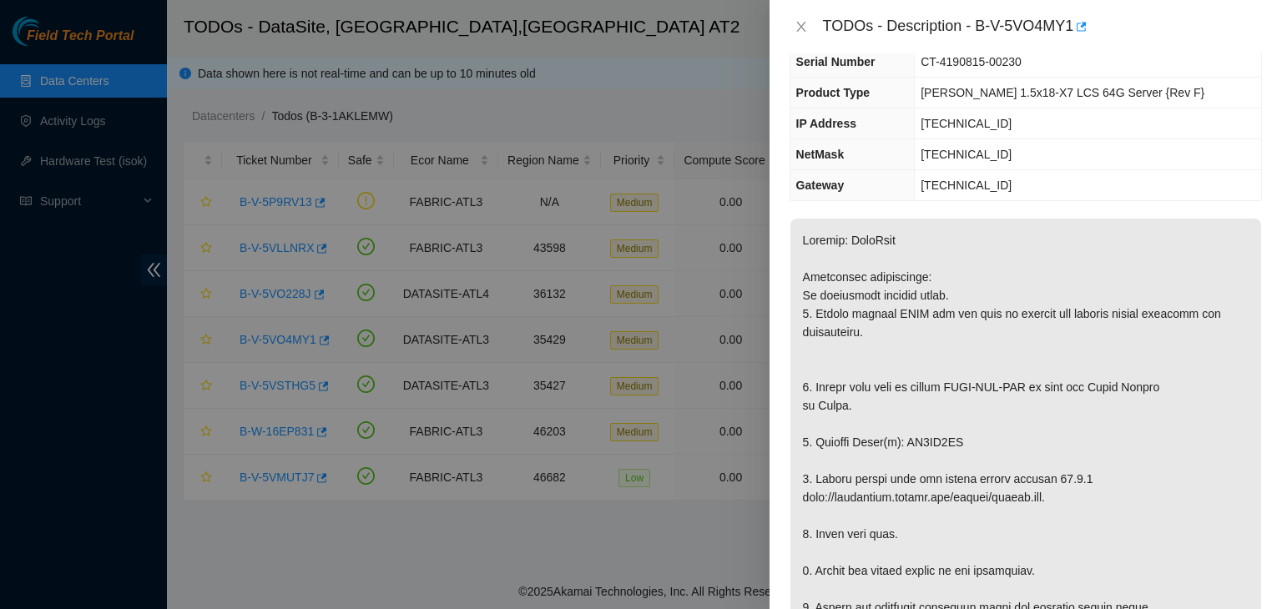
scroll to position [83, 0]
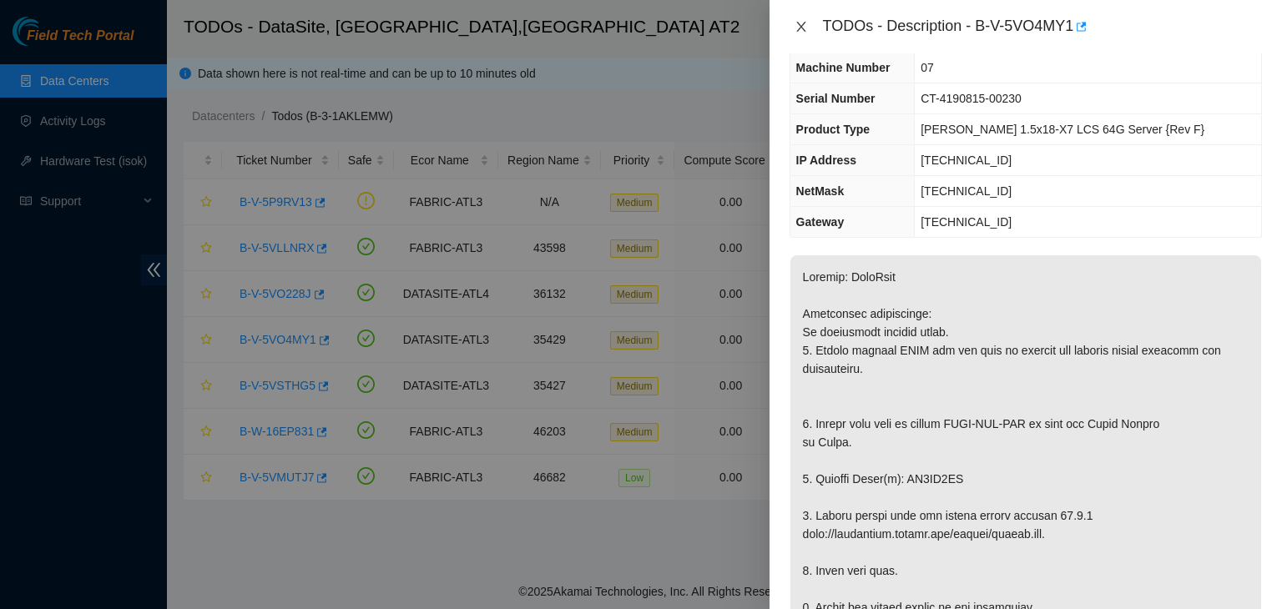
click at [799, 28] on icon "close" at bounding box center [800, 27] width 9 height 10
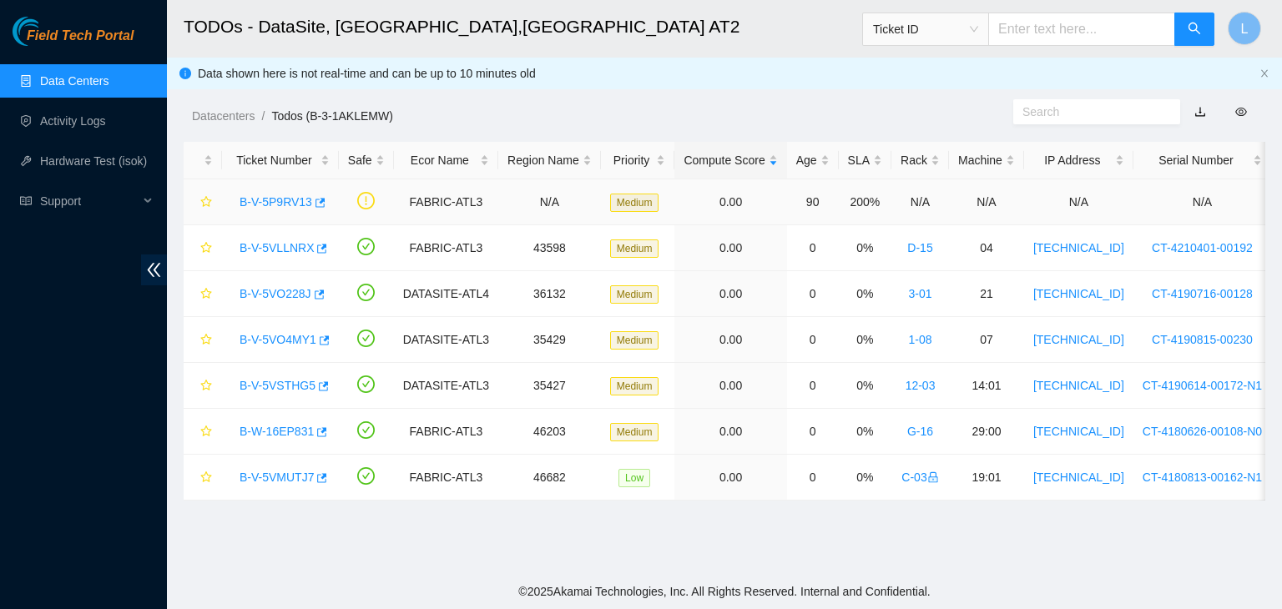
scroll to position [120, 0]
click at [284, 382] on link "B-V-5VSTHG5" at bounding box center [278, 385] width 76 height 13
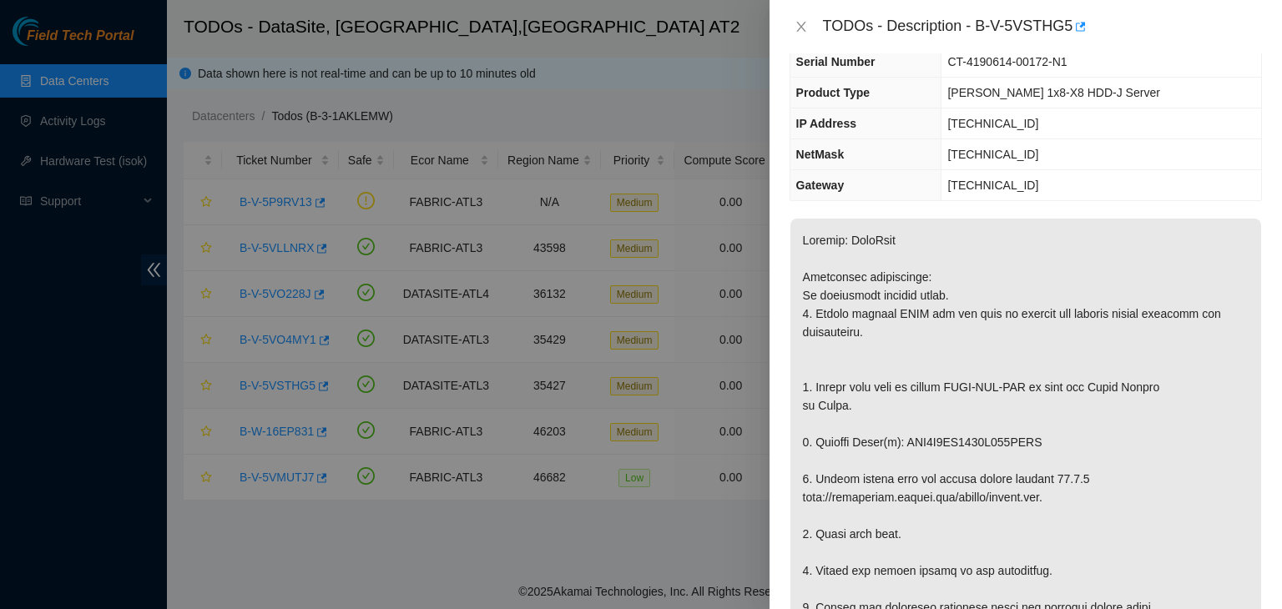
scroll to position [83, 0]
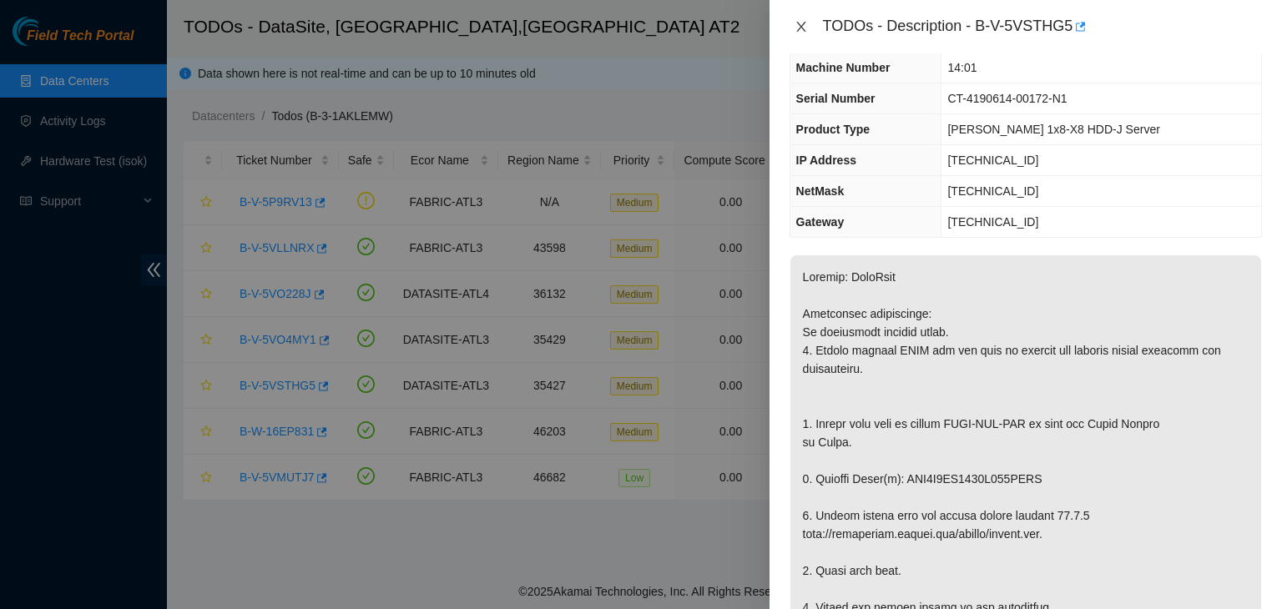
click at [790, 21] on button "Close" at bounding box center [801, 27] width 23 height 16
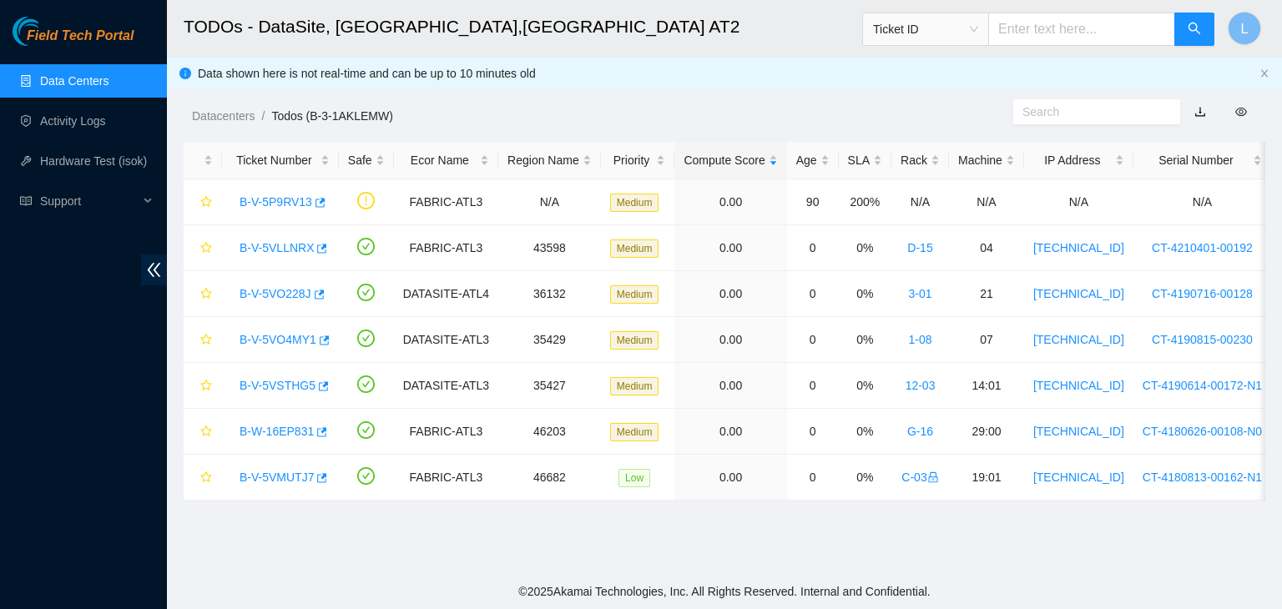
scroll to position [120, 0]
click at [290, 480] on link "B-V-5VMUTJ7" at bounding box center [277, 477] width 74 height 13
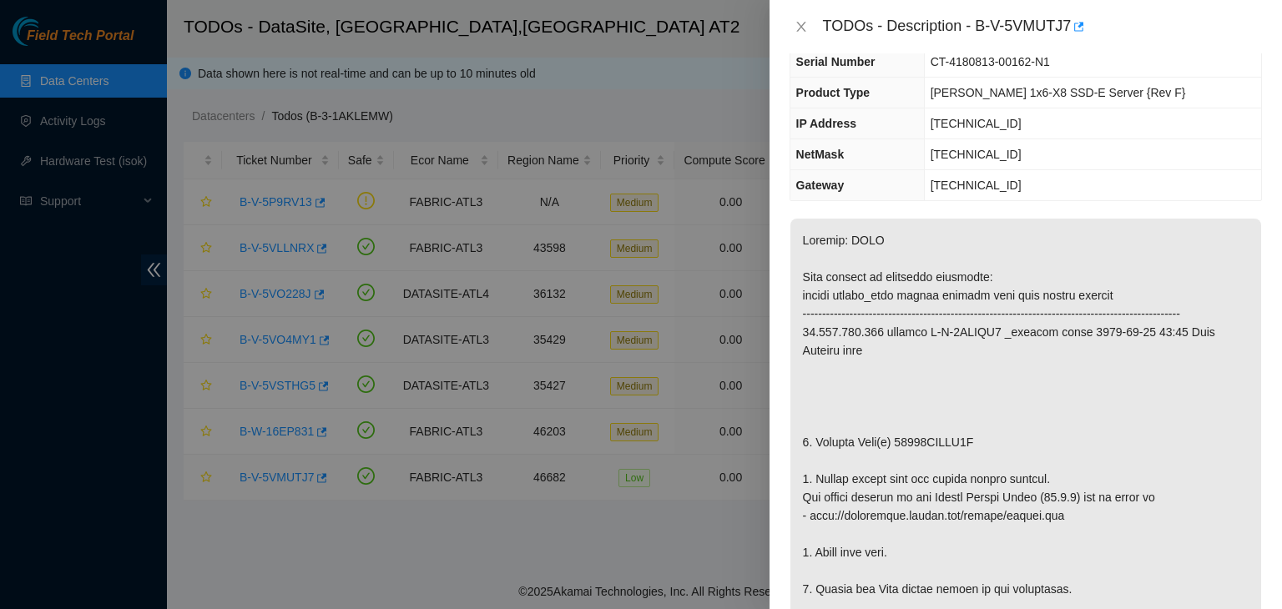
scroll to position [83, 0]
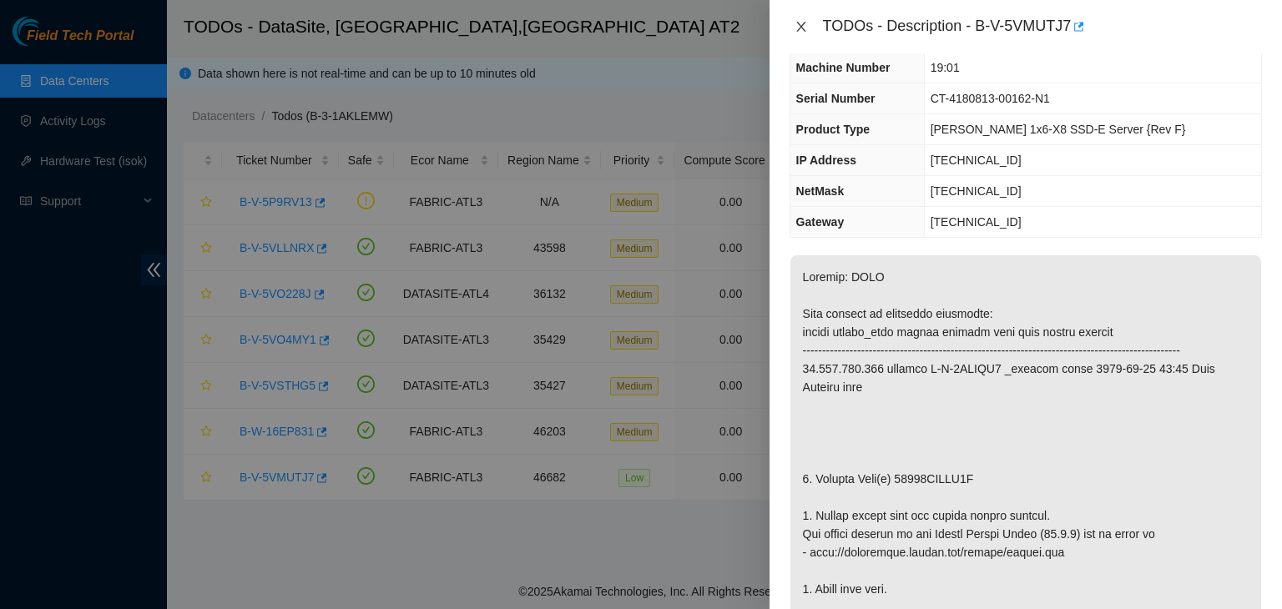
click at [799, 21] on icon "close" at bounding box center [801, 26] width 13 height 13
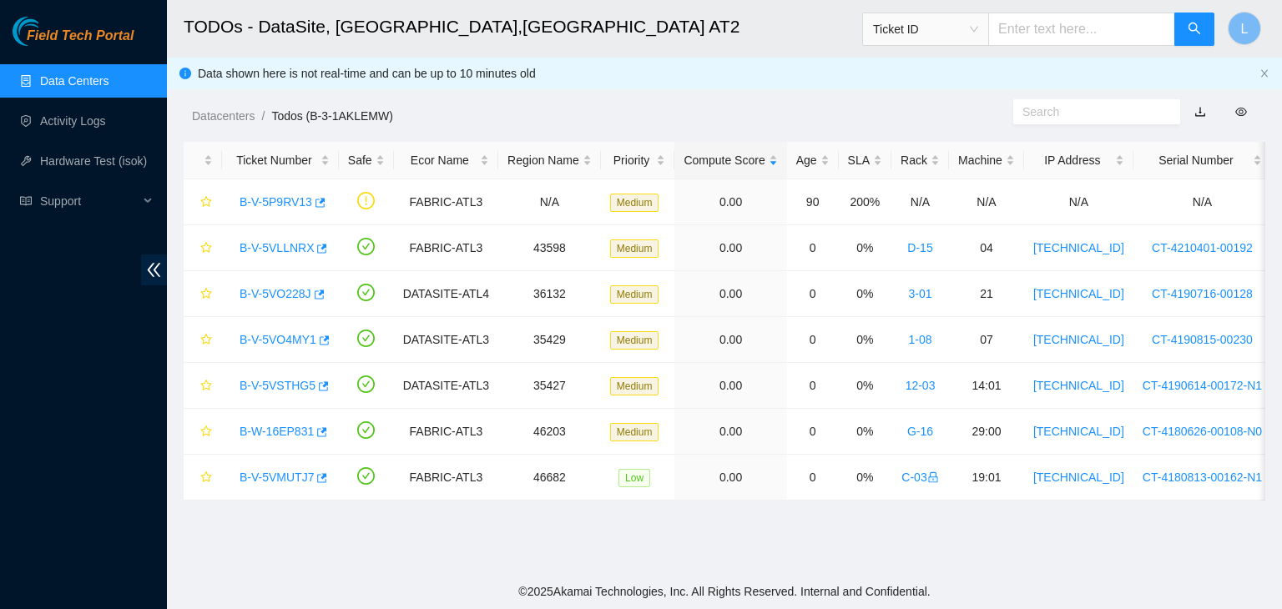
scroll to position [120, 0]
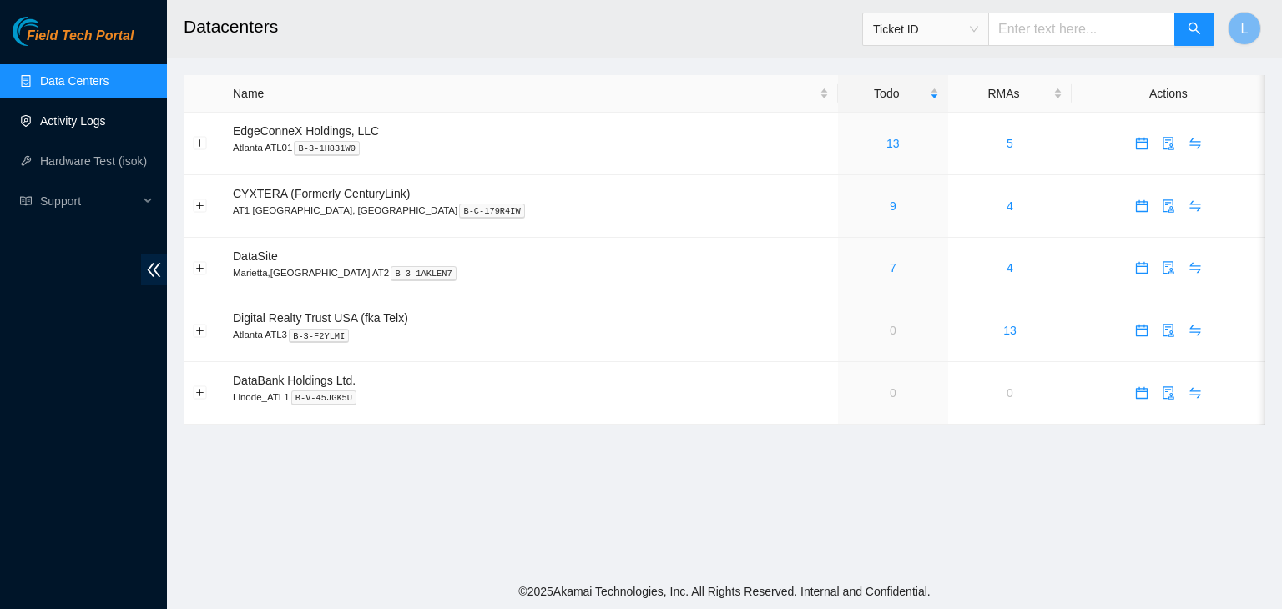
click at [70, 119] on link "Activity Logs" at bounding box center [73, 120] width 66 height 13
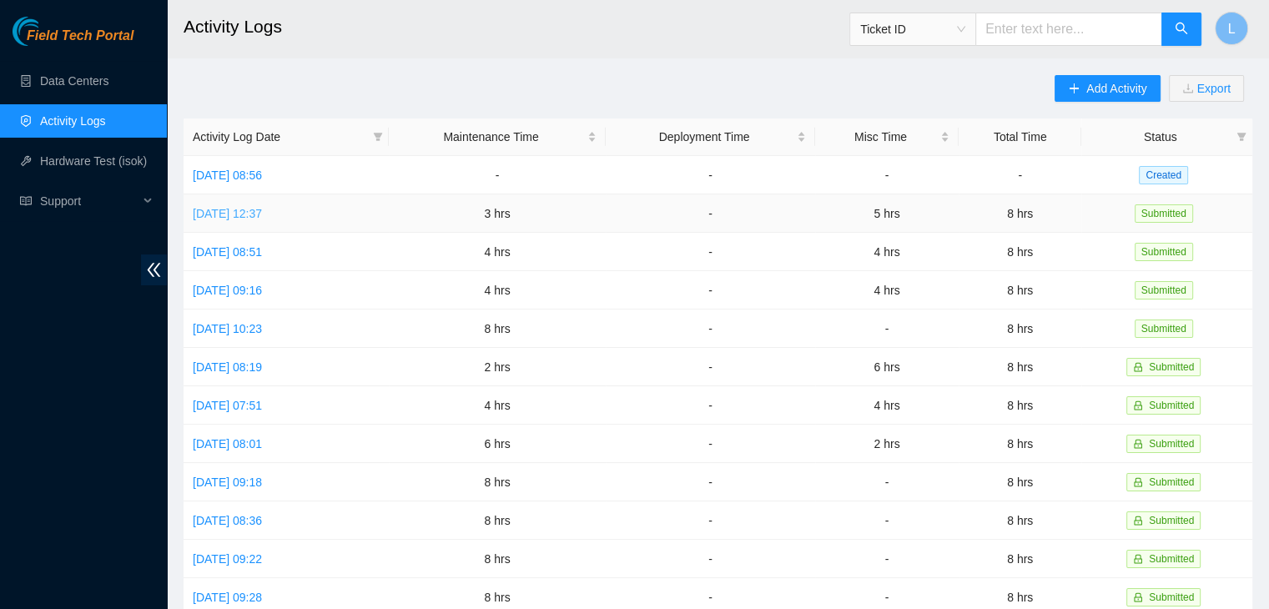
click at [262, 217] on link "[DATE] 12:37" at bounding box center [227, 213] width 69 height 13
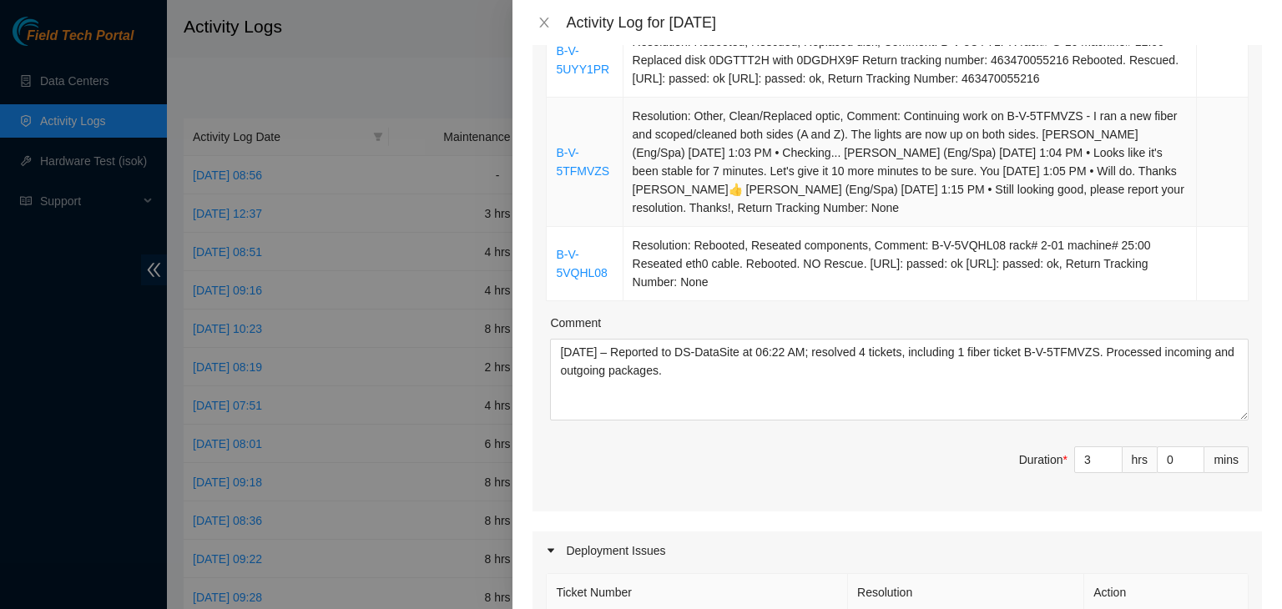
scroll to position [417, 0]
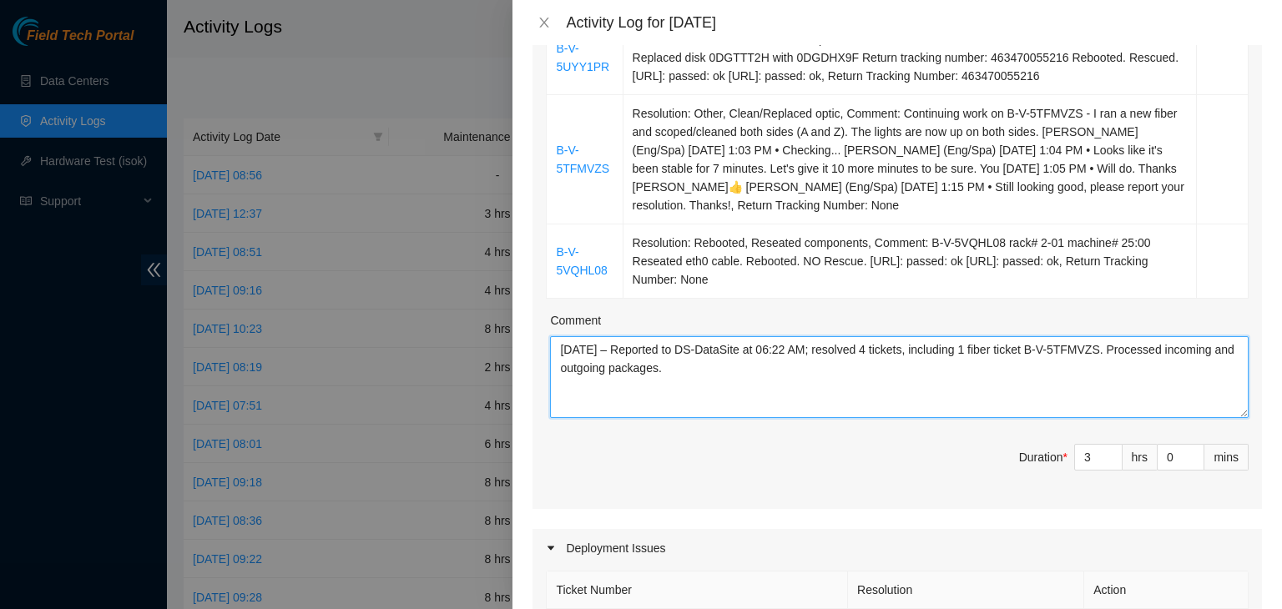
drag, startPoint x: 721, startPoint y: 385, endPoint x: 522, endPoint y: 346, distance: 202.5
click at [522, 346] on div "Note: This activity log is for informational purposes only. You will not be pai…" at bounding box center [897, 327] width 770 height 564
